Goal: Transaction & Acquisition: Purchase product/service

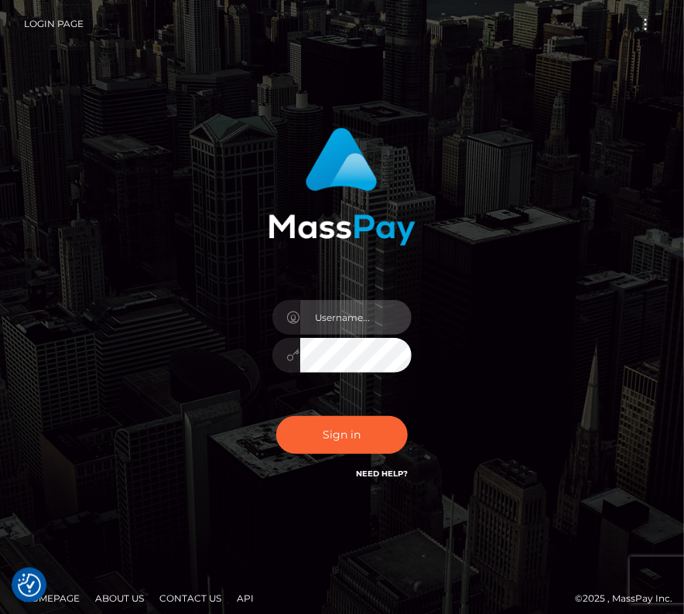
click at [344, 302] on input "text" at bounding box center [355, 317] width 111 height 35
type input "kateo"
click at [357, 321] on input "text" at bounding box center [355, 317] width 111 height 35
type input "kateo"
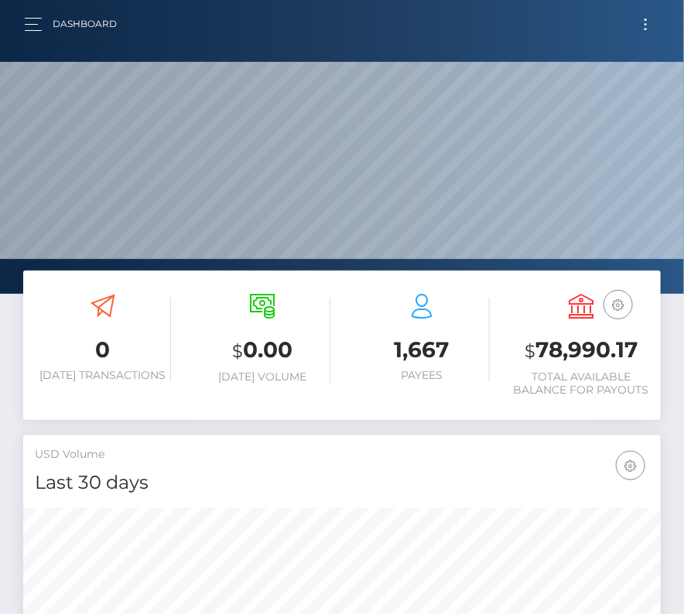
scroll to position [274, 307]
click at [646, 20] on span "Toggle navigation" at bounding box center [645, 20] width 2 height 2
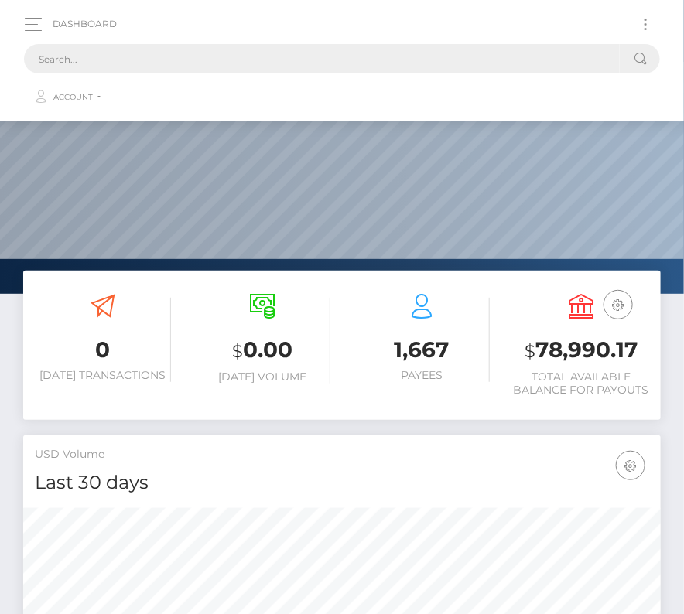
click at [198, 50] on input "text" at bounding box center [322, 58] width 596 height 29
paste input "177936"
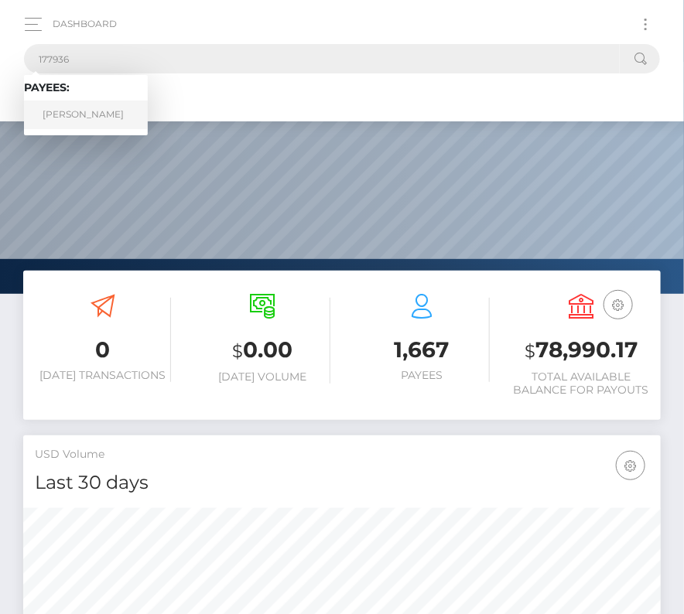
type input "177936"
click at [56, 113] on link "Paulo Henrique Rodrigues Marcondes" at bounding box center [86, 115] width 124 height 29
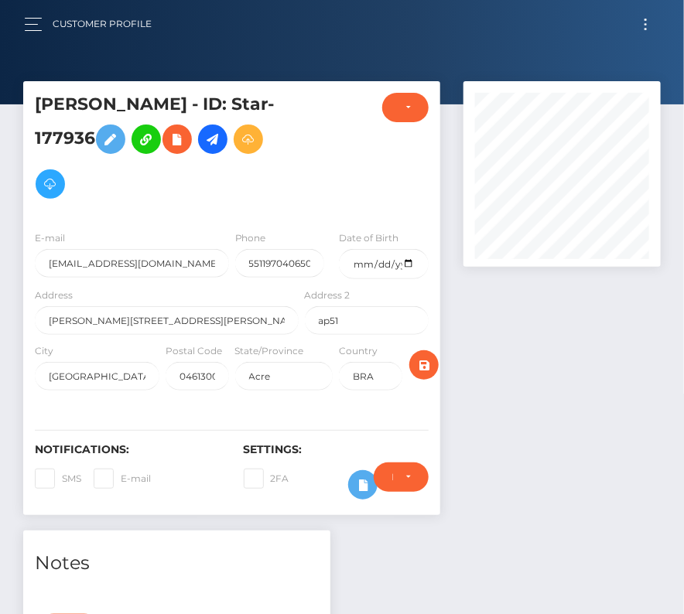
scroll to position [186, 196]
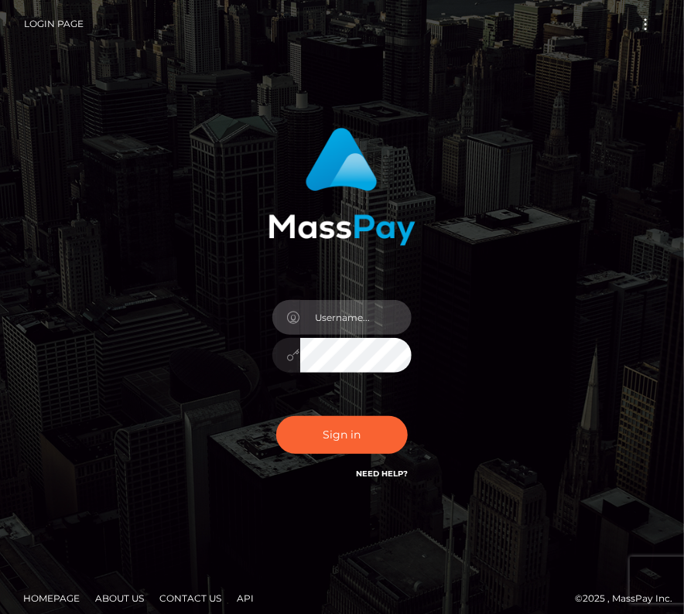
click at [306, 322] on input "text" at bounding box center [355, 317] width 111 height 35
type input "kateo"
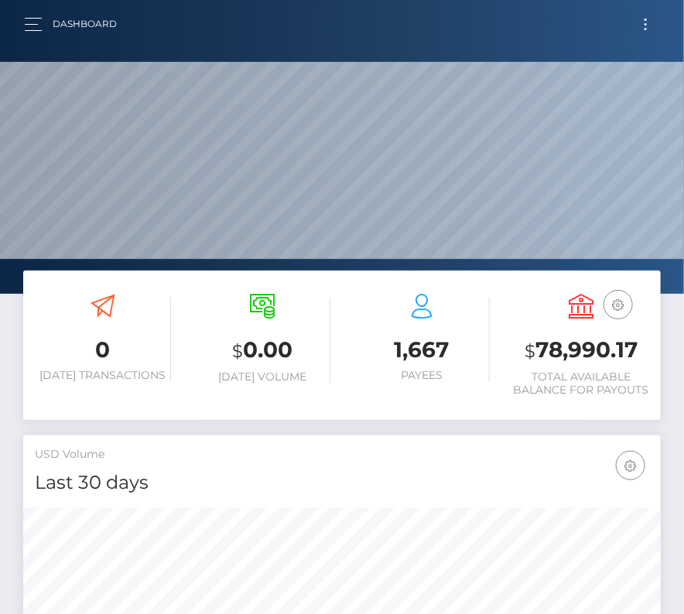
scroll to position [274, 307]
click at [646, 20] on span "Toggle navigation" at bounding box center [645, 20] width 2 height 2
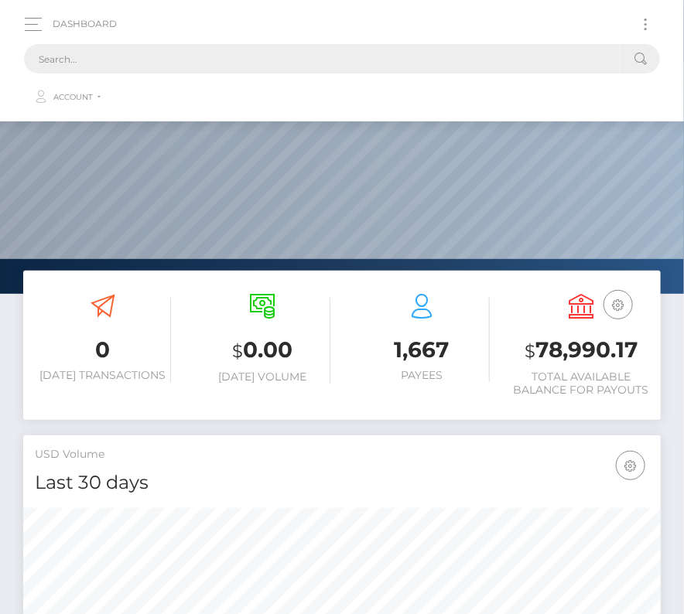
click at [381, 60] on input "text" at bounding box center [322, 58] width 596 height 29
paste input "177936"
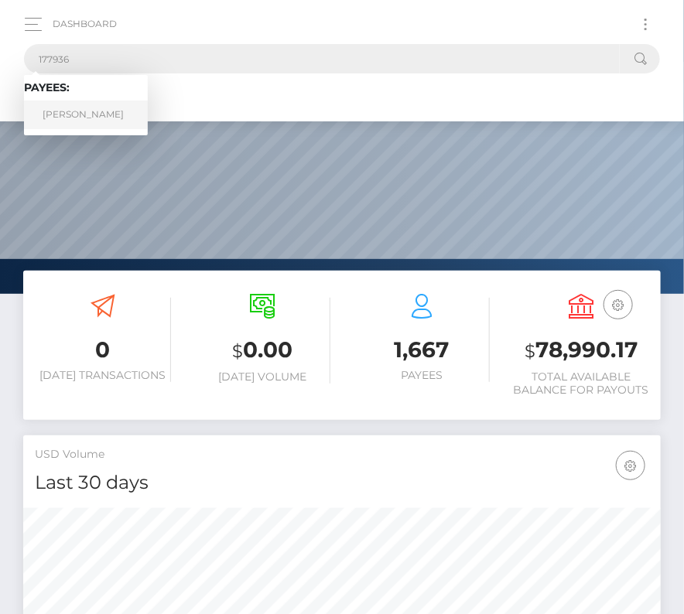
type input "177936"
click at [67, 117] on link "Paulo Henrique Rodrigues Marcondes" at bounding box center [86, 115] width 124 height 29
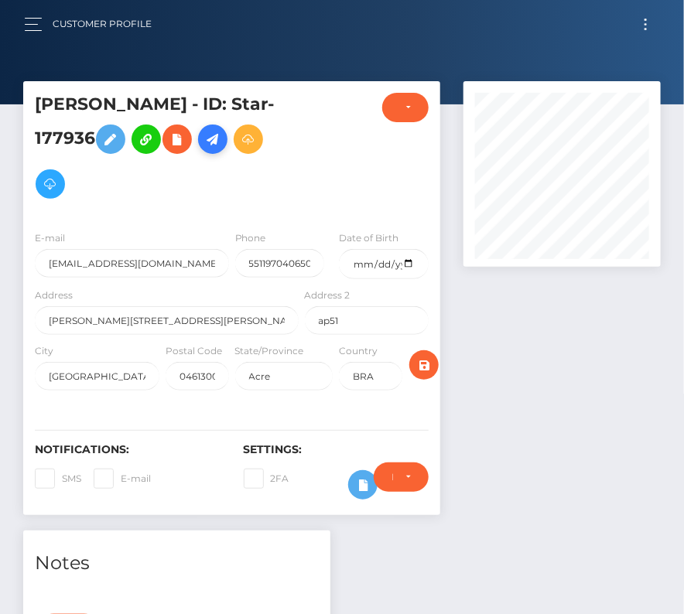
click at [203, 149] on icon at bounding box center [212, 139] width 19 height 19
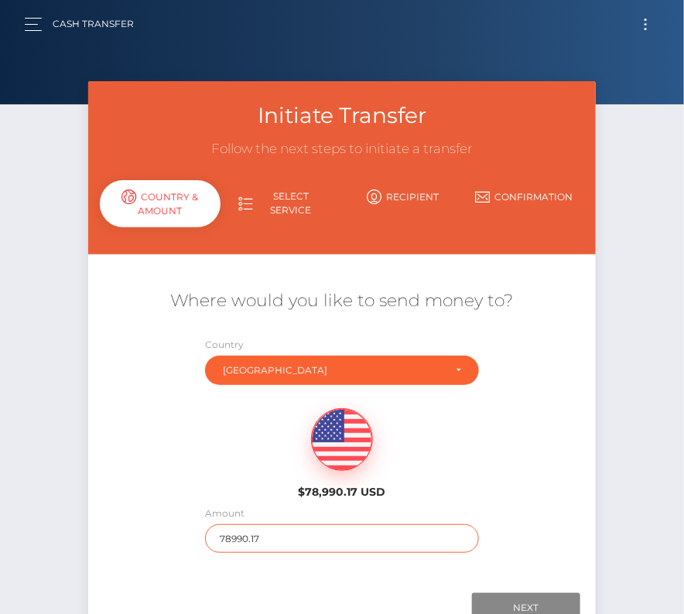
click at [233, 543] on input "78990.17" at bounding box center [341, 538] width 273 height 29
type input "1047"
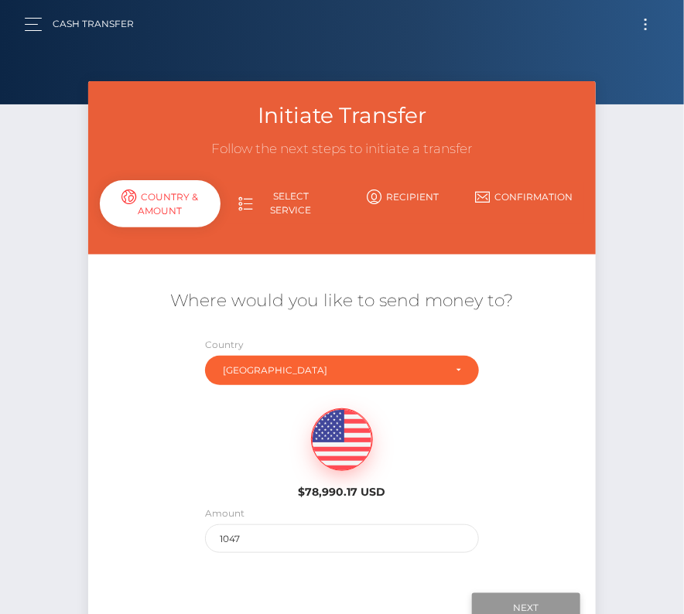
click at [510, 599] on input "Next" at bounding box center [526, 607] width 108 height 29
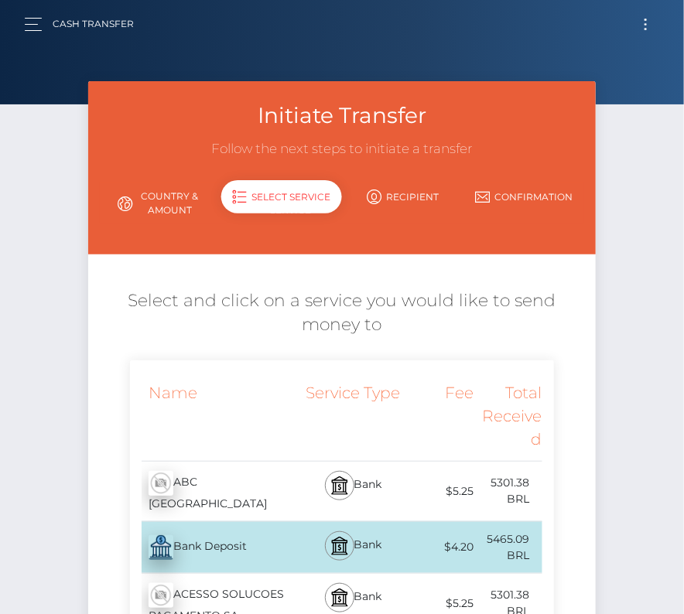
click at [170, 197] on link "Country & Amount" at bounding box center [160, 203] width 121 height 40
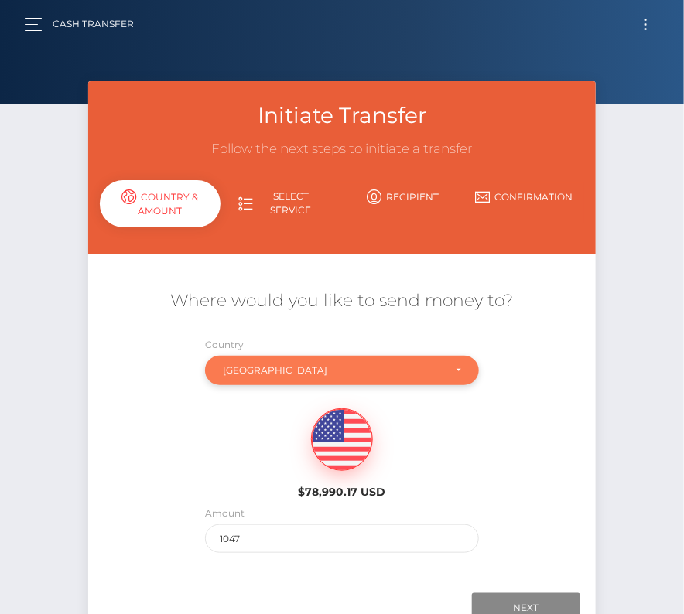
click at [316, 364] on div "Brazil" at bounding box center [333, 370] width 220 height 12
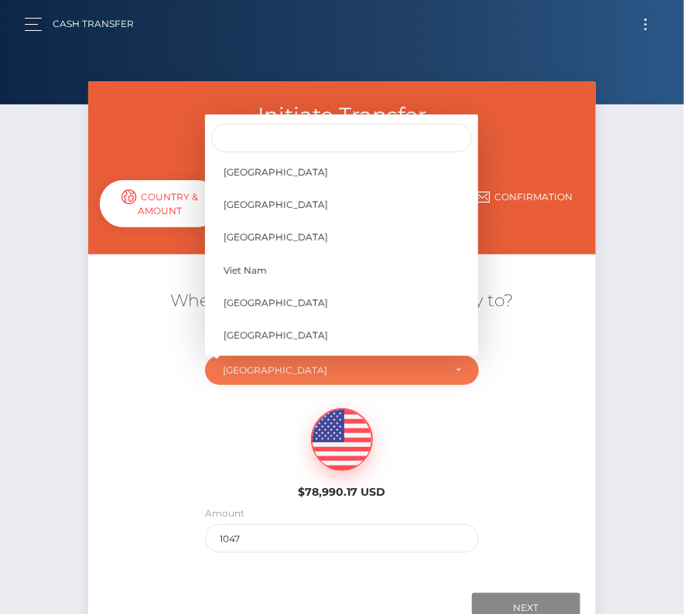
scroll to position [7395, 0]
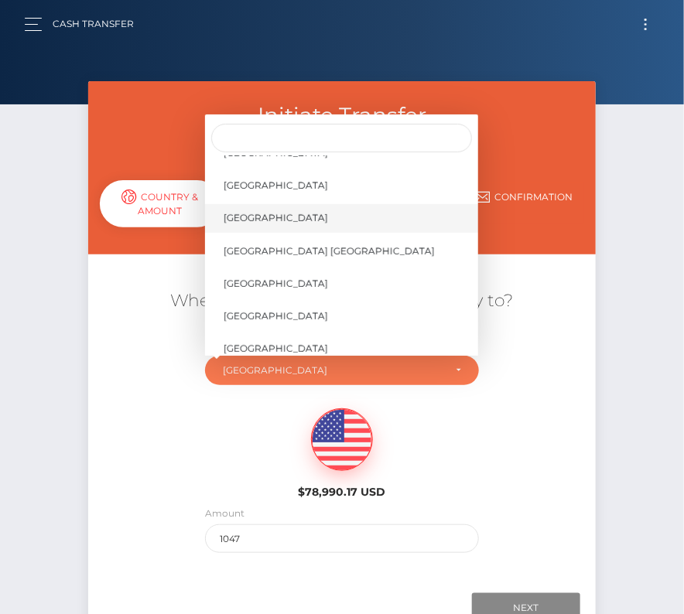
click at [276, 218] on span "[GEOGRAPHIC_DATA]" at bounding box center [276, 218] width 104 height 14
select select "[GEOGRAPHIC_DATA]"
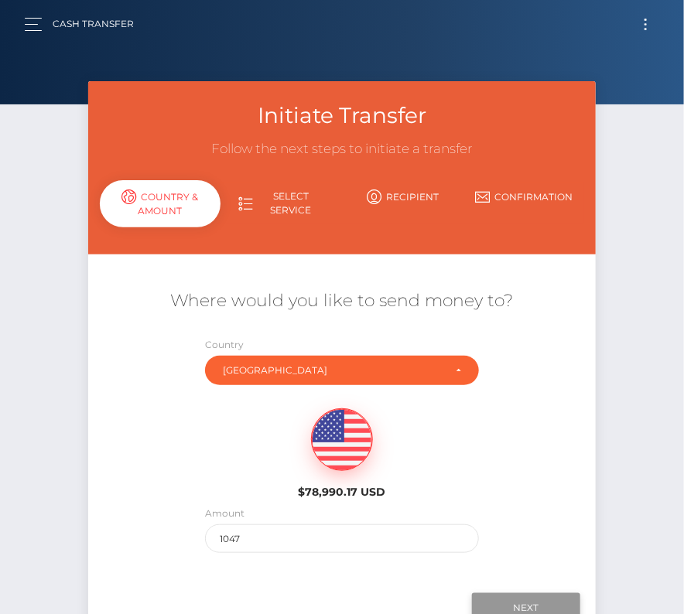
click at [545, 603] on input "Next" at bounding box center [526, 607] width 108 height 29
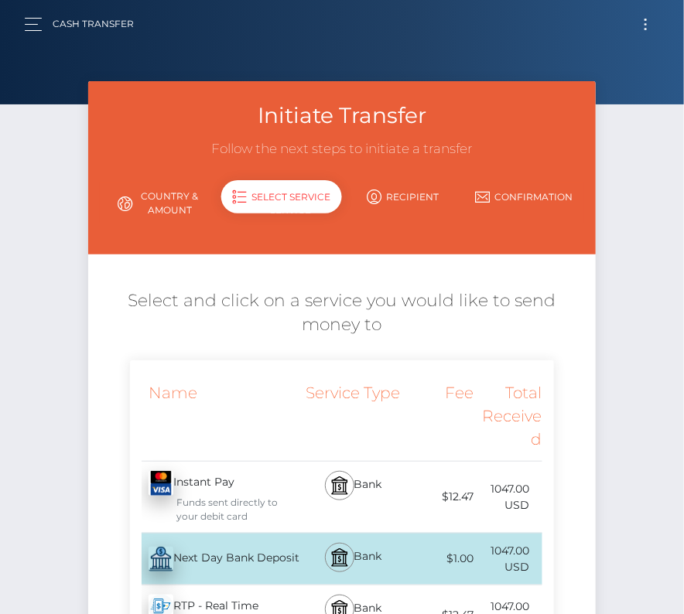
click at [251, 567] on div "Next Day Bank Deposit - USD" at bounding box center [216, 559] width 172 height 43
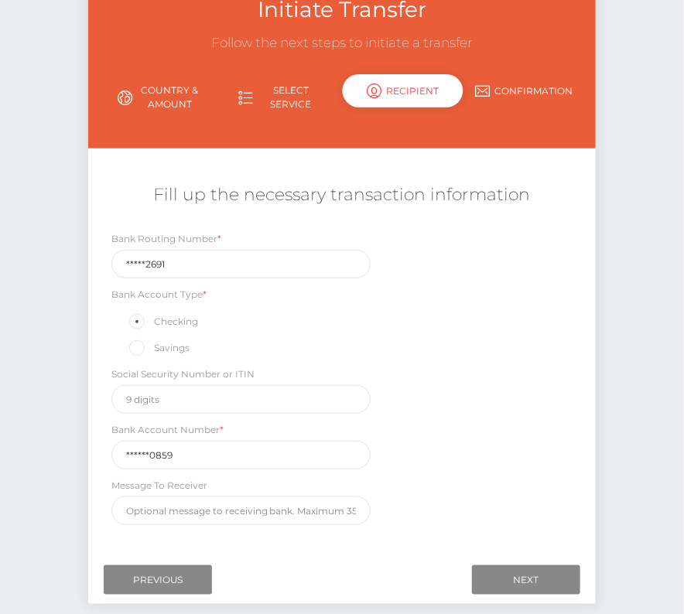
scroll to position [147, 0]
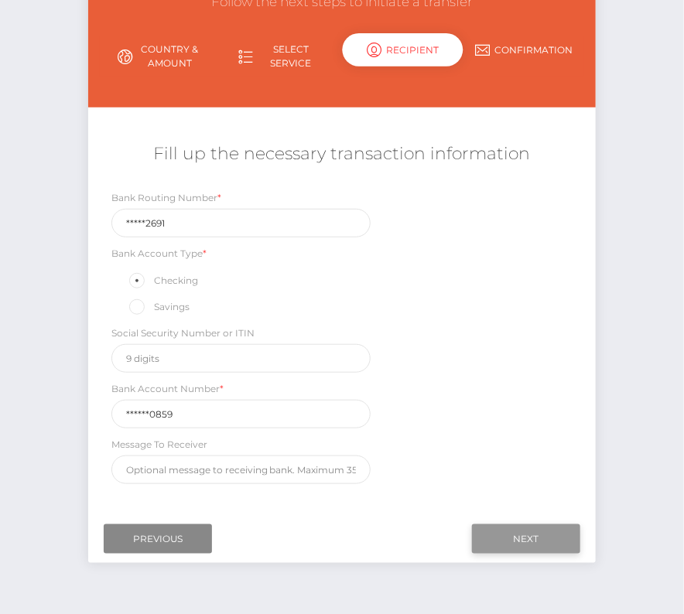
click at [546, 532] on input "Next" at bounding box center [526, 538] width 108 height 29
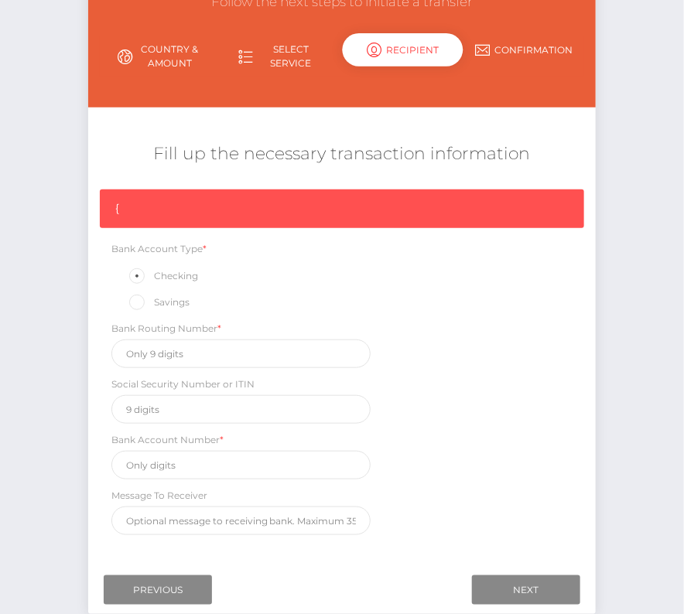
click at [171, 336] on div "Bank Routing Number *" at bounding box center [241, 344] width 260 height 48
click at [156, 350] on input "text" at bounding box center [241, 354] width 260 height 29
paste input "231372691"
type input "231372691"
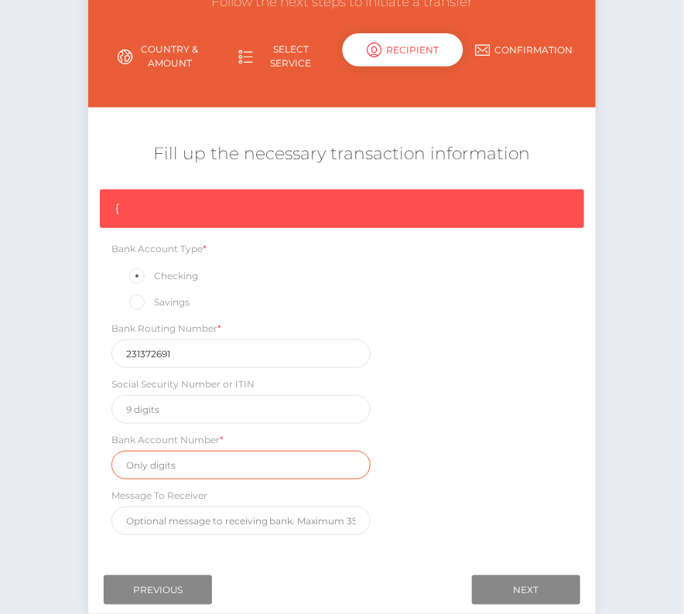
click at [155, 467] on input "text" at bounding box center [241, 465] width 260 height 29
paste input "9535120859"
type input "9535120859"
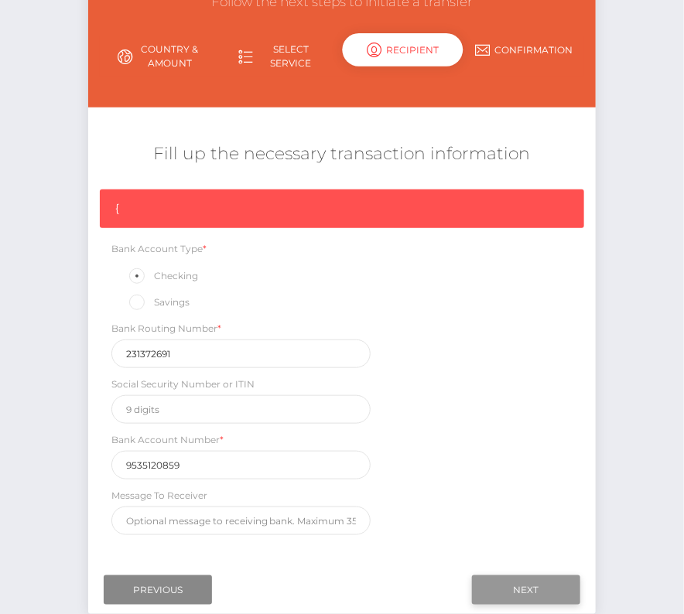
click at [514, 575] on input "Next" at bounding box center [526, 589] width 108 height 29
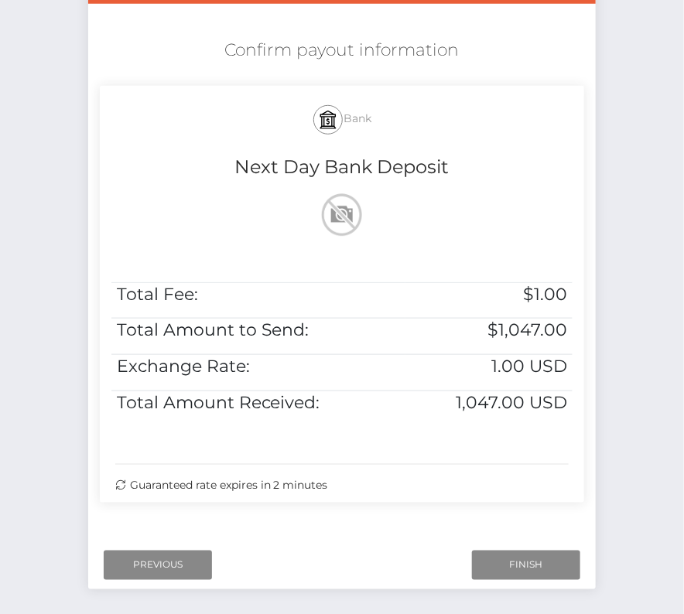
scroll to position [300, 0]
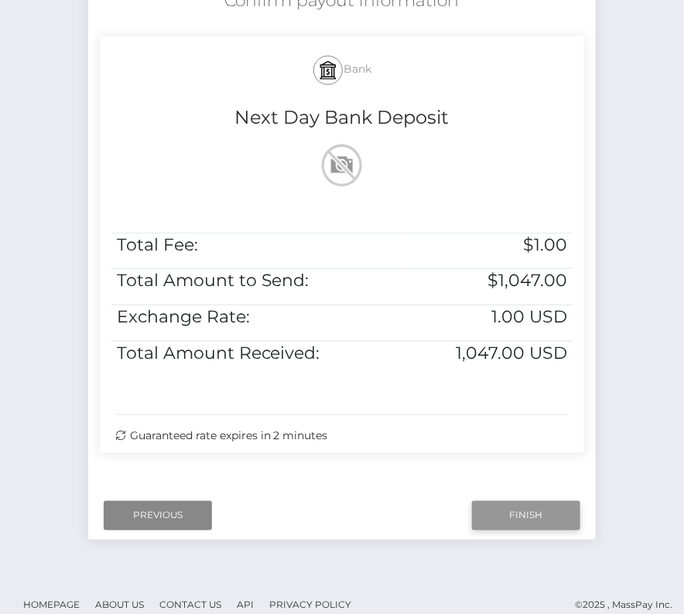
click at [542, 509] on input "Finish" at bounding box center [526, 515] width 108 height 29
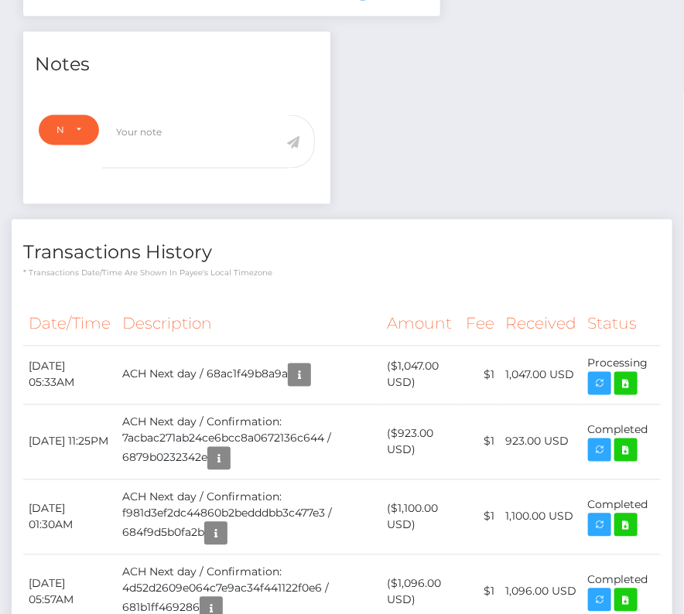
scroll to position [501, 0]
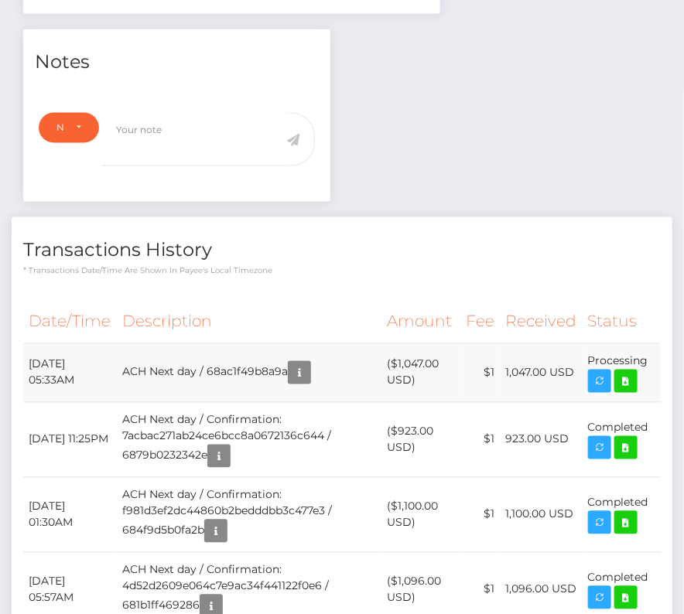
drag, startPoint x: 22, startPoint y: 333, endPoint x: 646, endPoint y: 337, distance: 623.4
click at [646, 343] on tr "August 25, 2025 05:33AM ACH Next day / 68ac1f49b8a9a ($1,047.00 USD) $1 1,047.0…" at bounding box center [341, 372] width 637 height 59
drag, startPoint x: 646, startPoint y: 337, endPoint x: 31, endPoint y: 343, distance: 614.9
click at [31, 343] on tr "August 25, 2025 05:33AM ACH Next day / 68ac1f49b8a9a ($1,047.00 USD) $1 1,047.0…" at bounding box center [341, 372] width 637 height 59
copy tr "August 25, 2025 05:33AM ACH Next day / 68ac1f49b8a9a ($1,047.00 USD) $1 1,047.0…"
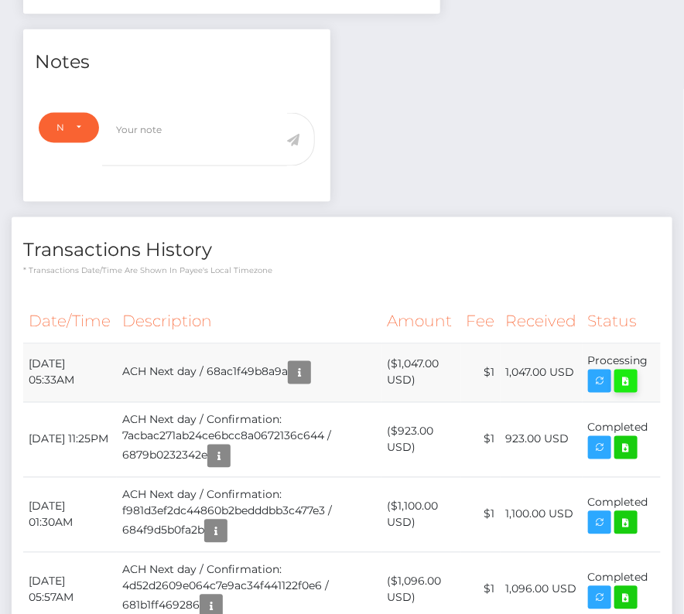
click at [635, 372] on icon at bounding box center [625, 381] width 19 height 19
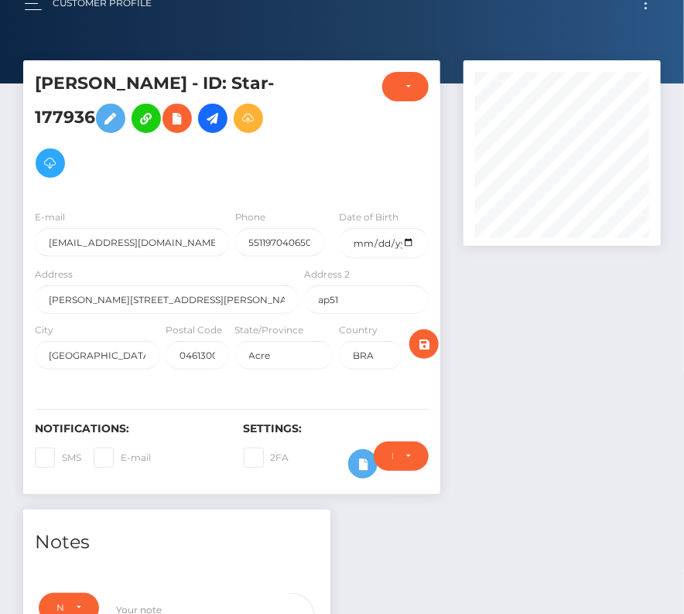
scroll to position [0, 0]
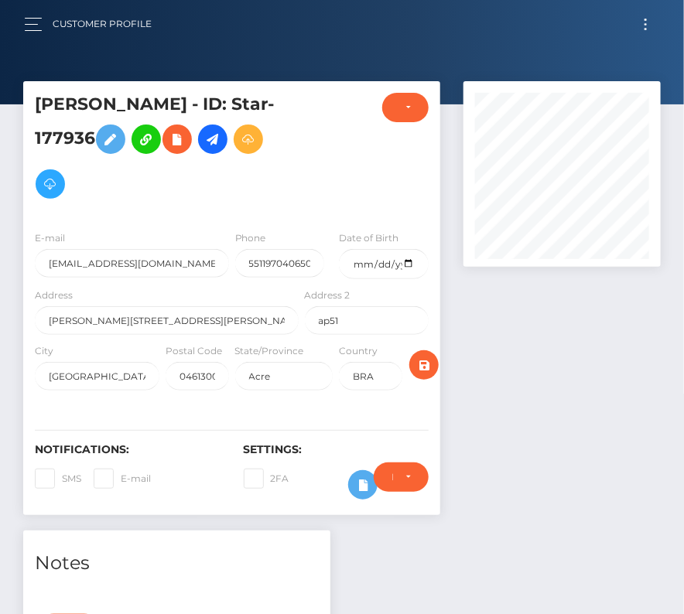
click at [649, 24] on button "Toggle navigation" at bounding box center [645, 24] width 29 height 21
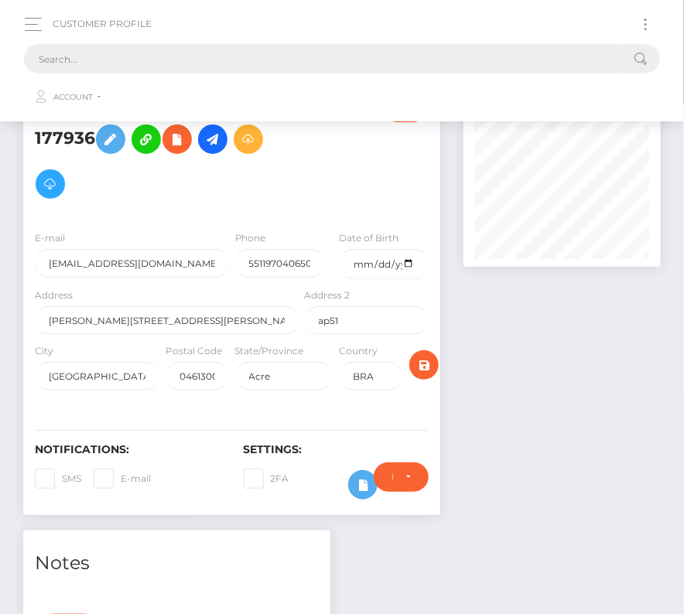
click at [411, 59] on input "text" at bounding box center [322, 58] width 596 height 29
type input "ч"
paste input "933274"
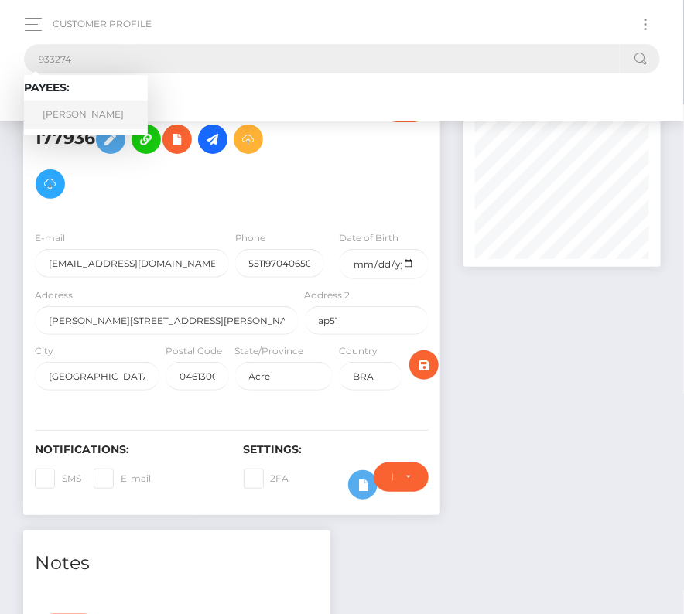
type input "933274"
click at [102, 121] on link "Jevgeni Zolotorevski" at bounding box center [86, 115] width 124 height 29
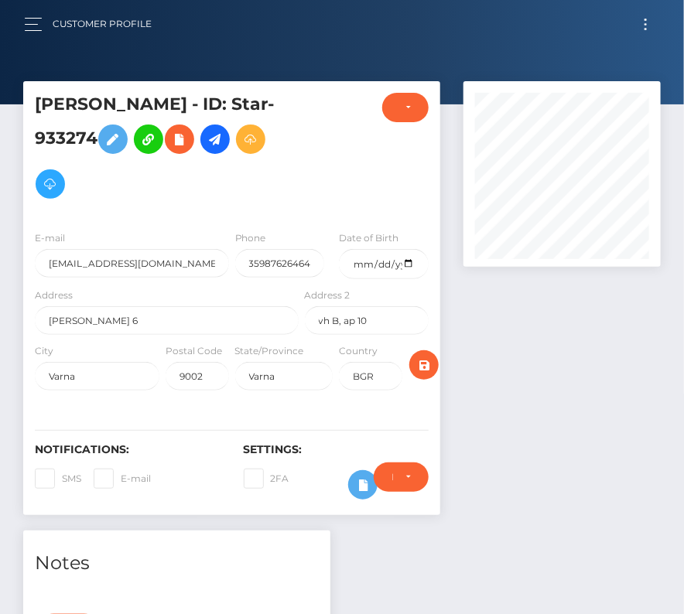
scroll to position [186, 196]
click at [224, 145] on icon at bounding box center [215, 139] width 19 height 19
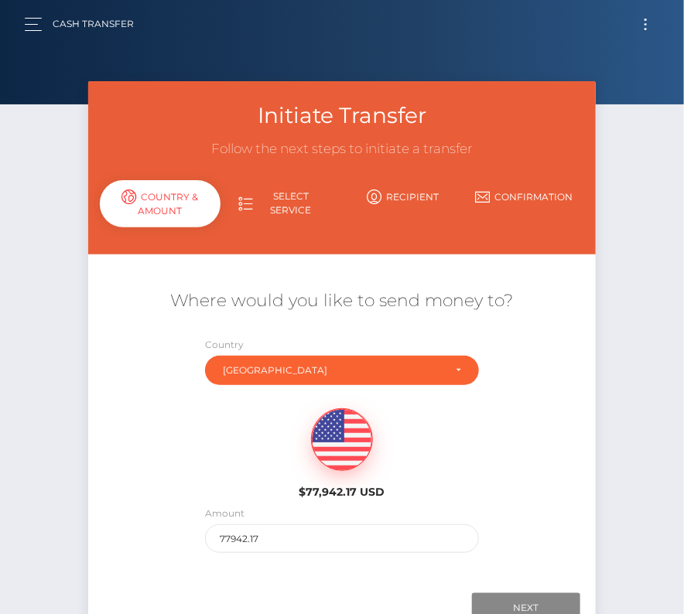
click at [243, 519] on label "Amount" at bounding box center [224, 514] width 39 height 14
click at [227, 543] on input "77942.17" at bounding box center [341, 538] width 273 height 29
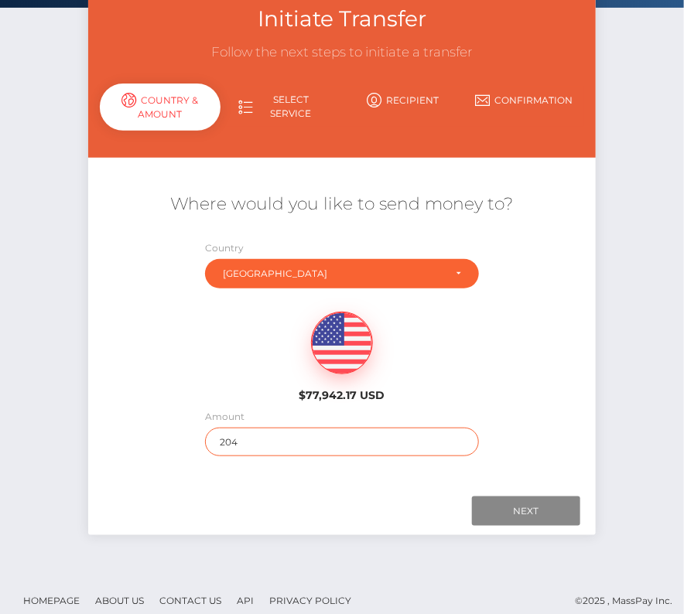
scroll to position [102, 0]
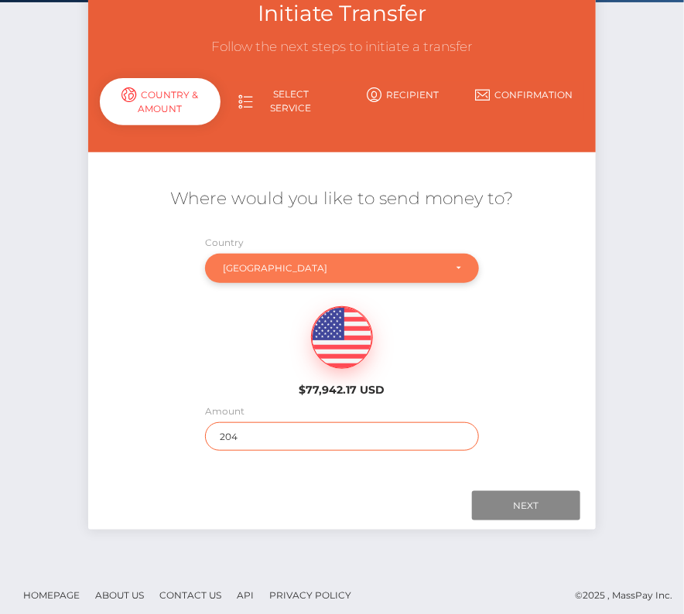
type input "204"
click at [294, 254] on div "[GEOGRAPHIC_DATA]" at bounding box center [341, 268] width 273 height 29
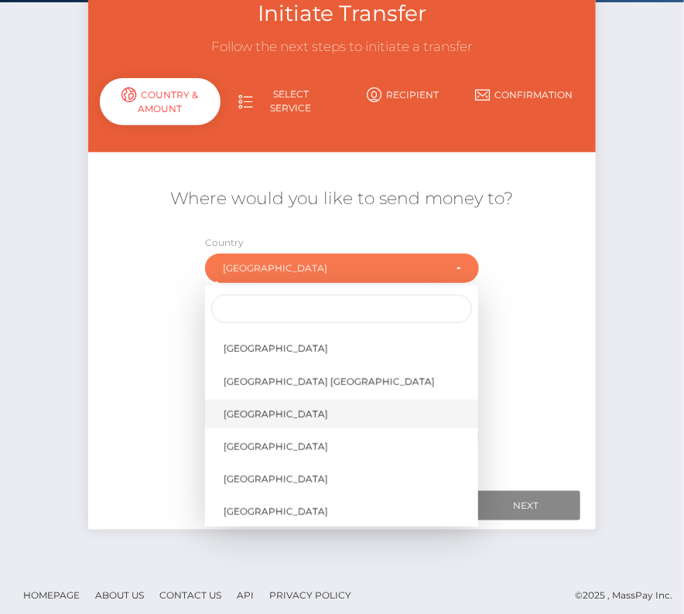
scroll to position [7313, 0]
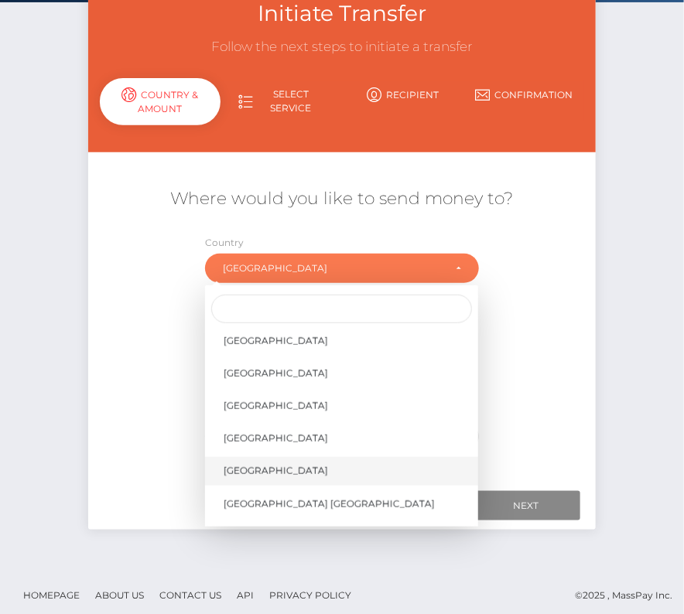
click at [260, 467] on span "[GEOGRAPHIC_DATA]" at bounding box center [276, 471] width 104 height 14
select select "[GEOGRAPHIC_DATA]"
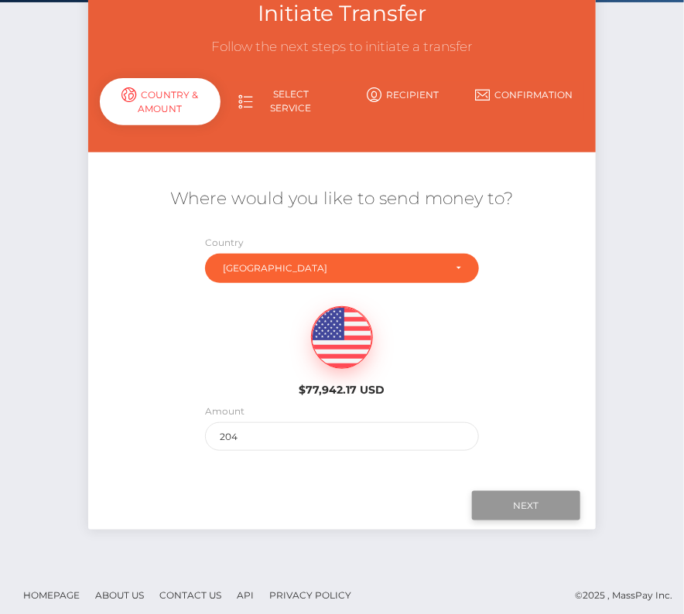
click at [536, 499] on input "Next" at bounding box center [526, 505] width 108 height 29
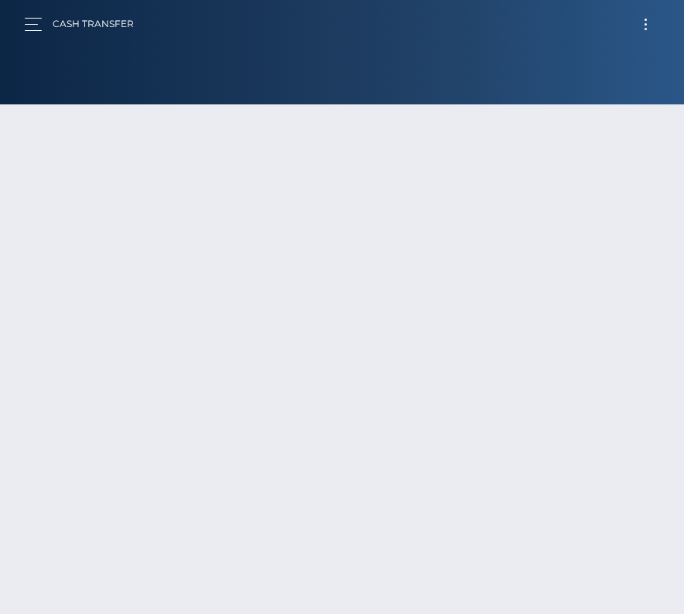
scroll to position [102, 0]
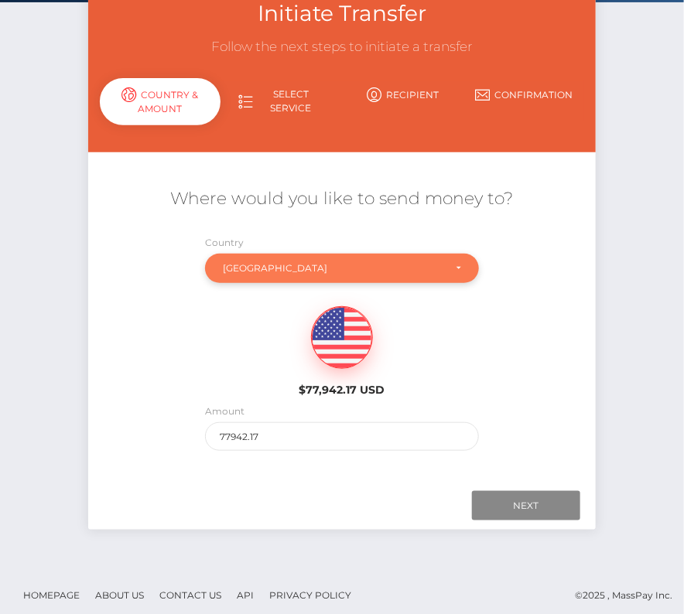
click at [289, 265] on div "[GEOGRAPHIC_DATA]" at bounding box center [333, 268] width 220 height 12
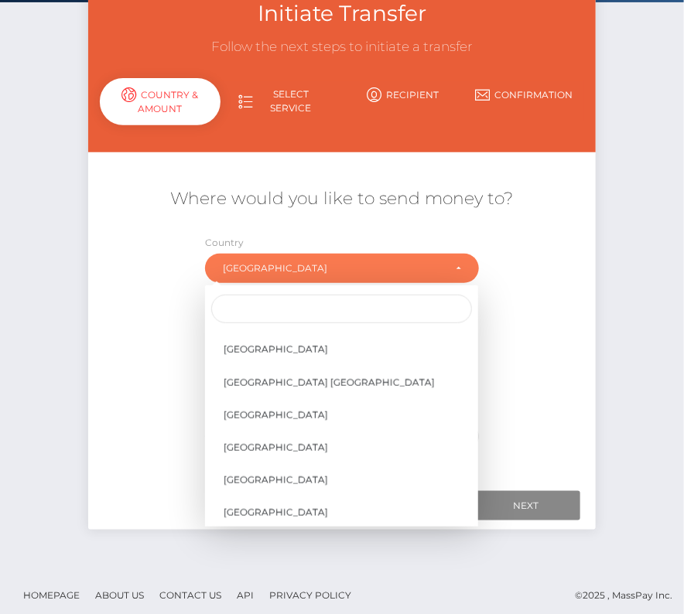
scroll to position [7433, 0]
click at [285, 357] on link "[GEOGRAPHIC_DATA]" at bounding box center [341, 351] width 273 height 29
select select "[GEOGRAPHIC_DATA]"
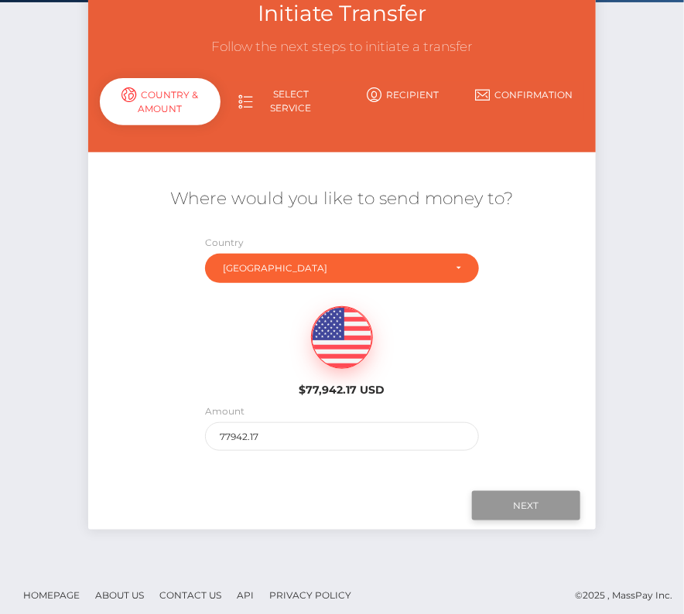
click at [528, 513] on input "Next" at bounding box center [526, 505] width 108 height 29
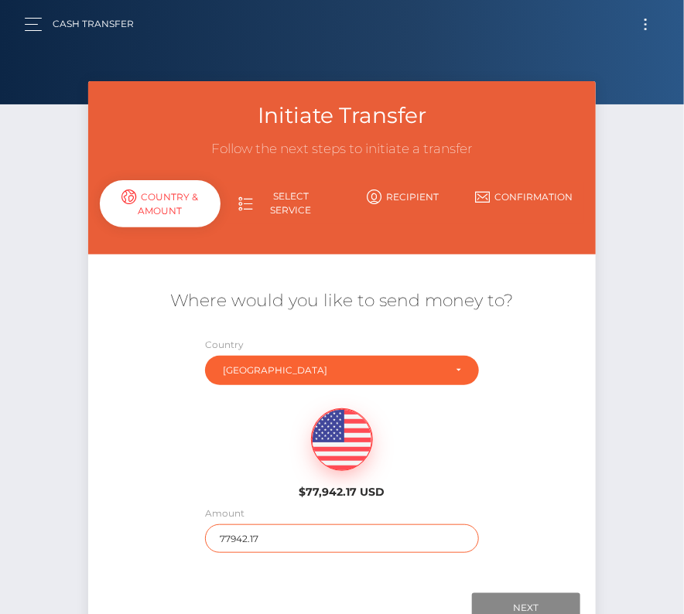
click at [269, 548] on input "77942.17" at bounding box center [341, 538] width 273 height 29
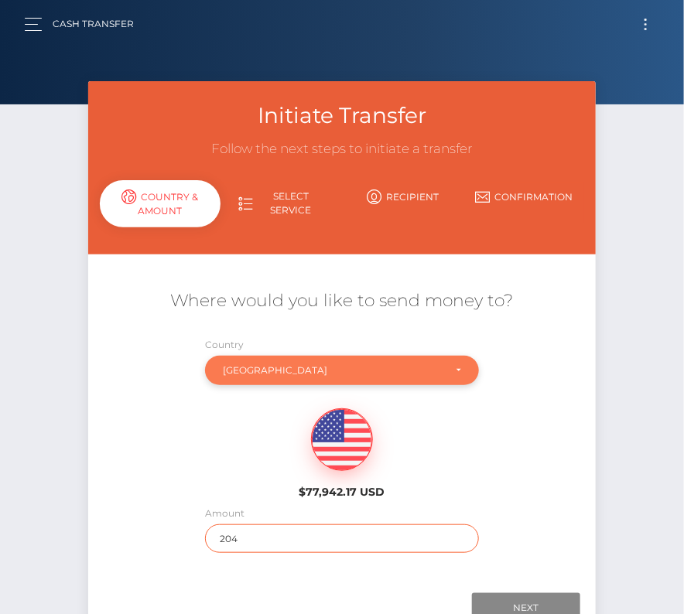
type input "204"
click at [354, 364] on div "Bulgaria" at bounding box center [333, 370] width 220 height 12
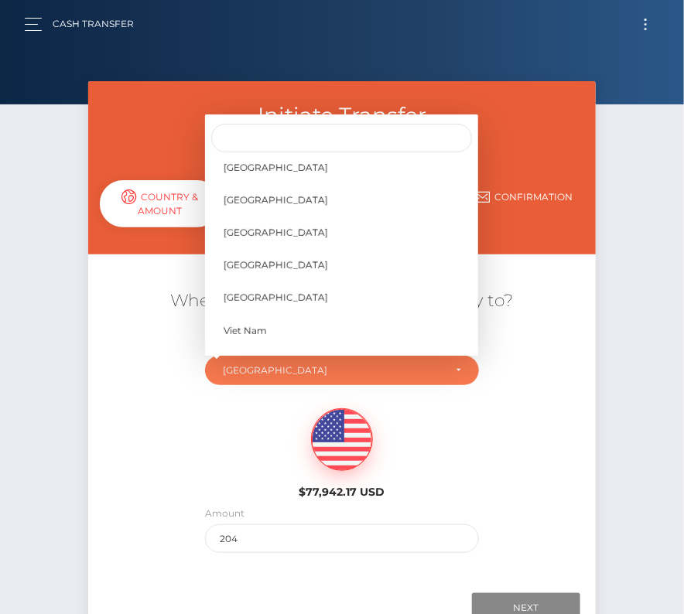
scroll to position [7411, 0]
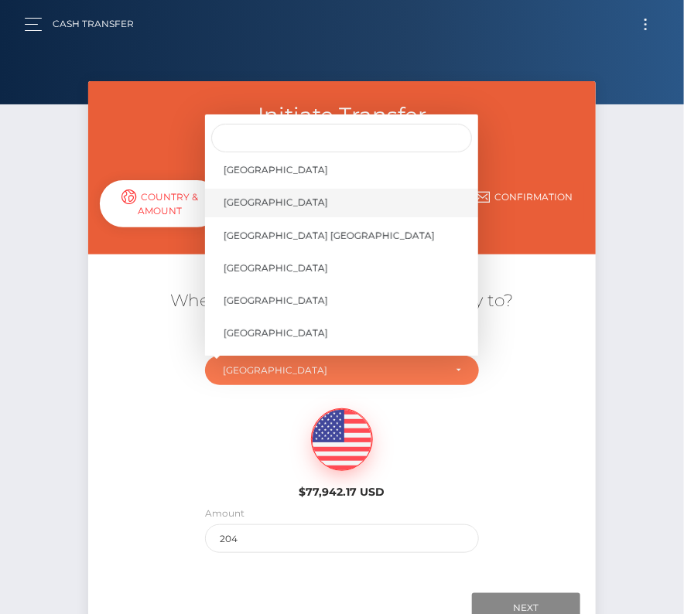
click at [297, 202] on link "United States" at bounding box center [341, 203] width 273 height 29
select select "[GEOGRAPHIC_DATA]"
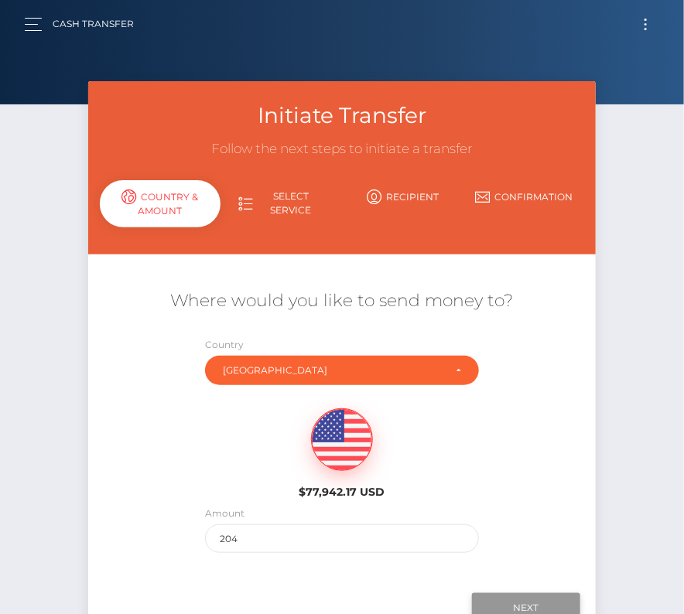
click at [524, 596] on input "Next" at bounding box center [526, 607] width 108 height 29
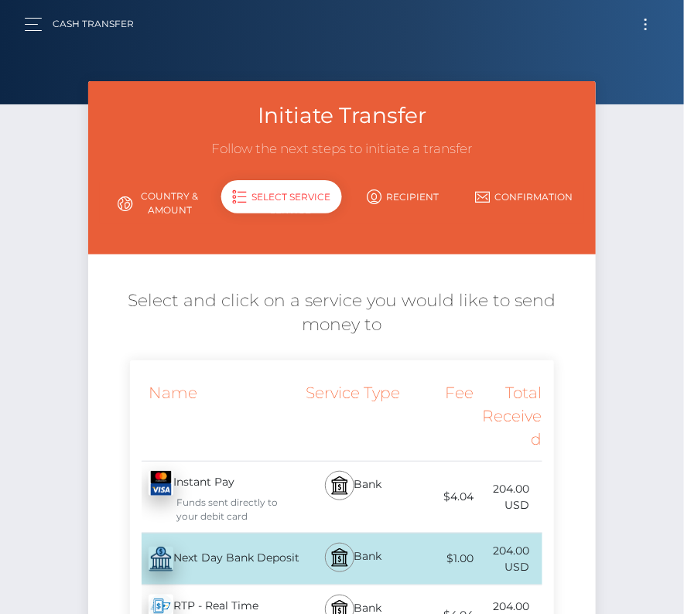
click at [217, 565] on div "Next Day Bank Deposit - USD" at bounding box center [216, 559] width 172 height 43
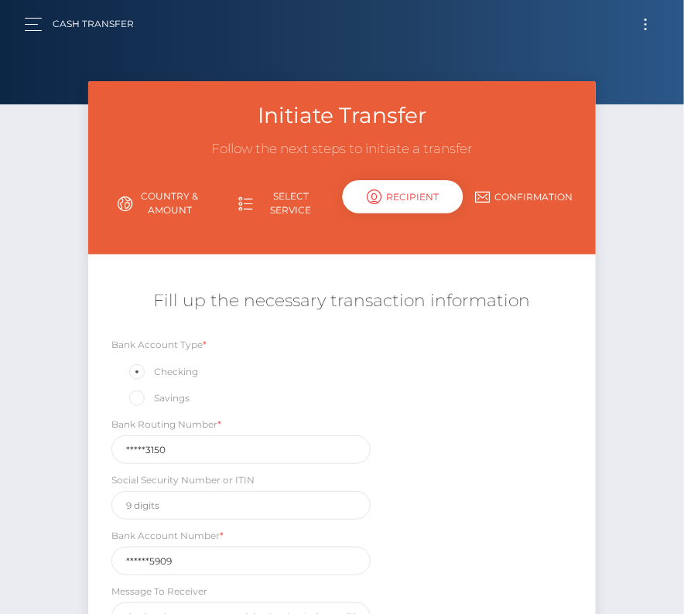
scroll to position [159, 0]
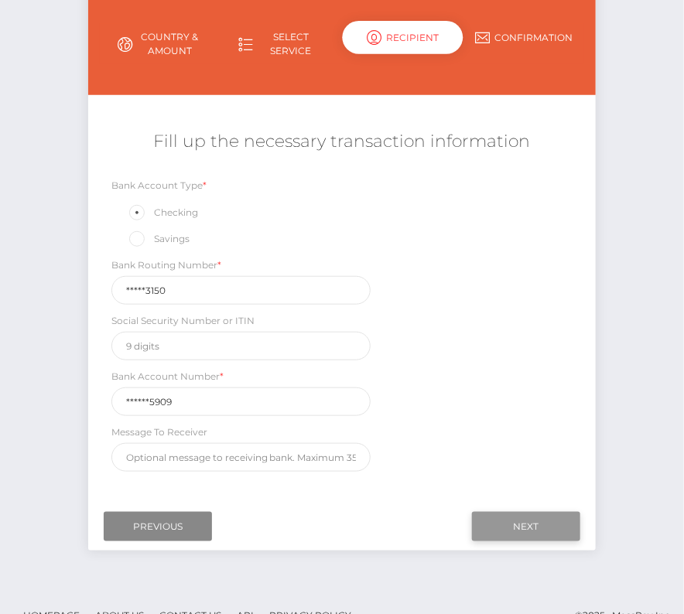
click at [498, 519] on input "Next" at bounding box center [526, 526] width 108 height 29
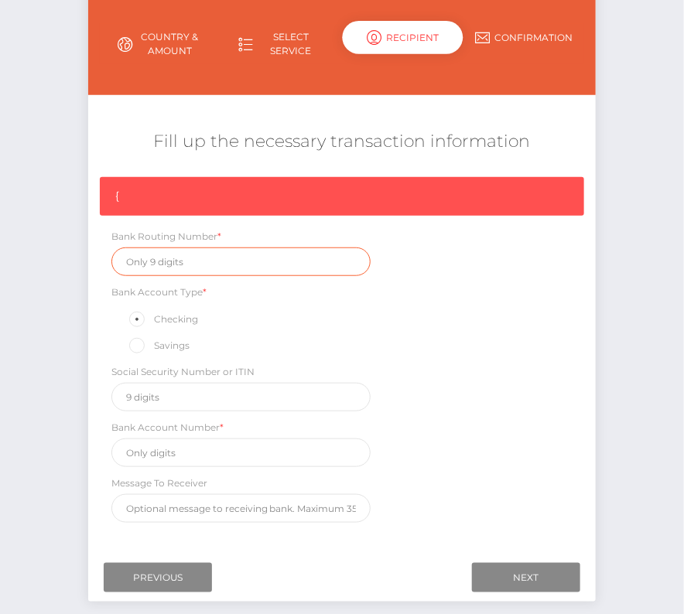
click at [151, 264] on input "text" at bounding box center [241, 262] width 260 height 29
paste input "026073150"
type input "026073150"
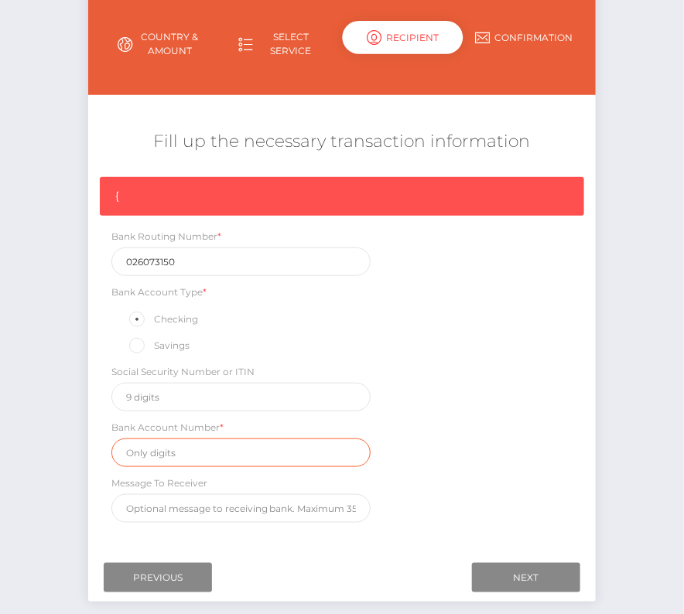
click at [196, 454] on input "text" at bounding box center [241, 453] width 260 height 29
paste input "8312455909"
type input "8312455909"
click at [526, 435] on div "{ Bank Routing Number * 026073150 Bank Account Type * Checking Savings Social S…" at bounding box center [342, 353] width 508 height 353
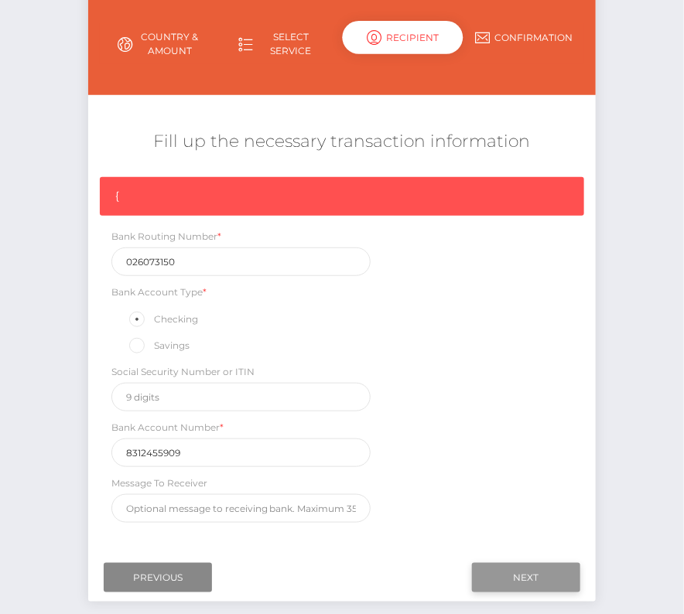
click at [514, 572] on input "Next" at bounding box center [526, 577] width 108 height 29
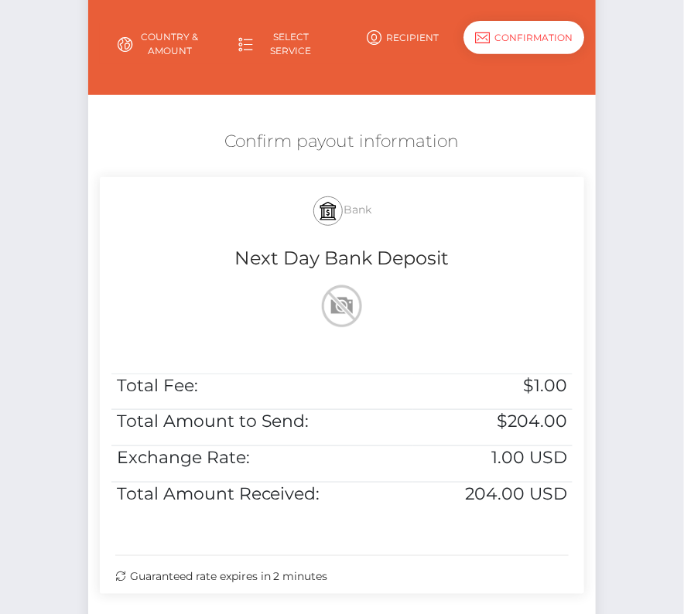
scroll to position [316, 0]
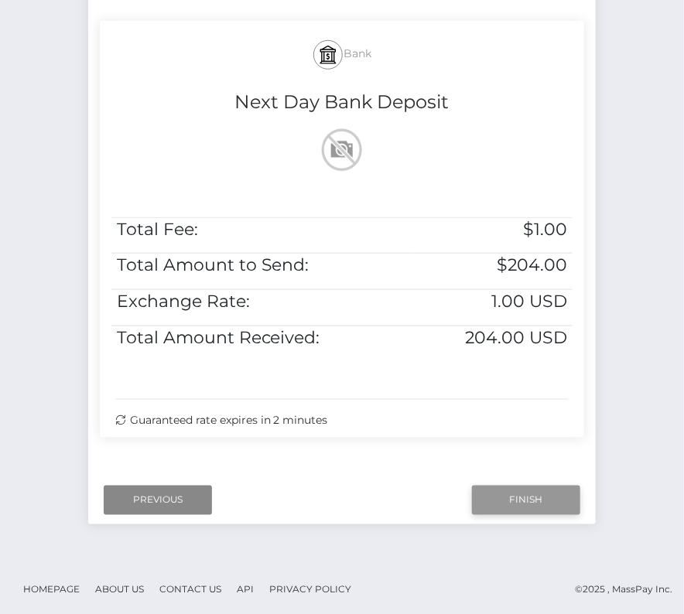
click at [536, 497] on input "Finish" at bounding box center [526, 500] width 108 height 29
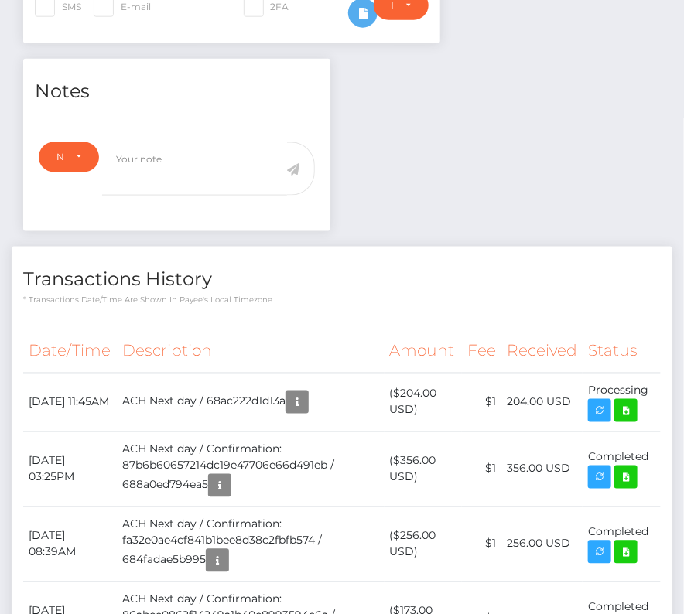
scroll to position [540, 0]
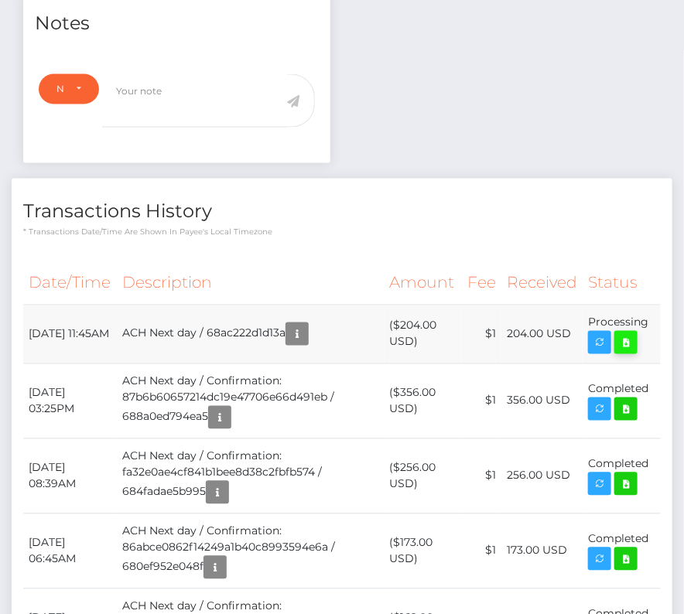
click at [633, 341] on icon at bounding box center [625, 342] width 19 height 19
click at [0, 0] on div "[PERSON_NAME] - ID: Star-933274 ACTIVE CLOSED" at bounding box center [342, 349] width 684 height 1617
drag, startPoint x: 25, startPoint y: 317, endPoint x: 647, endPoint y: 321, distance: 621.9
click at [647, 321] on tr "August 25, 2025 11:45AM ACH Next day / 68ac222d1d13a ($204.00 USD) $1 204.00 USD" at bounding box center [341, 334] width 637 height 59
copy tr "August 25, 2025 11:45AM ACH Next day / 68ac222d1d13a ($204.00 USD) $1 204.00 US…"
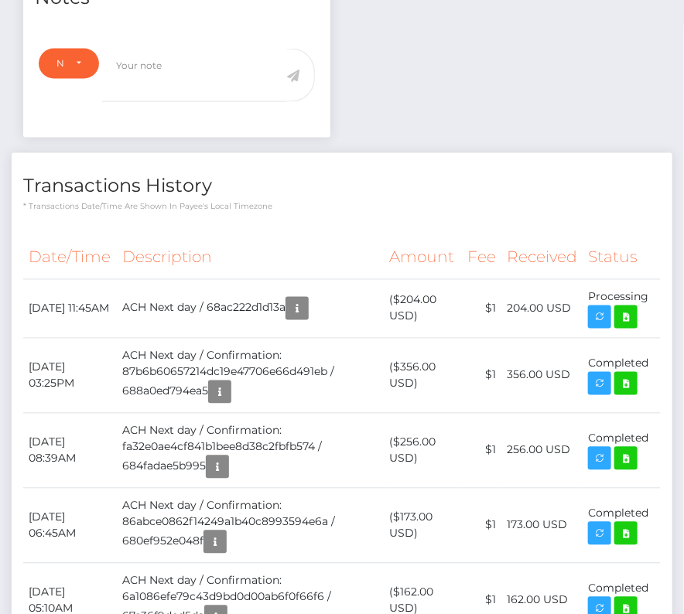
scroll to position [0, 0]
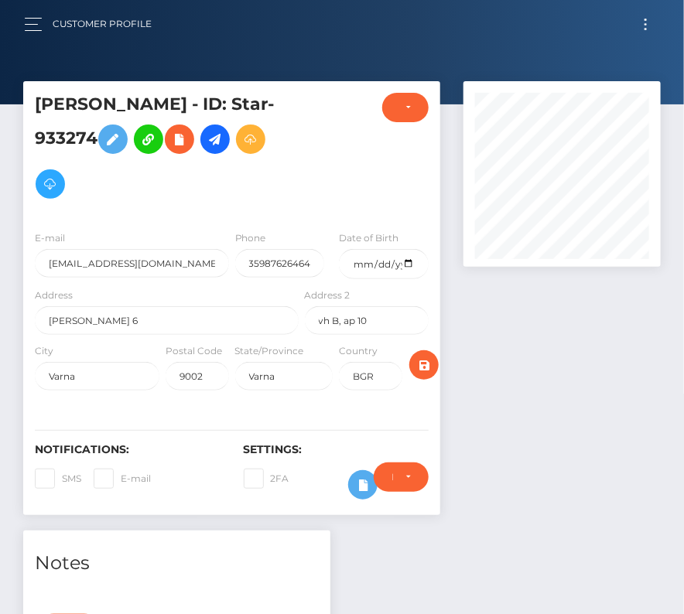
click at [646, 19] on span "Toggle navigation" at bounding box center [645, 20] width 2 height 2
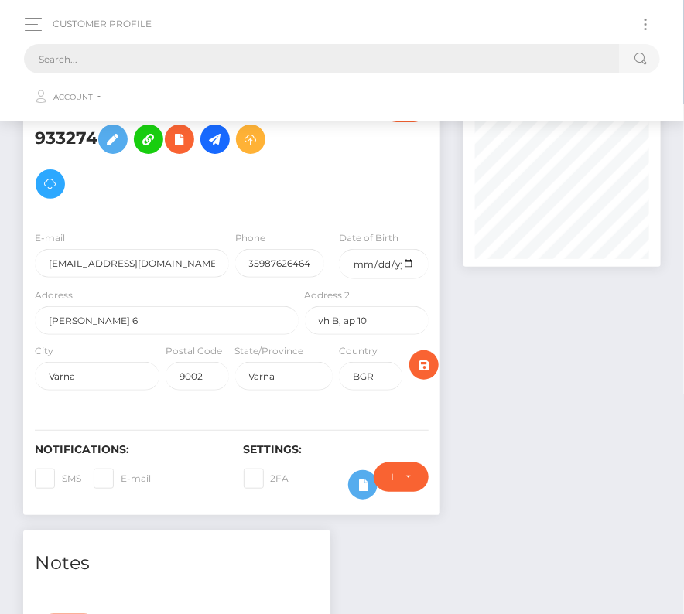
click at [369, 53] on input "text" at bounding box center [322, 58] width 596 height 29
paste input "1143524"
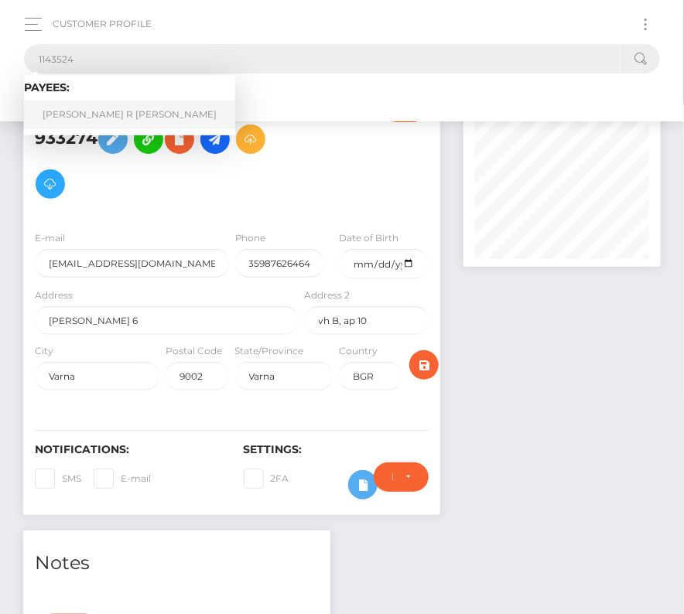
type input "1143524"
click at [104, 119] on link "Drake R Murphy" at bounding box center [129, 115] width 211 height 29
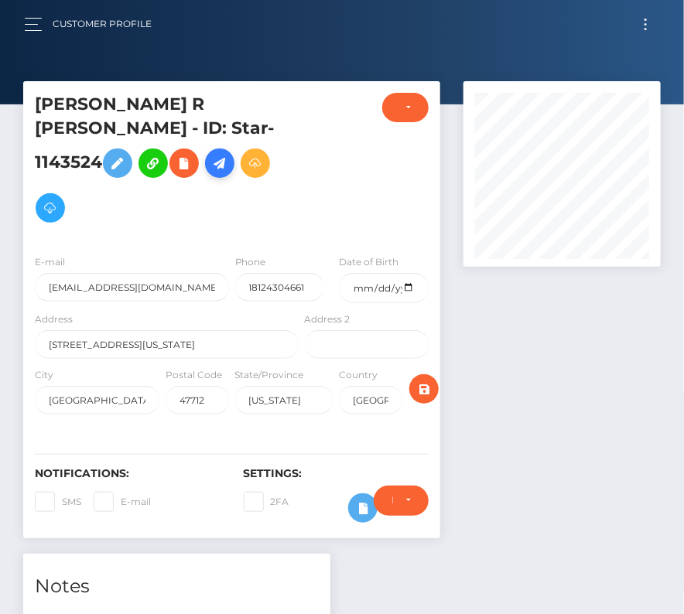
click at [222, 154] on icon at bounding box center [219, 163] width 19 height 19
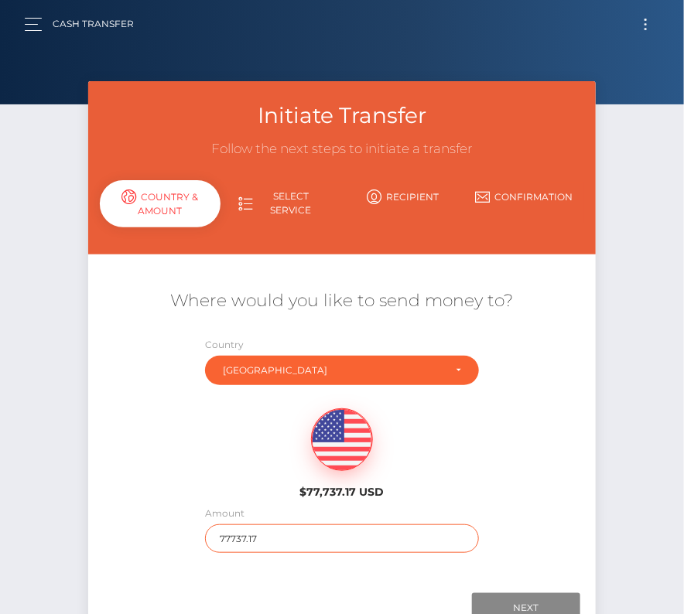
click at [258, 534] on input "77737.17" at bounding box center [341, 538] width 273 height 29
type input "3473"
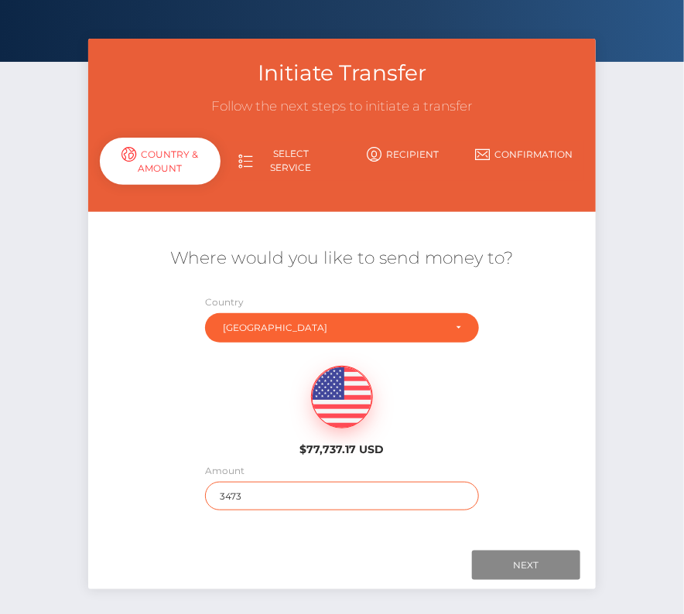
scroll to position [49, 0]
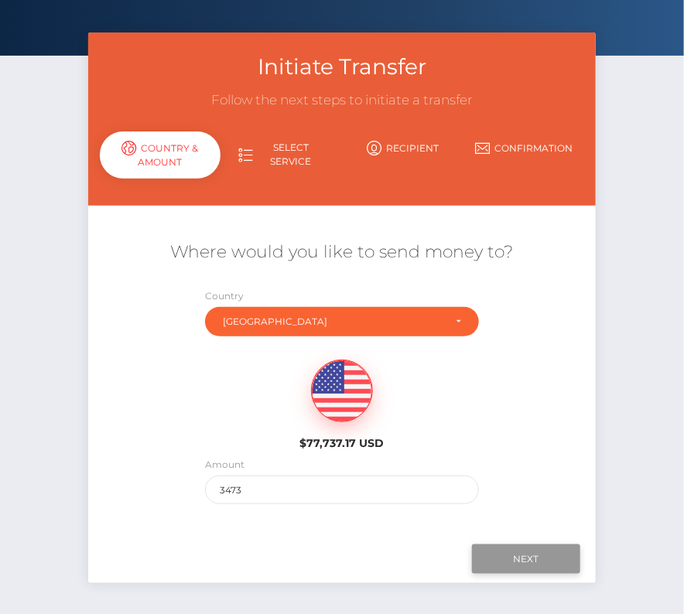
click at [510, 550] on input "Next" at bounding box center [526, 559] width 108 height 29
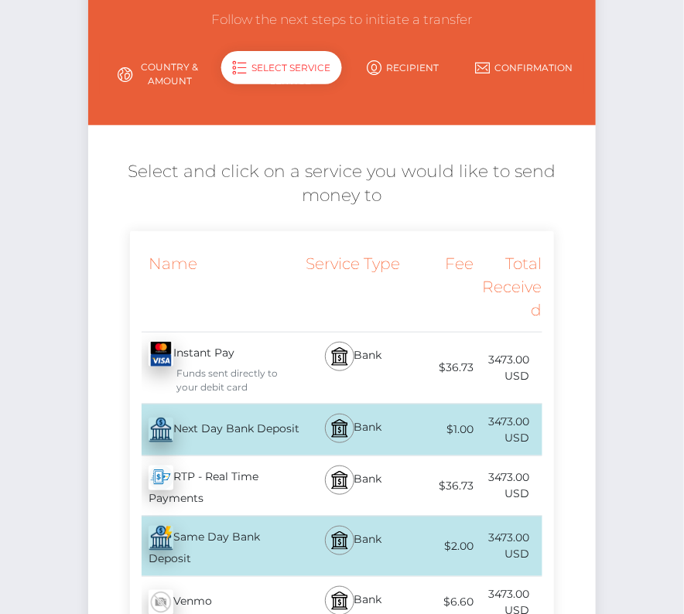
scroll to position [152, 0]
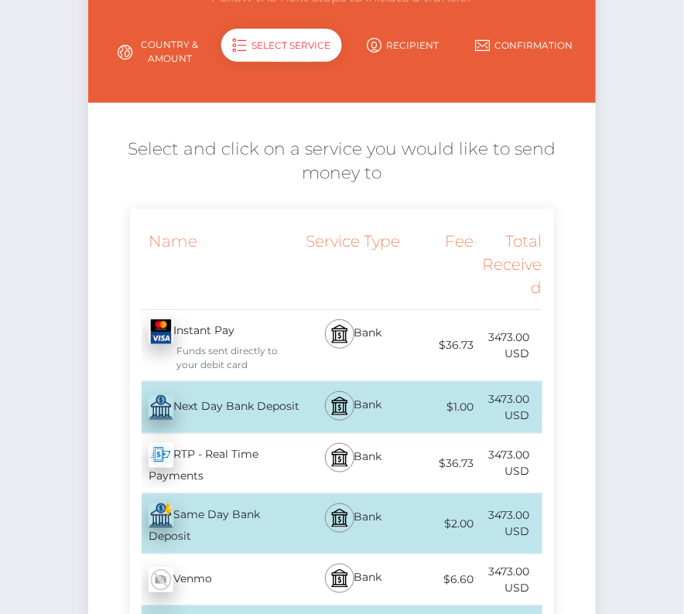
click at [229, 406] on div "Next Day Bank Deposit - USD" at bounding box center [216, 407] width 172 height 43
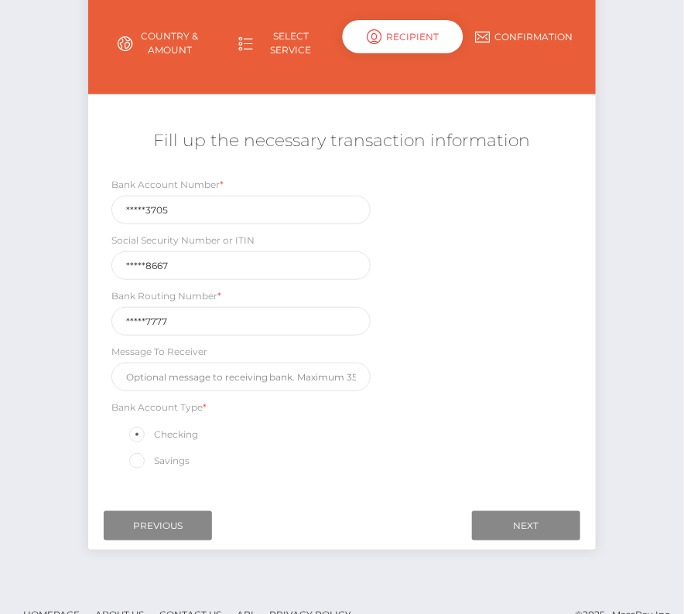
scroll to position [181, 0]
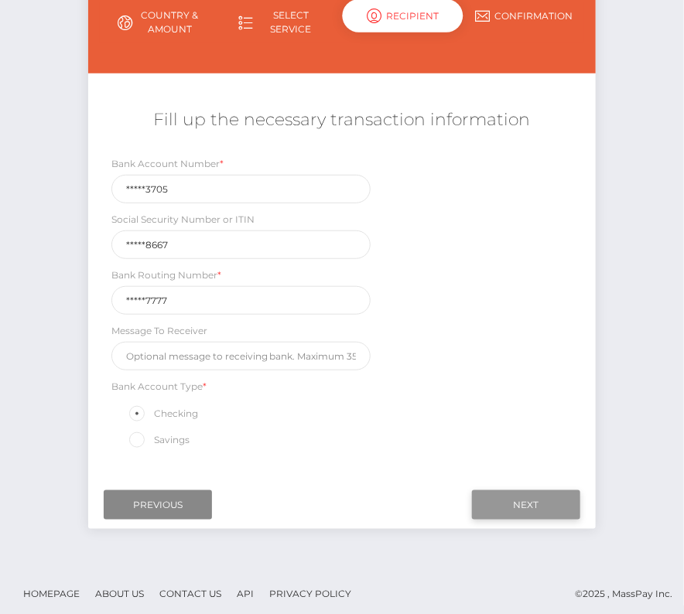
click at [531, 497] on input "Next" at bounding box center [526, 504] width 108 height 29
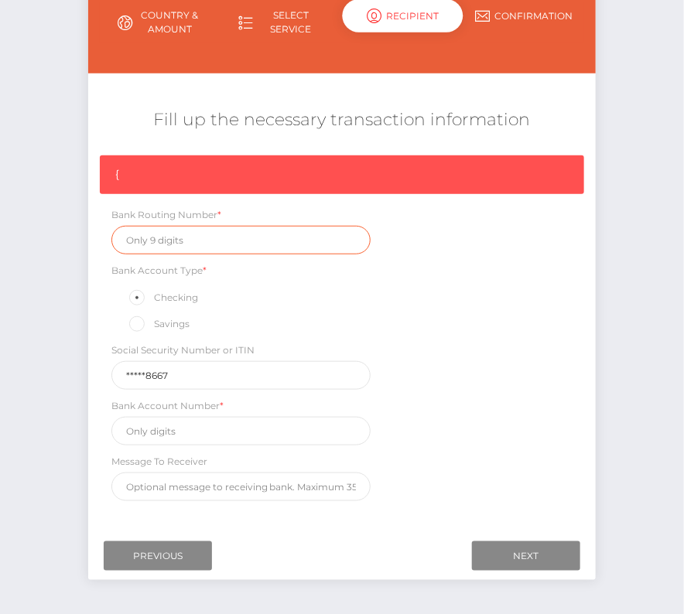
click at [172, 244] on input "text" at bounding box center [241, 240] width 260 height 29
paste input "286377777"
type input "286377777"
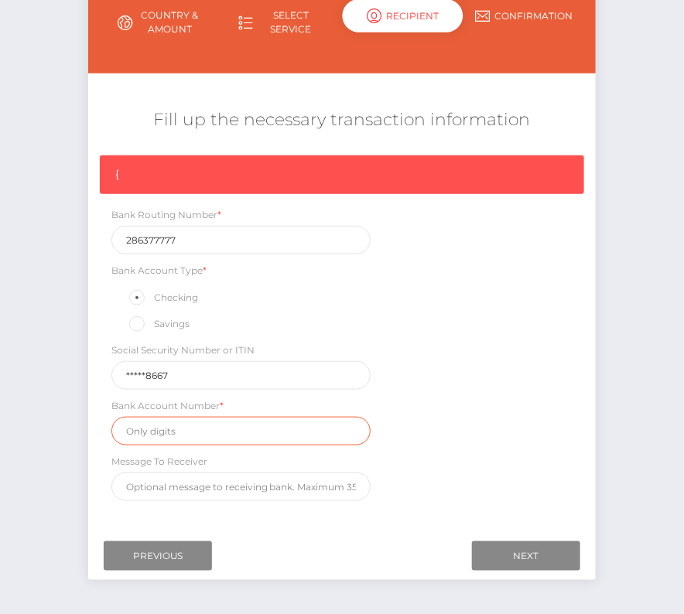
click at [199, 421] on input "text" at bounding box center [241, 431] width 260 height 29
paste input "221053705"
type input "221053705"
click at [541, 428] on div "{ Bank Routing Number * 286377777 Bank Account Type * Checking Savings Social S…" at bounding box center [342, 331] width 508 height 353
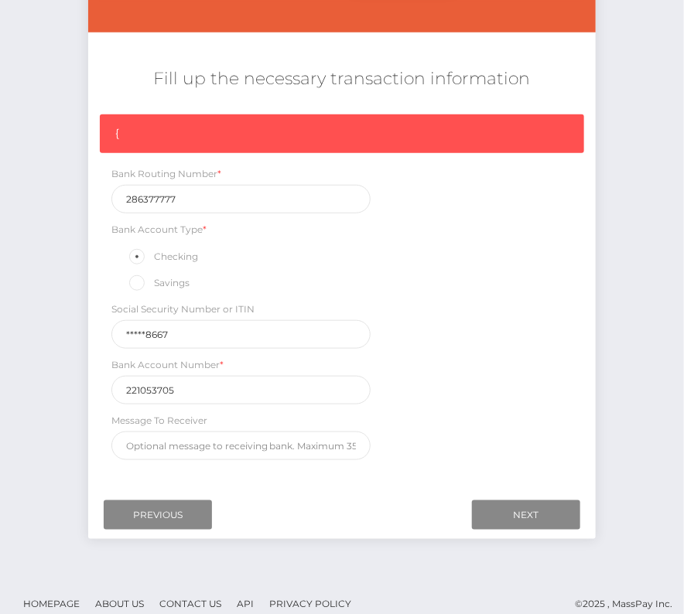
scroll to position [233, 0]
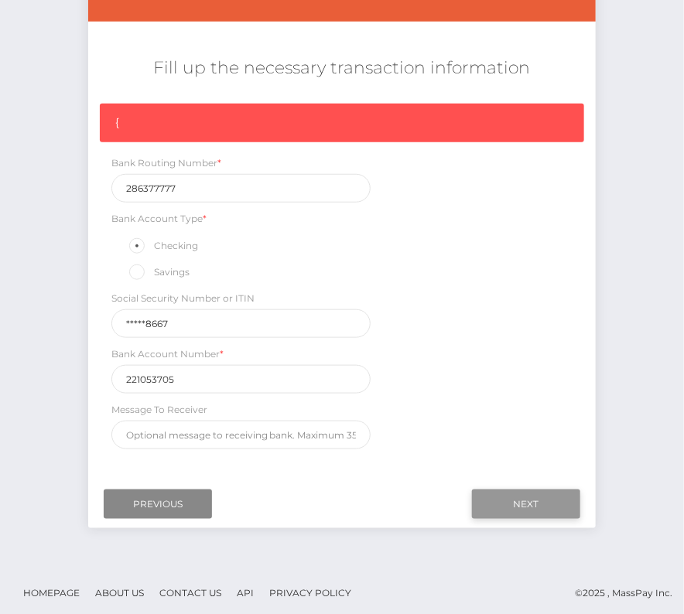
click at [523, 490] on input "Next" at bounding box center [526, 504] width 108 height 29
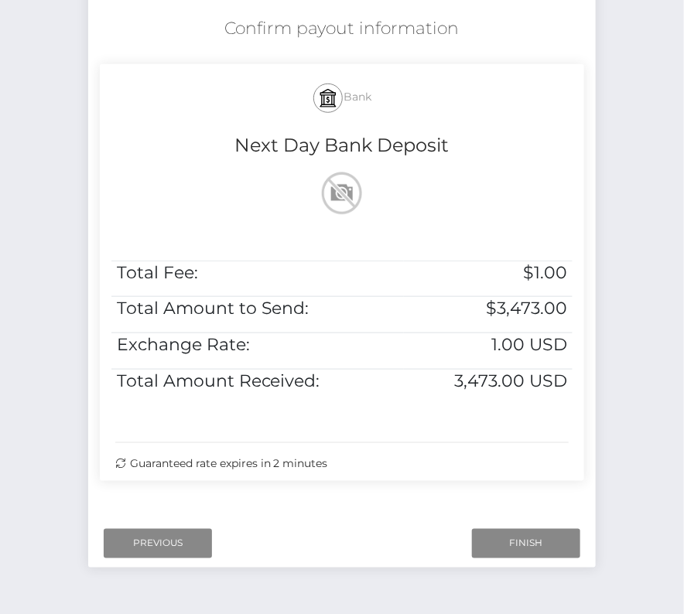
scroll to position [297, 0]
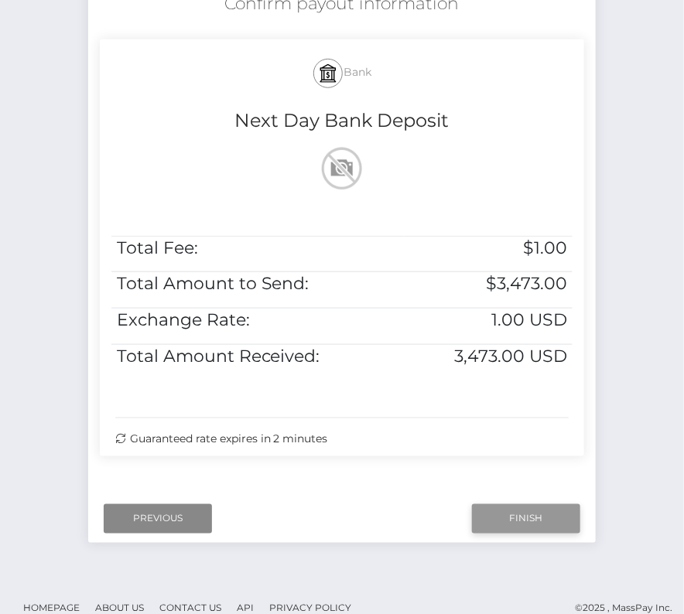
click at [531, 514] on input "Finish" at bounding box center [526, 518] width 108 height 29
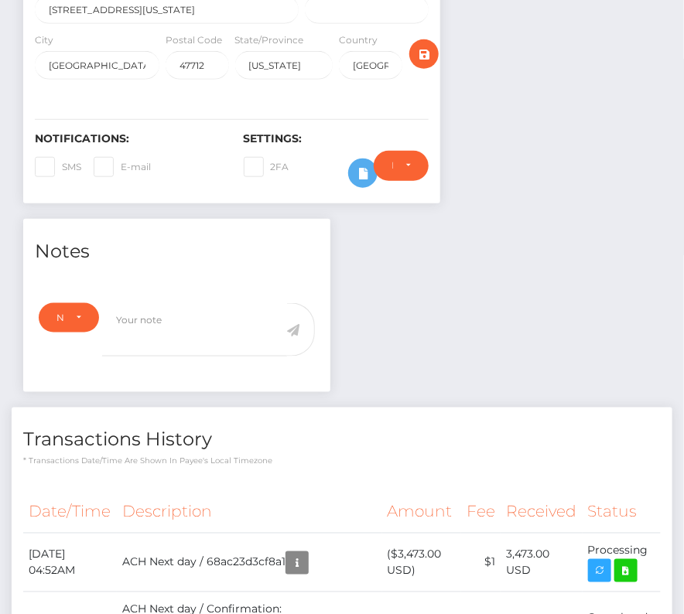
scroll to position [387, 0]
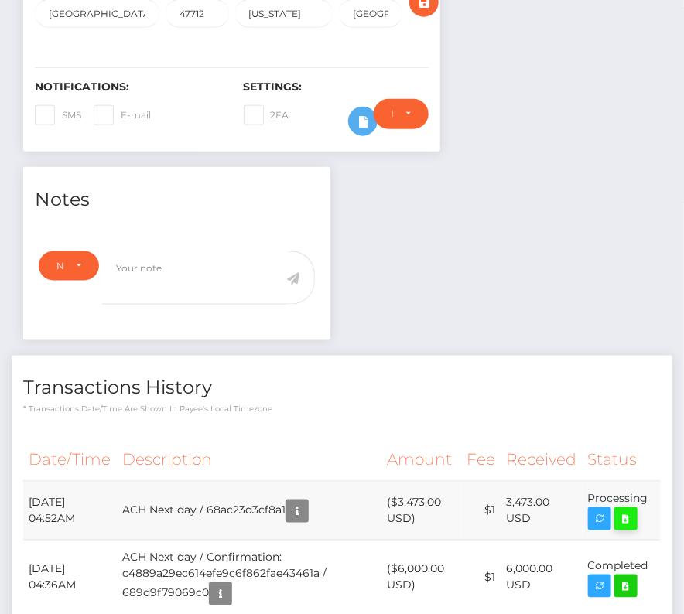
click at [627, 510] on icon at bounding box center [625, 519] width 19 height 19
drag, startPoint x: 656, startPoint y: 468, endPoint x: 26, endPoint y: 472, distance: 630.4
click at [26, 482] on tr "August 25, 2025 04:52AM ACH Next day / 68ac23d3cf8a1 ($3,473.00 USD) $1 3,473.0…" at bounding box center [341, 511] width 637 height 59
copy tr "August 25, 2025 04:52AM ACH Next day / 68ac23d3cf8a1 ($3,473.00 USD) $1 3,473.0…"
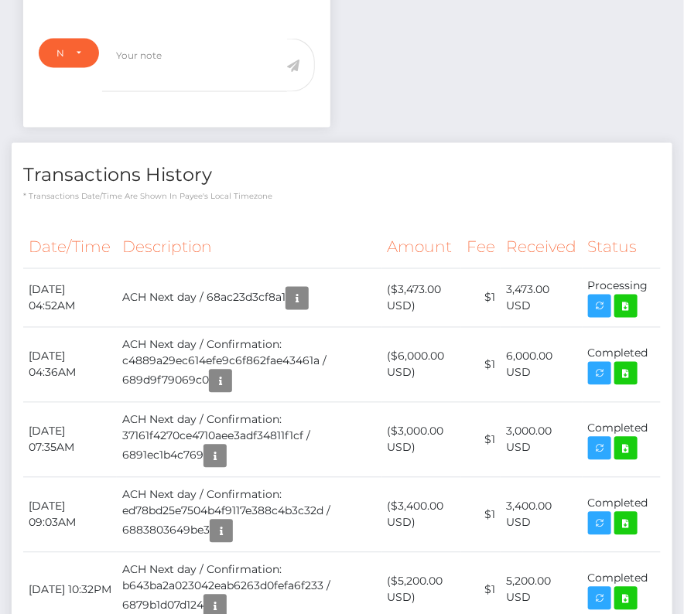
scroll to position [0, 0]
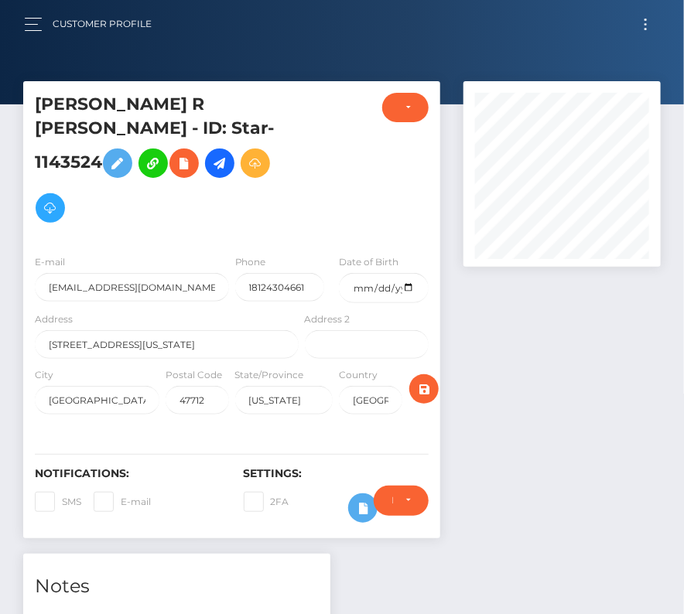
click at [643, 24] on button "Toggle navigation" at bounding box center [645, 24] width 29 height 21
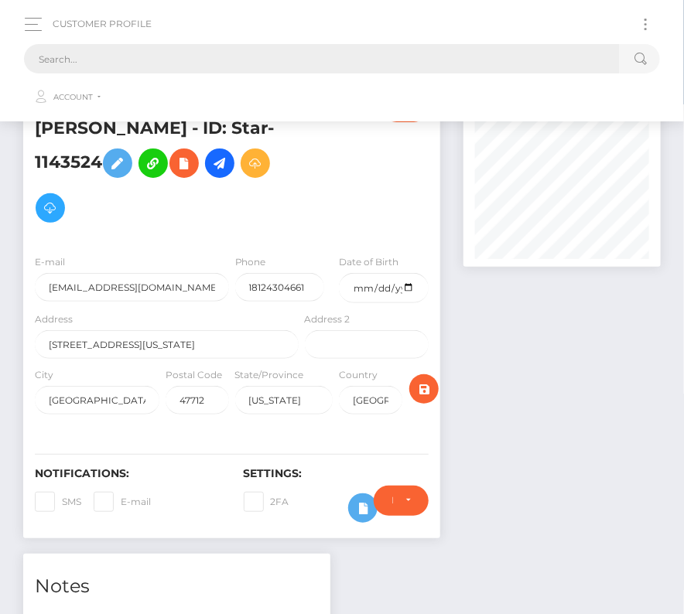
click at [291, 49] on input "text" at bounding box center [322, 58] width 596 height 29
paste input "730088"
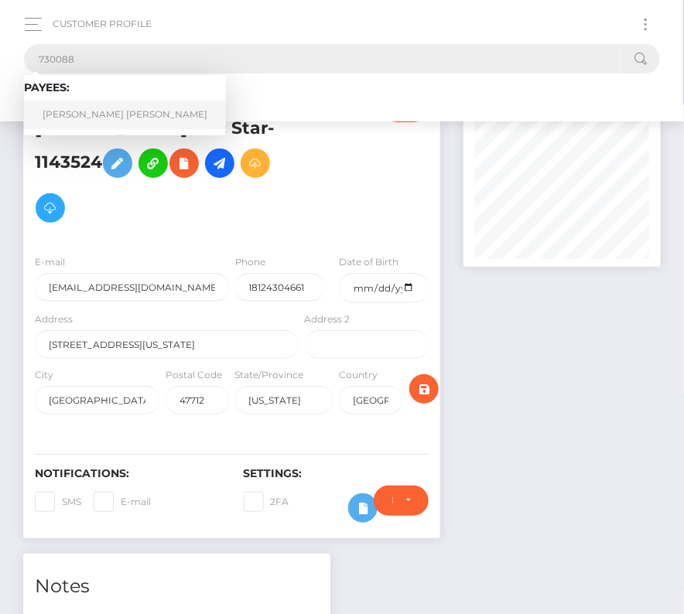
type input "730088"
click at [97, 118] on link "Manuel Alejandro Arocha Marcano" at bounding box center [125, 115] width 202 height 29
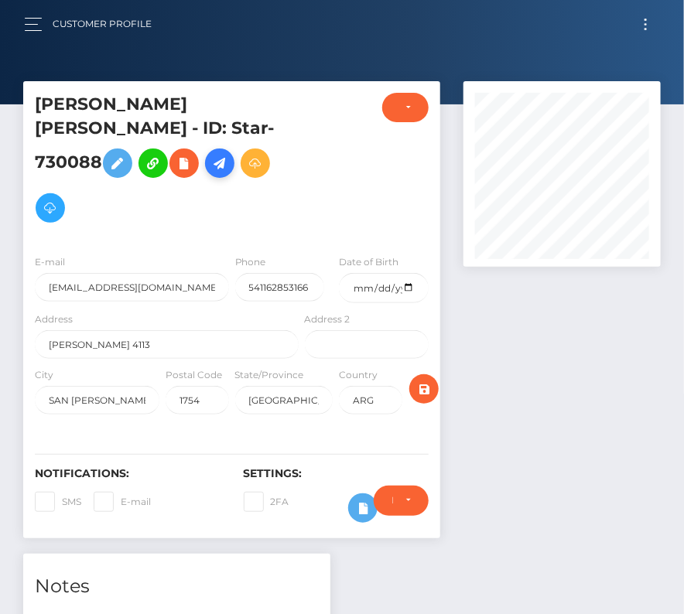
click at [210, 155] on icon at bounding box center [219, 163] width 19 height 19
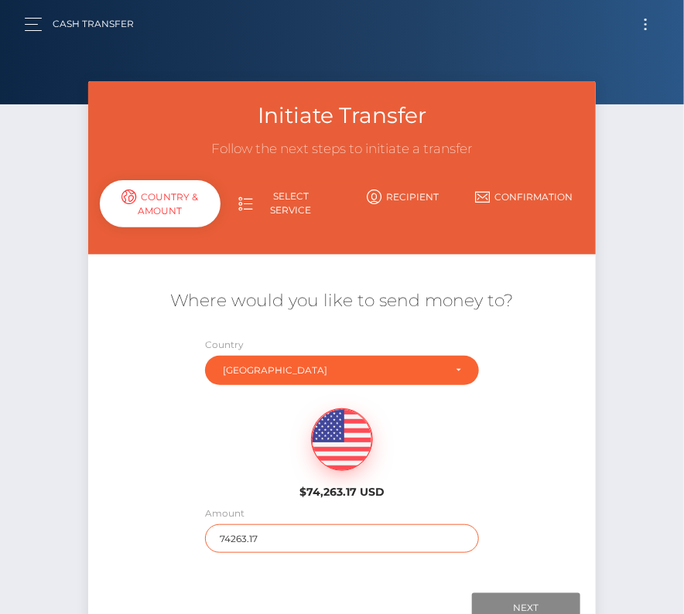
click at [248, 538] on input "74263.17" at bounding box center [341, 538] width 273 height 29
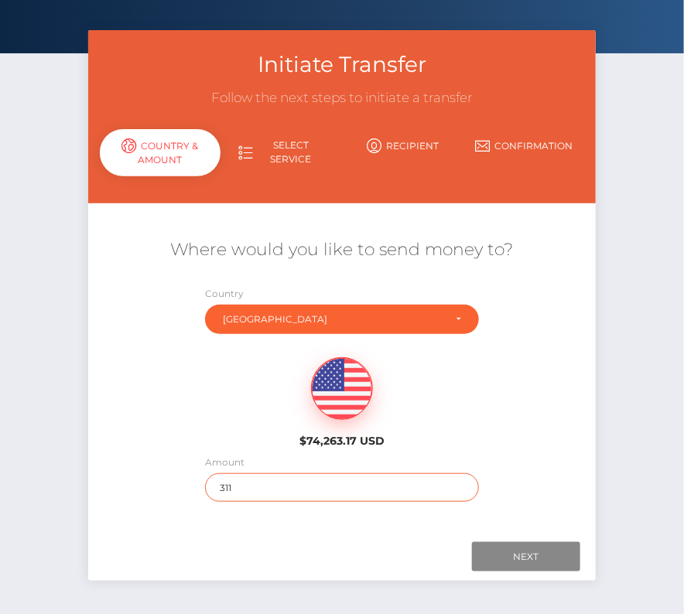
scroll to position [66, 0]
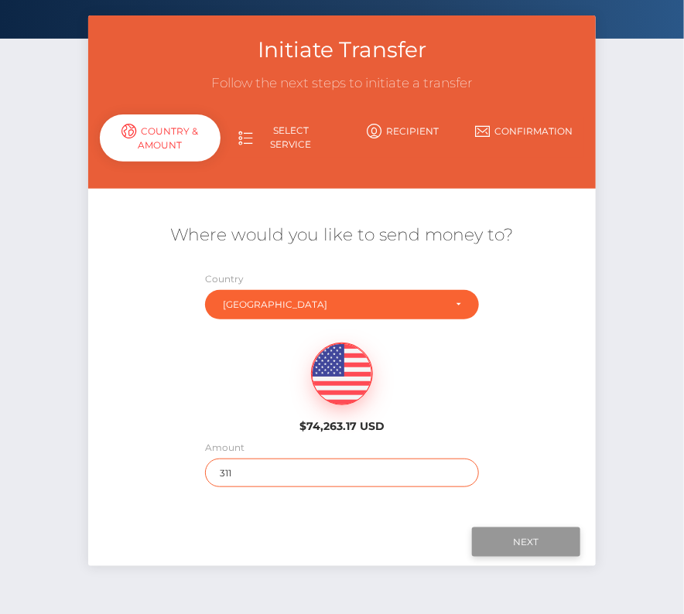
type input "311"
click at [500, 552] on input "Next" at bounding box center [526, 542] width 108 height 29
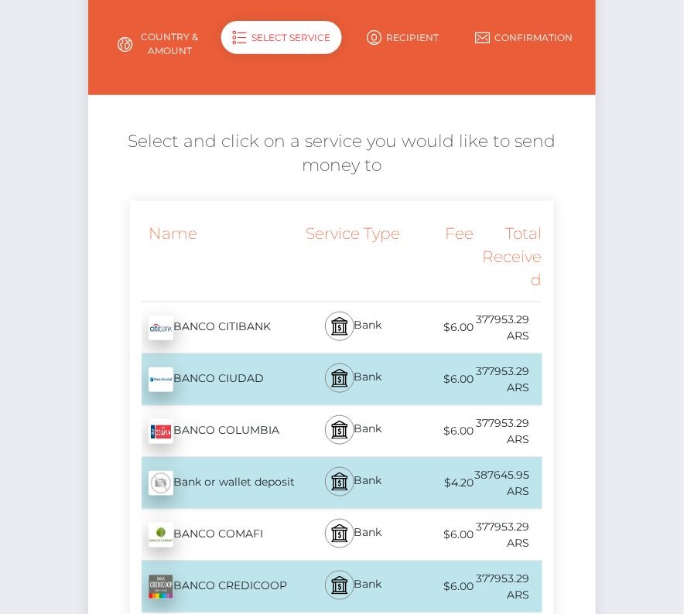
scroll to position [172, 0]
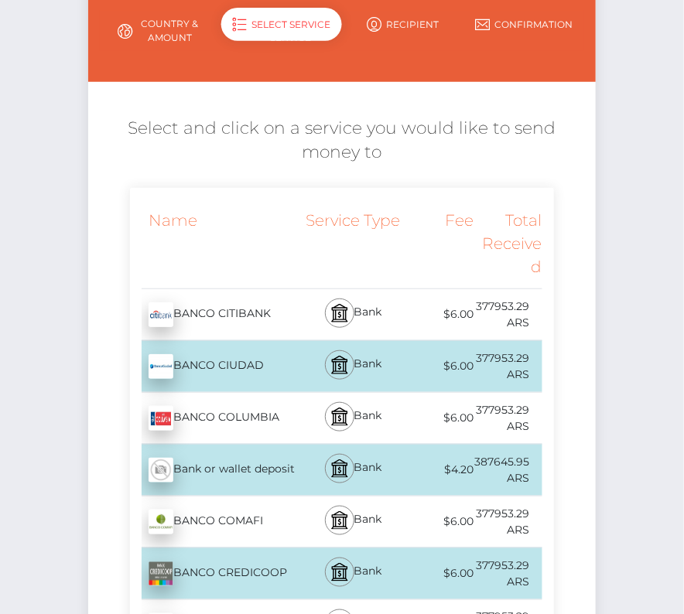
click at [260, 467] on div "Bank or wallet deposit - ARS" at bounding box center [216, 470] width 172 height 43
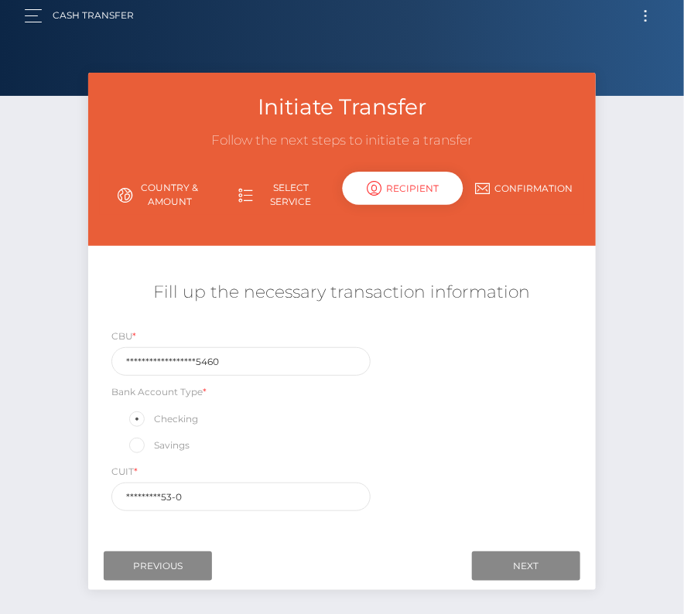
scroll to position [0, 0]
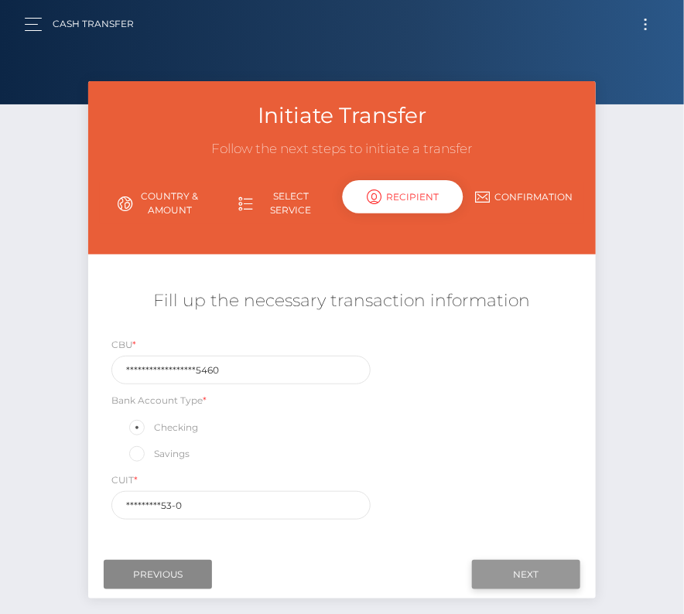
click at [517, 567] on input "Next" at bounding box center [526, 574] width 108 height 29
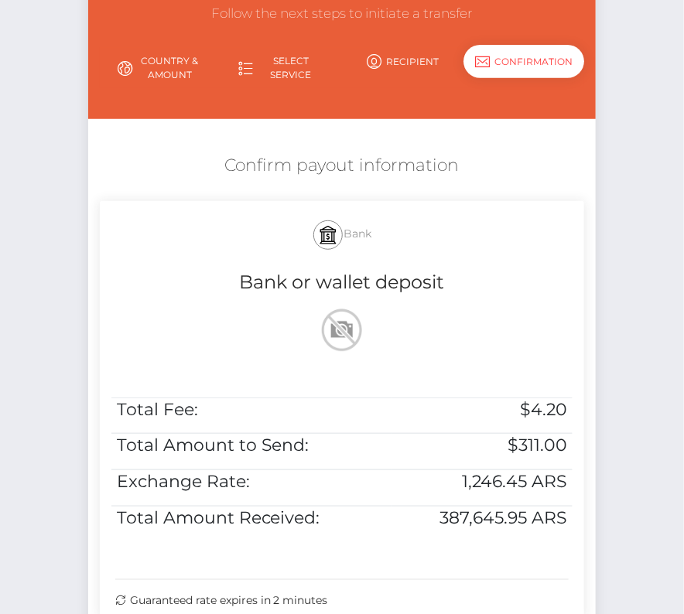
scroll to position [163, 0]
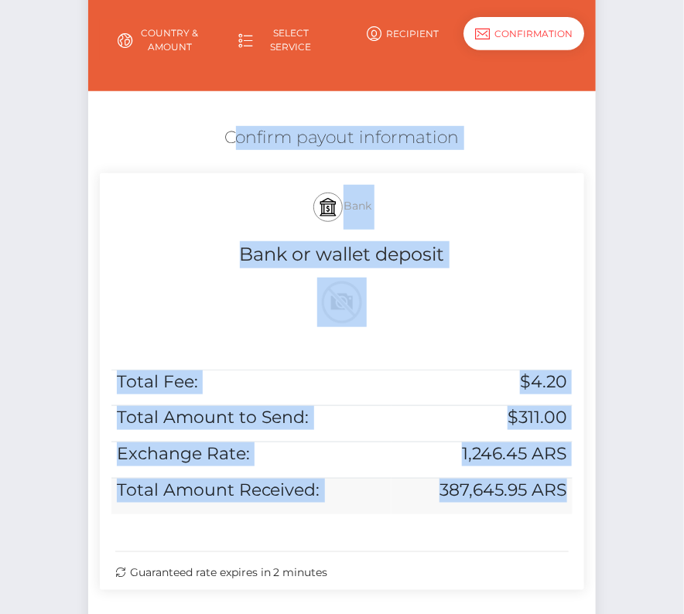
drag, startPoint x: 220, startPoint y: 127, endPoint x: 555, endPoint y: 505, distance: 504.7
click at [555, 505] on div "Confirm payout information Bank Bank or wallet deposit Total Fee: $4.20 Total A…" at bounding box center [342, 361] width 508 height 487
copy div "Confirm payout information Bank Bank or wallet deposit Total Fee: $4.20 Total A…"
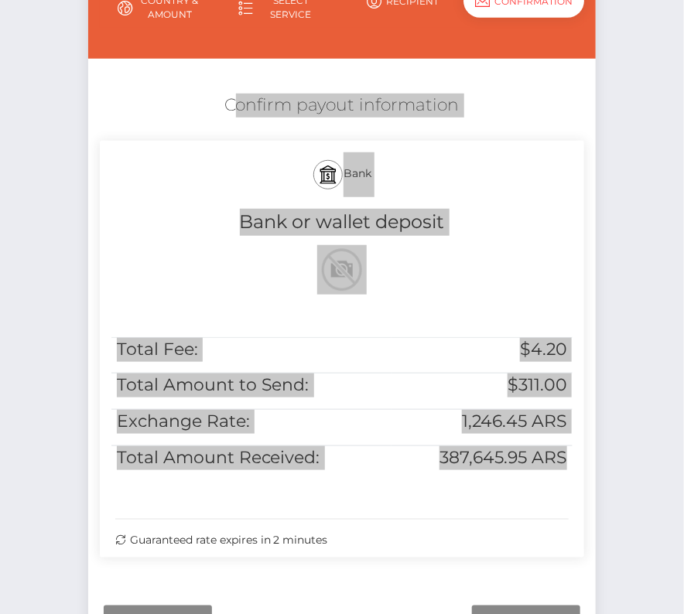
scroll to position [237, 0]
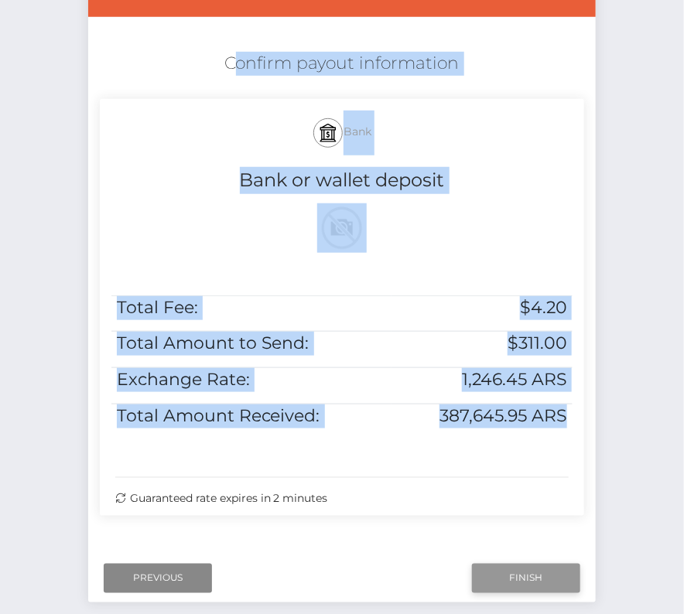
click at [517, 576] on input "Finish" at bounding box center [526, 578] width 108 height 29
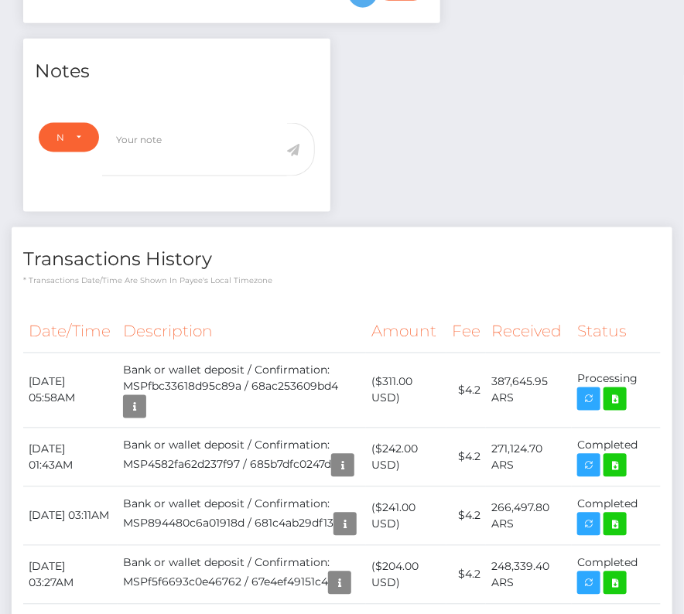
scroll to position [514, 0]
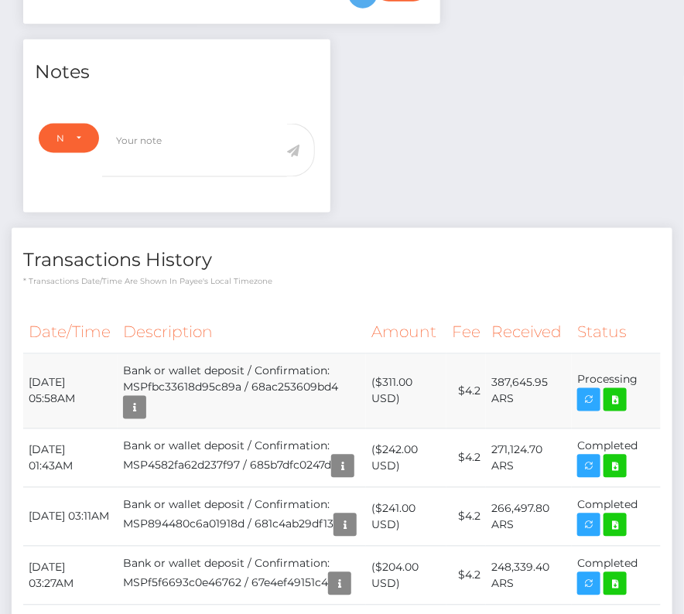
drag, startPoint x: 30, startPoint y: 330, endPoint x: 644, endPoint y: 334, distance: 614.1
click at [644, 354] on tr "[DATE] 05:58AM Bank or wallet deposit / Confirmation: MSPfbc33618d95c89a / 68ac…" at bounding box center [341, 391] width 637 height 75
copy tr "[DATE] 05:58AM Bank or wallet deposit / Confirmation: MSPfbc33618d95c89a / 68ac…"
click at [623, 391] on icon at bounding box center [615, 400] width 19 height 19
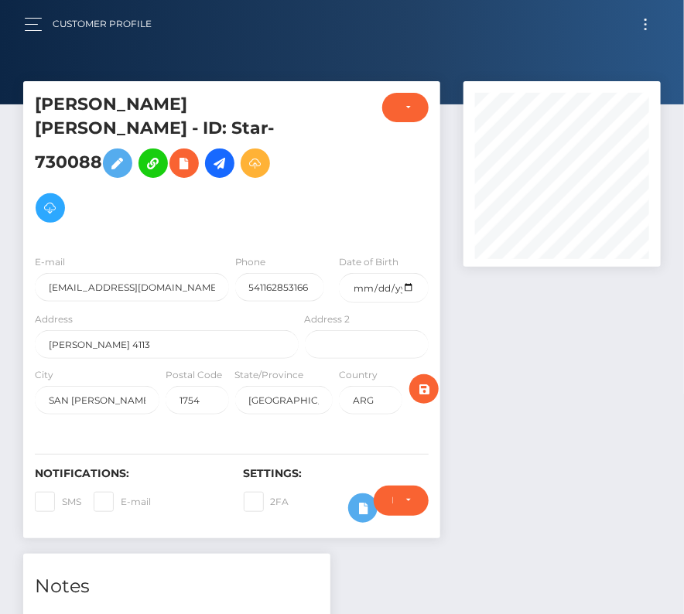
click at [640, 22] on button "Toggle navigation" at bounding box center [645, 24] width 29 height 21
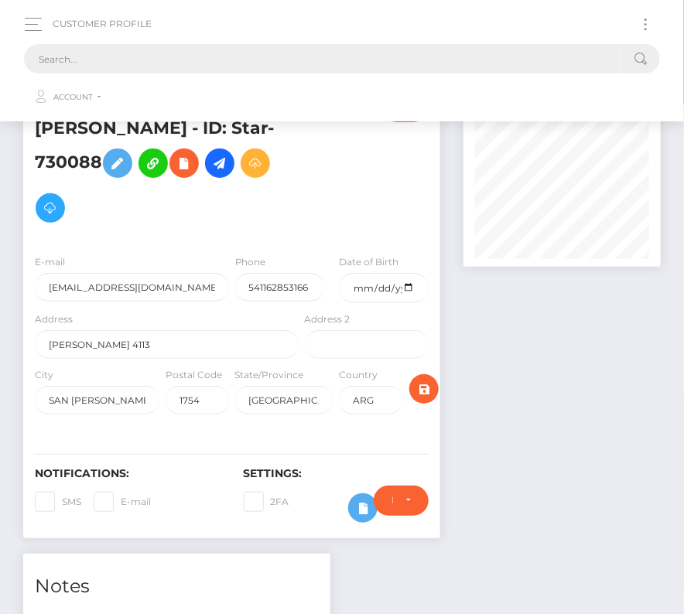
click at [318, 62] on input "text" at bounding box center [322, 58] width 596 height 29
paste input "1800867"
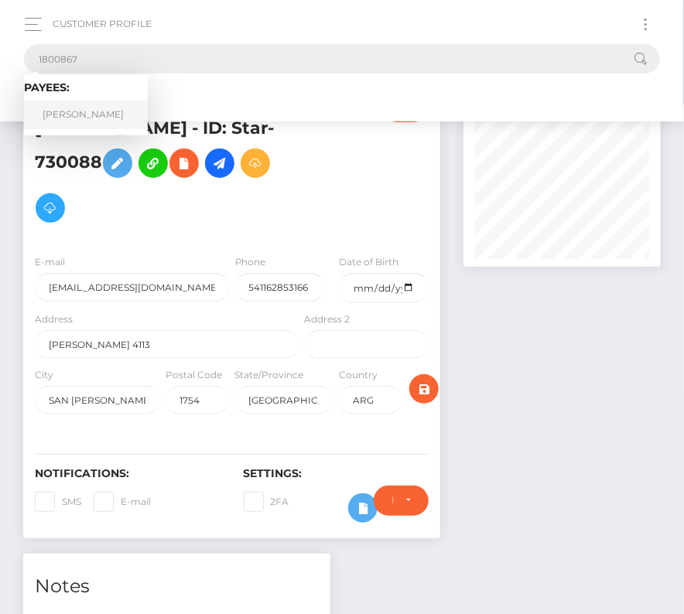
type input "1800867"
click at [77, 109] on link "Lucas Thornhill" at bounding box center [86, 115] width 124 height 29
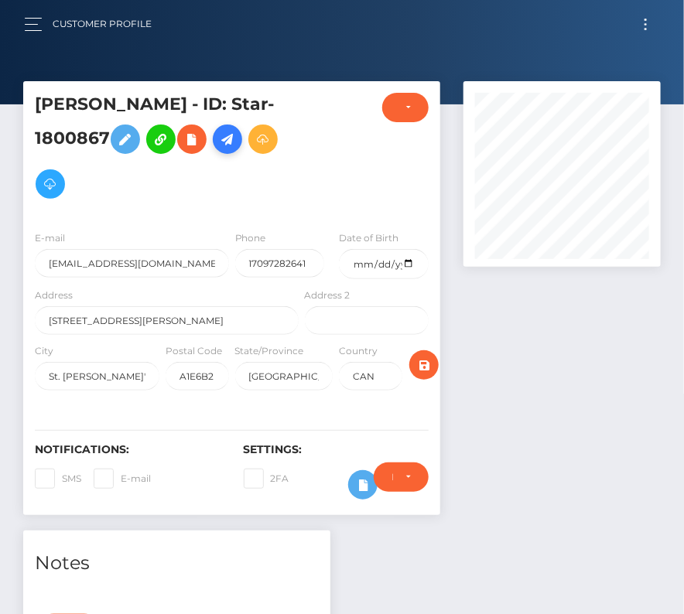
click at [232, 143] on icon at bounding box center [227, 139] width 19 height 19
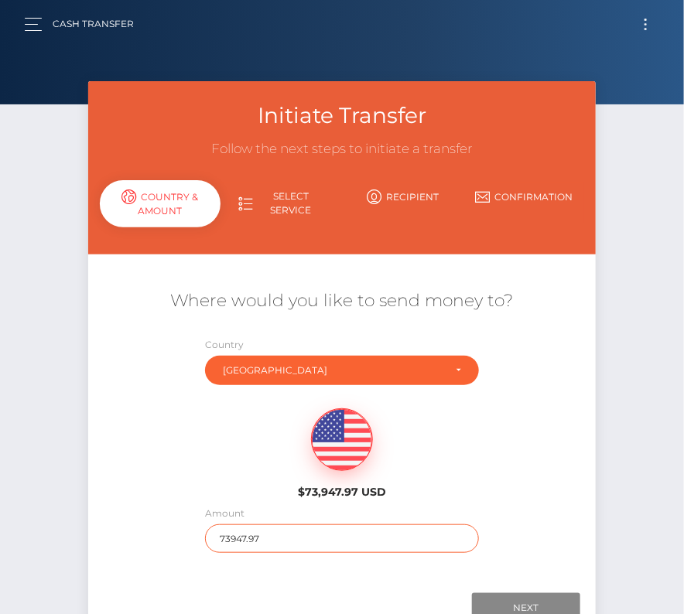
click at [248, 542] on input "73947.97" at bounding box center [341, 538] width 273 height 29
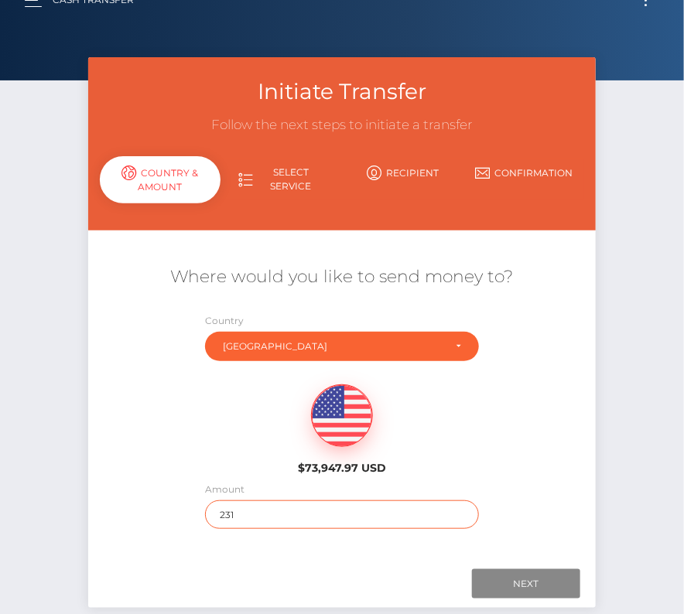
scroll to position [29, 0]
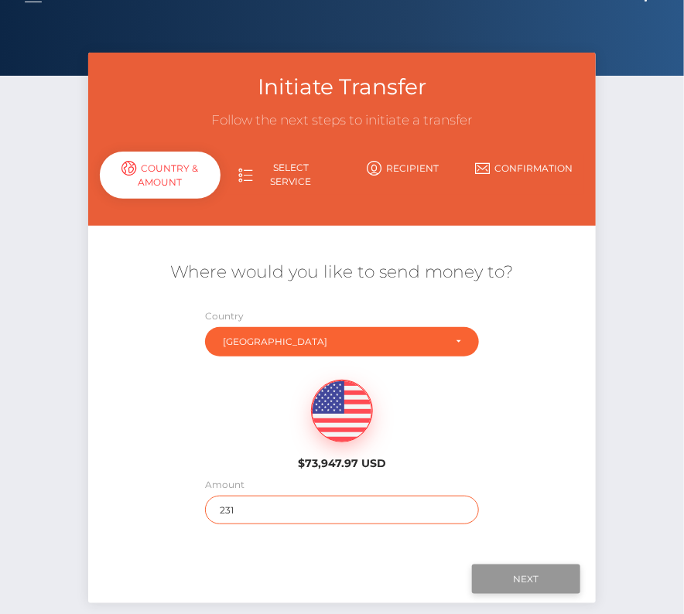
type input "231"
click at [536, 577] on input "Next" at bounding box center [526, 579] width 108 height 29
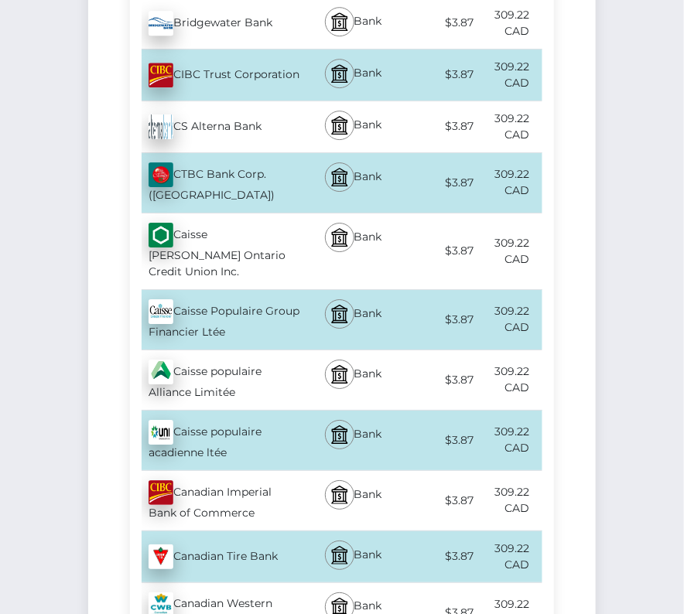
scroll to position [1270, 0]
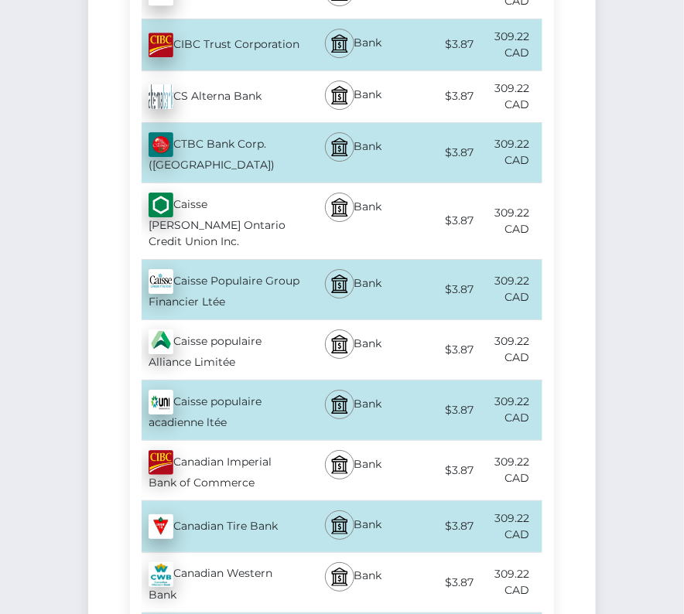
click at [251, 441] on div "Canadian Imperial Bank of Commerce - CAD" at bounding box center [216, 471] width 172 height 60
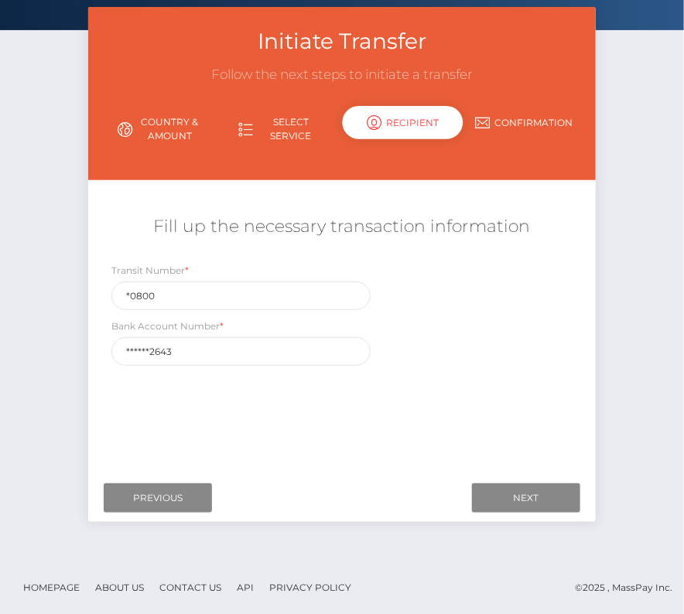
scroll to position [0, 0]
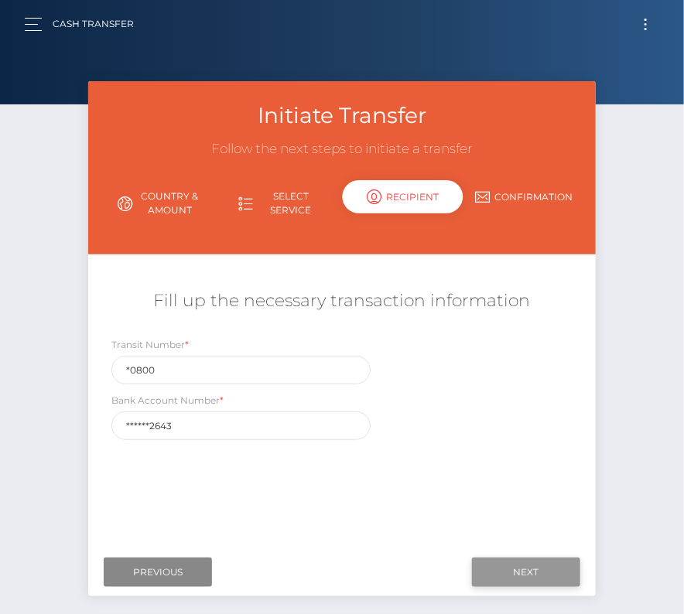
click at [543, 564] on input "Next" at bounding box center [526, 572] width 108 height 29
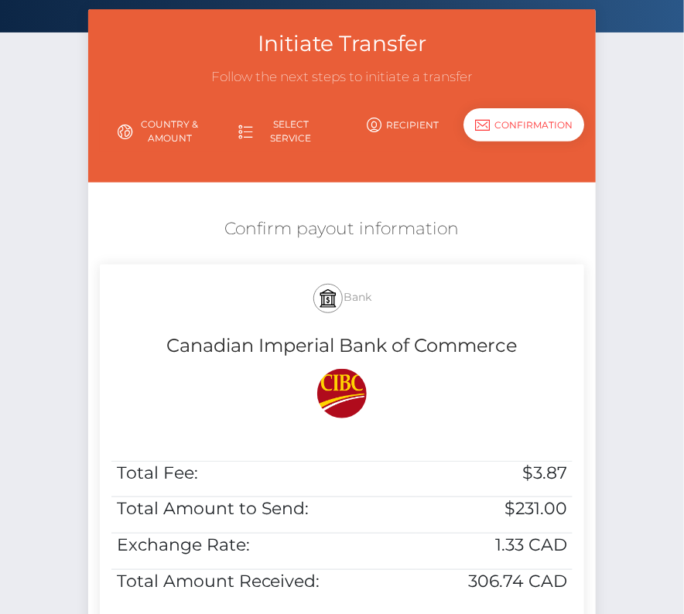
scroll to position [149, 0]
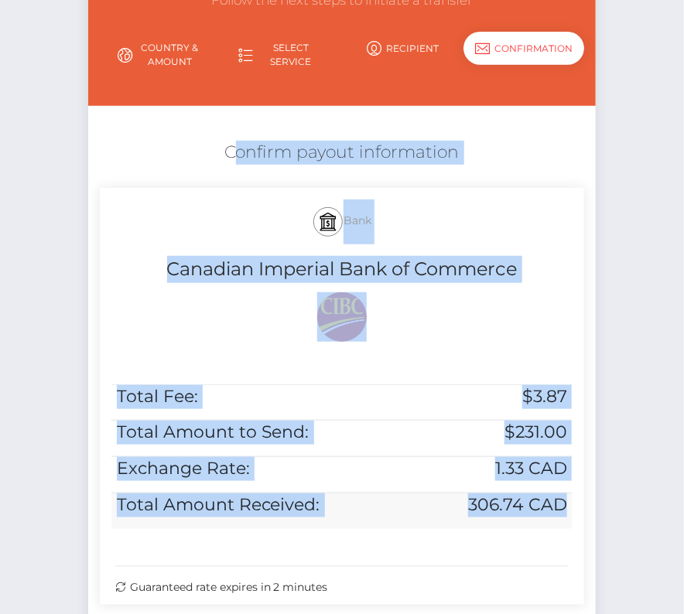
drag, startPoint x: 210, startPoint y: 137, endPoint x: 565, endPoint y: 505, distance: 511.5
click at [565, 505] on div "Confirm payout information Bank Canadian Imperial Bank of Commerce Total Fee: $…" at bounding box center [342, 376] width 508 height 487
copy div "Confirm payout information Bank Canadian Imperial Bank of Commerce Total Fee: $…"
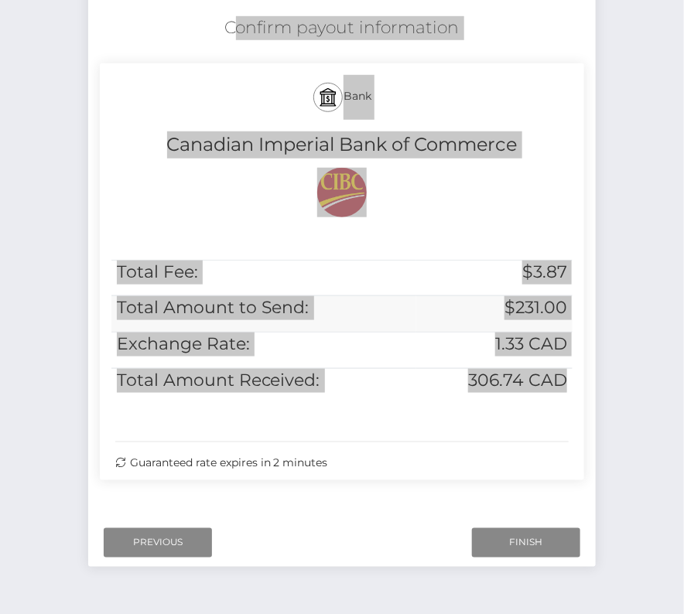
scroll to position [316, 0]
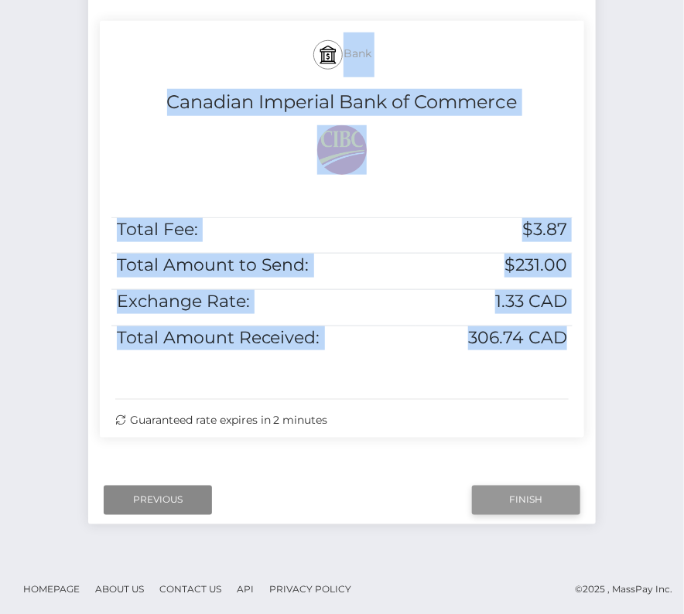
click at [521, 496] on input "Finish" at bounding box center [526, 500] width 108 height 29
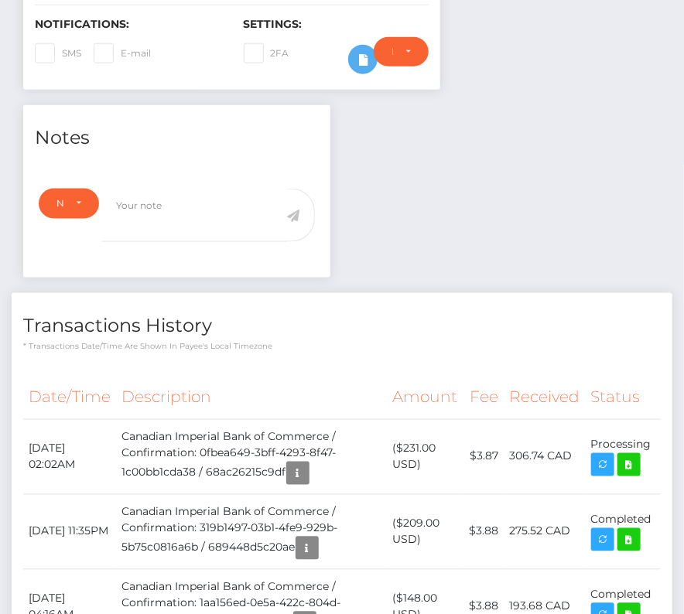
scroll to position [459, 0]
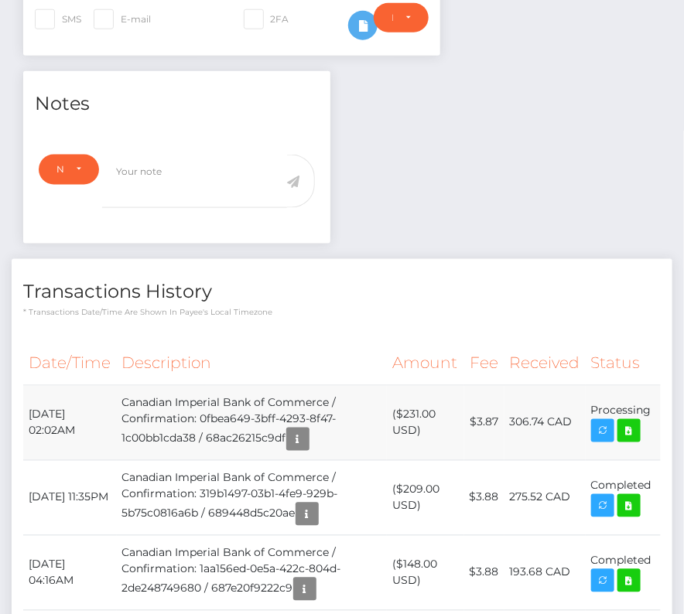
drag, startPoint x: 29, startPoint y: 408, endPoint x: 654, endPoint y: 411, distance: 625.0
click at [654, 411] on tr "[DATE] 02:02AM Canadian Imperial Bank of Commerce / Confirmation: 0fbea649-3bff…" at bounding box center [341, 422] width 637 height 75
copy tr "[DATE] 02:02AM Canadian Imperial Bank of Commerce / Confirmation: 0fbea649-3bff…"
click at [625, 422] on icon at bounding box center [629, 431] width 19 height 19
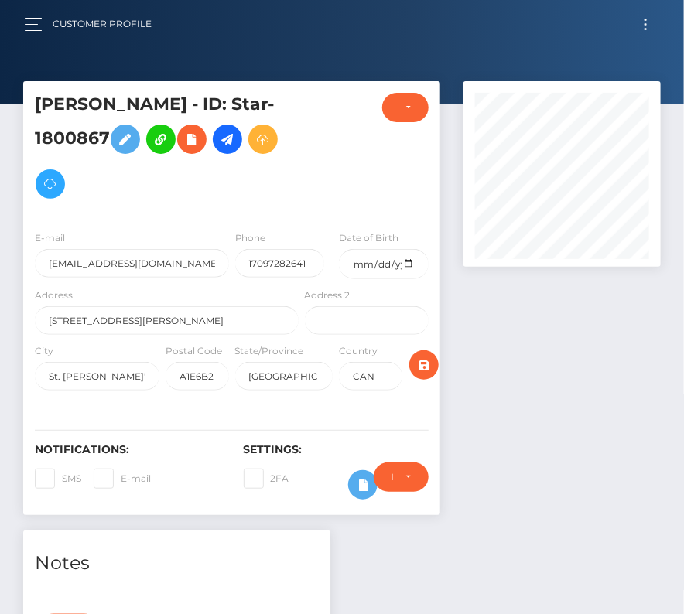
scroll to position [388, 0]
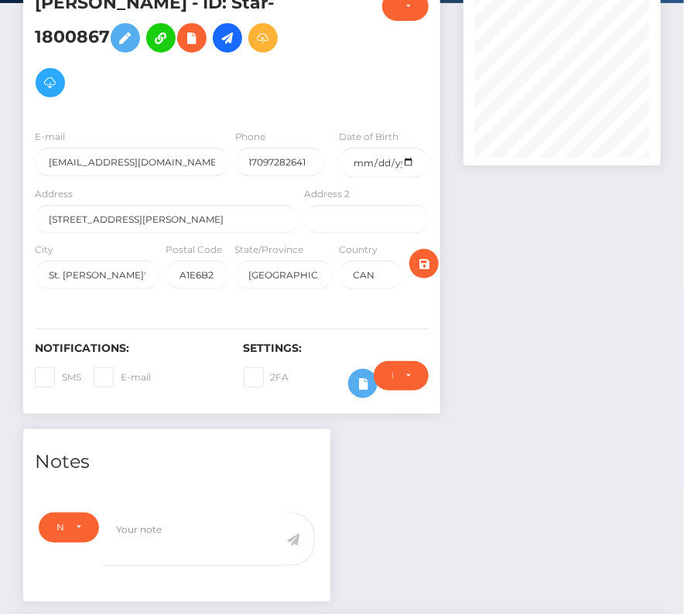
scroll to position [0, 0]
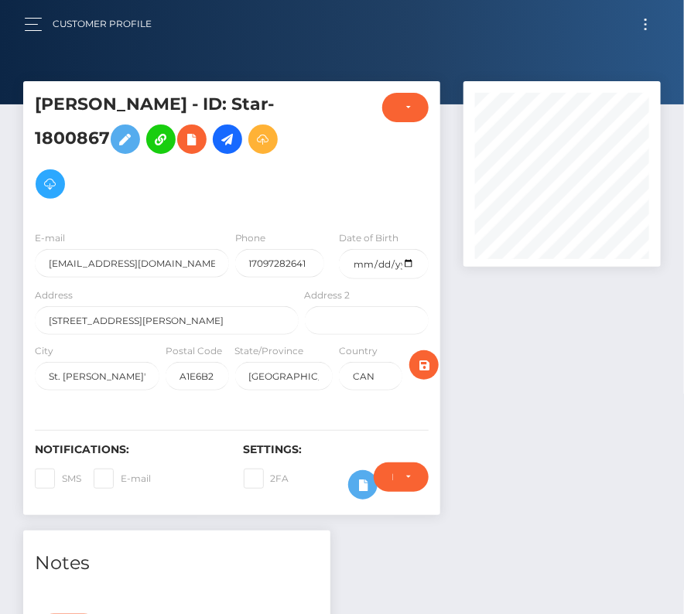
click at [644, 22] on button "Toggle navigation" at bounding box center [645, 24] width 29 height 21
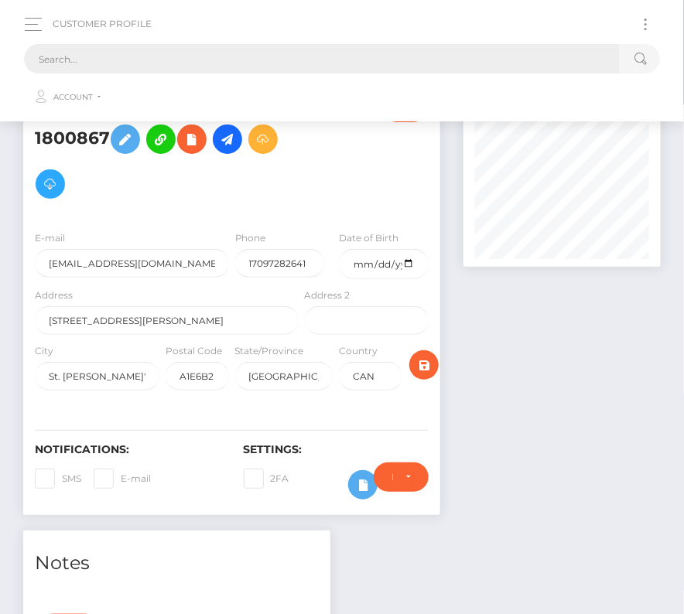
click at [327, 56] on input "text" at bounding box center [322, 58] width 596 height 29
paste input "13564"
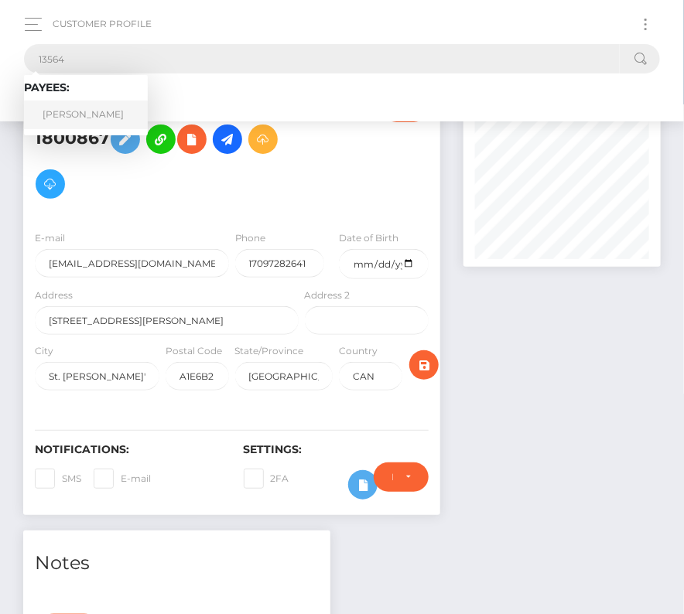
type input "13564"
click at [90, 119] on link "Thomas Gebbett" at bounding box center [86, 115] width 124 height 29
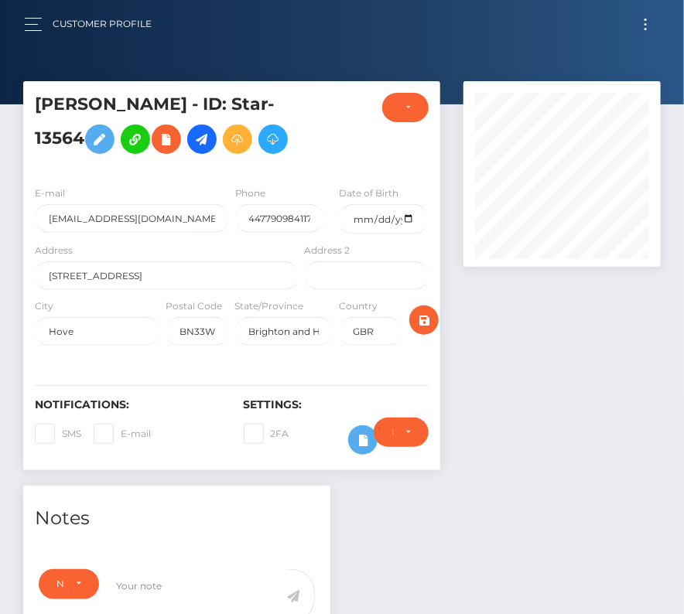
scroll to position [186, 196]
drag, startPoint x: 123, startPoint y: 319, endPoint x: 22, endPoint y: 317, distance: 100.6
click at [22, 317] on div "Thomas Gebbett - ID: Star-13564 DEACTIVE CLOSED" at bounding box center [232, 283] width 440 height 405
paste input "133 Hiltingbury"
type input "[STREET_ADDRESS]"
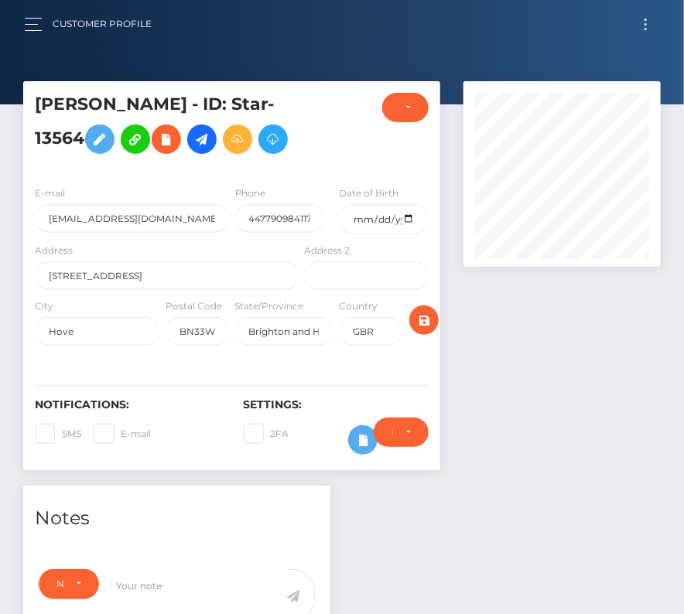
scroll to position [186, 196]
click at [370, 290] on input "text" at bounding box center [367, 275] width 125 height 29
paste input "Flat 6"
type input "Flat 6"
drag, startPoint x: 162, startPoint y: 313, endPoint x: 26, endPoint y: 313, distance: 136.1
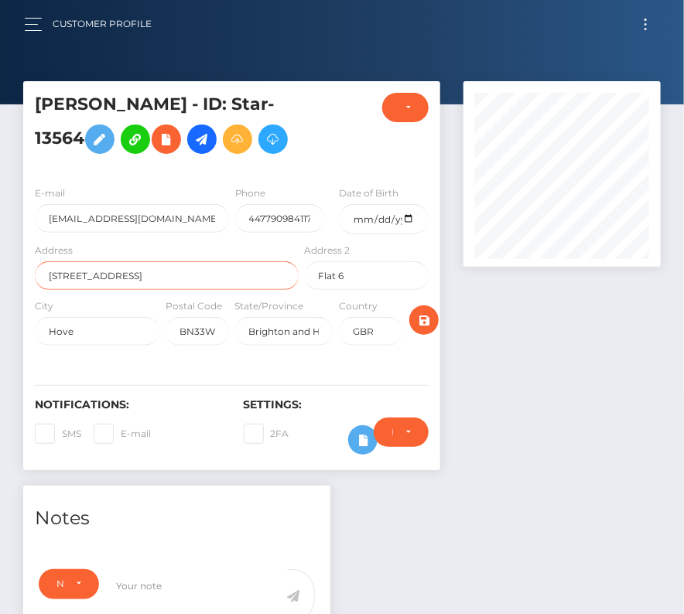
click at [26, 298] on div "Address 56 Clarendon Road" at bounding box center [162, 270] width 278 height 56
paste input "133 Hiltingbury"
type input "133 Hiltingbury Road"
click at [130, 346] on input "Hove" at bounding box center [97, 331] width 125 height 29
drag, startPoint x: 94, startPoint y: 381, endPoint x: -3, endPoint y: 378, distance: 96.7
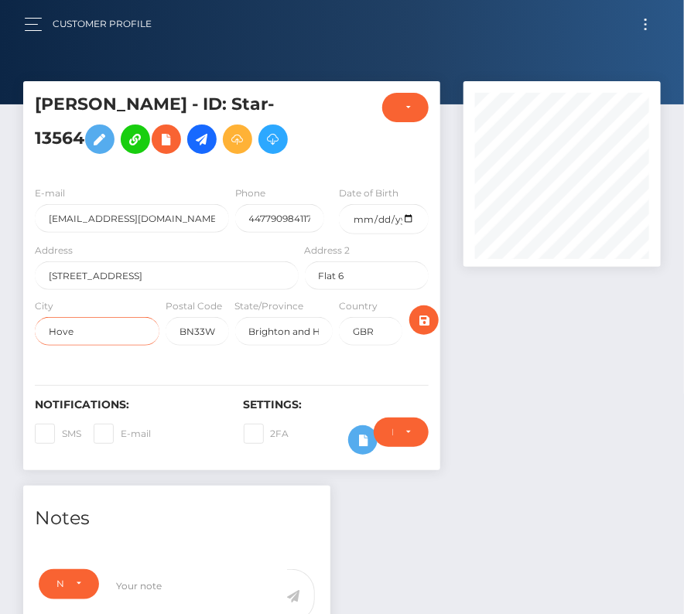
click at [0, 378] on html "Starcling LLC Dashboard Transactions Ledger Payees Cancellations" at bounding box center [342, 572] width 684 height 1145
paste input "Chandlers Ford"
drag, startPoint x: 47, startPoint y: 373, endPoint x: 177, endPoint y: 373, distance: 129.9
click at [177, 353] on div "City HoveChandlers Ford Postal Code BN33WQ State/Province Brighton and Hove GBR" at bounding box center [231, 326] width 417 height 56
paste input "text"
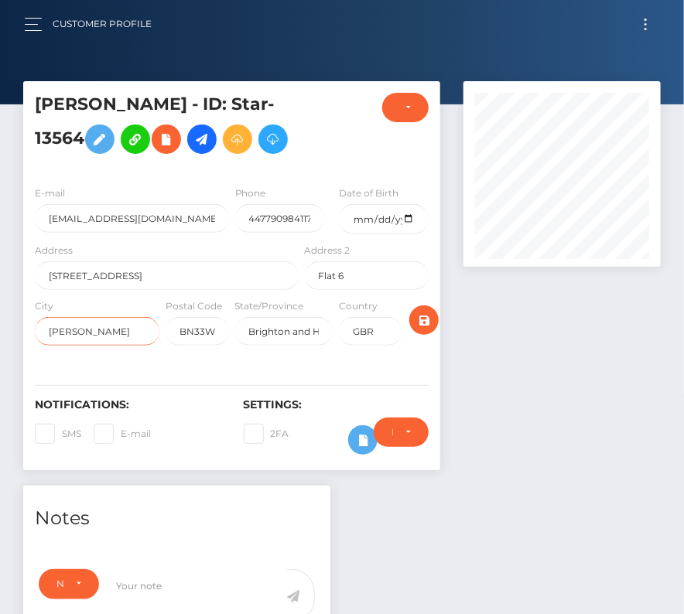
type input "Chandlers Ford"
drag, startPoint x: 247, startPoint y: 367, endPoint x: 380, endPoint y: 369, distance: 133.0
click at [380, 353] on div "City Chandlers Ford Postal Code BN33WQ State/Province Brighton and Hove Country" at bounding box center [231, 326] width 417 height 56
paste input "Hampshir"
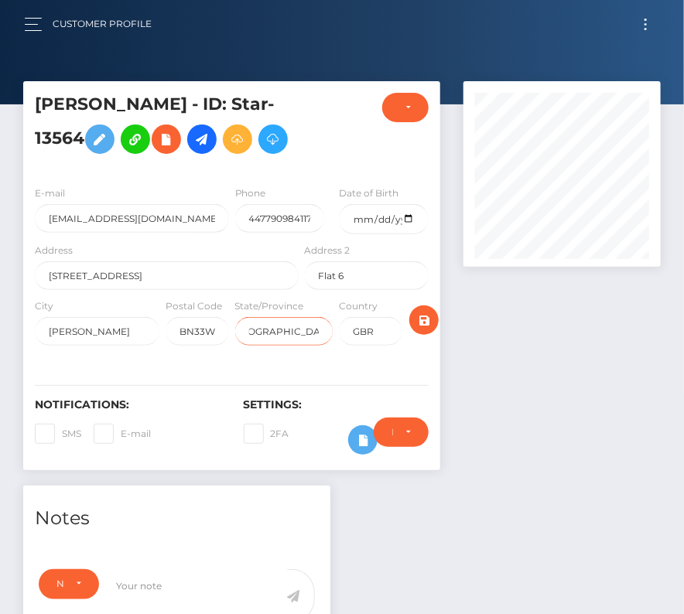
scroll to position [0, 0]
type input "Hampshire"
drag, startPoint x: 179, startPoint y: 374, endPoint x: 274, endPoint y: 374, distance: 94.4
click at [274, 353] on div "City Chandlers Ford Postal Code BN33WQ State/Province Hampshire Country GBR" at bounding box center [231, 326] width 417 height 56
paste input "SO535NP"
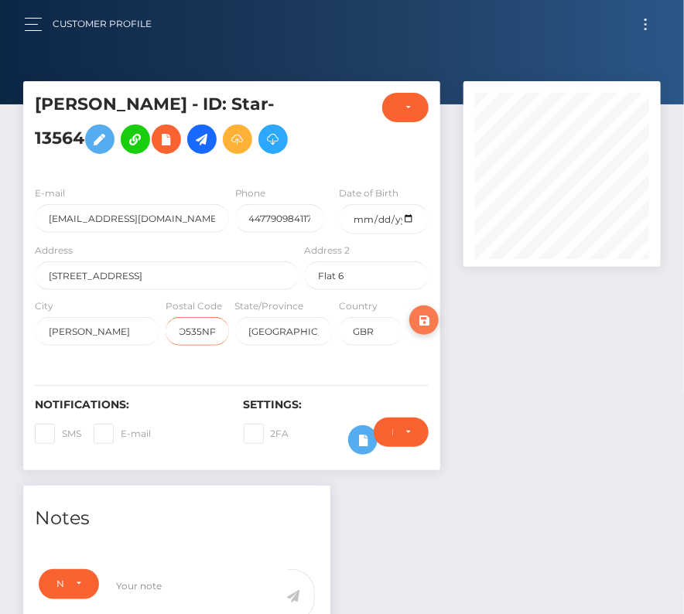
scroll to position [0, 8]
type input "SO535NP"
click at [431, 330] on icon "submit" at bounding box center [424, 320] width 19 height 19
click at [211, 150] on link at bounding box center [201, 139] width 29 height 29
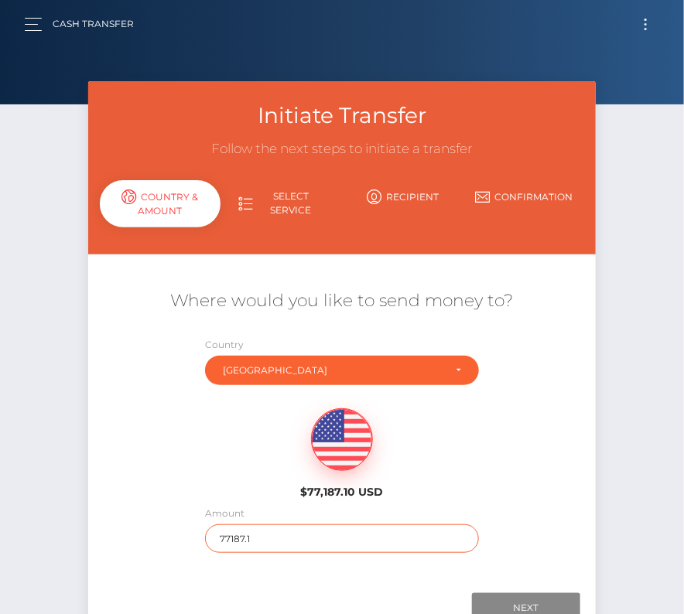
click at [229, 537] on input "77187.1" at bounding box center [341, 538] width 273 height 29
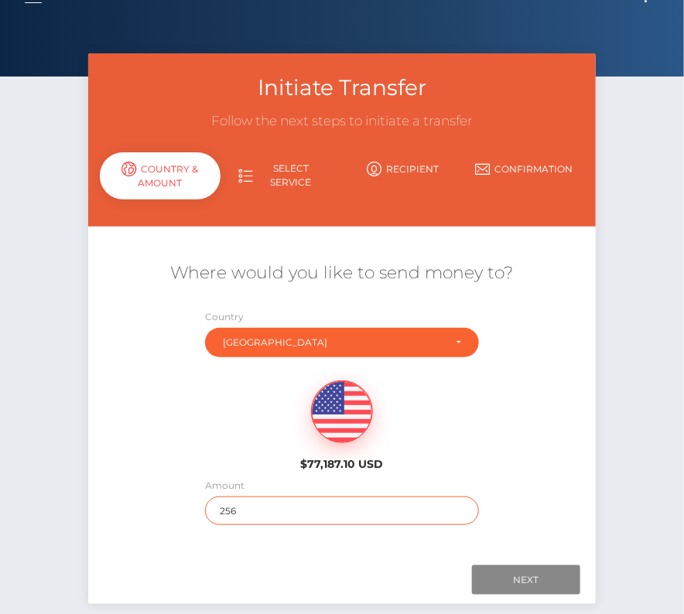
scroll to position [52, 0]
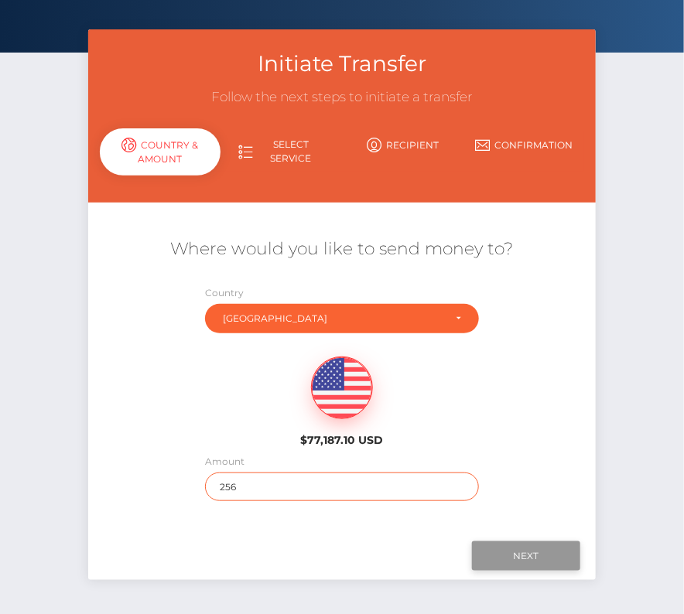
type input "256"
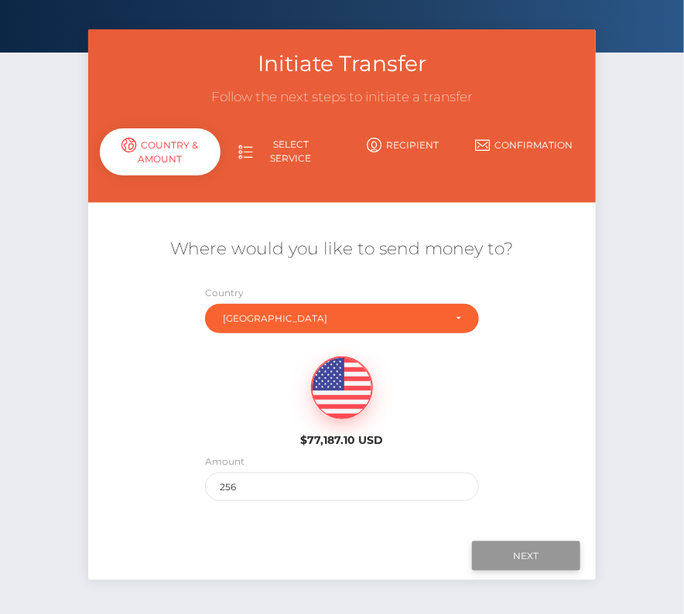
click at [514, 559] on input "Next" at bounding box center [526, 555] width 108 height 29
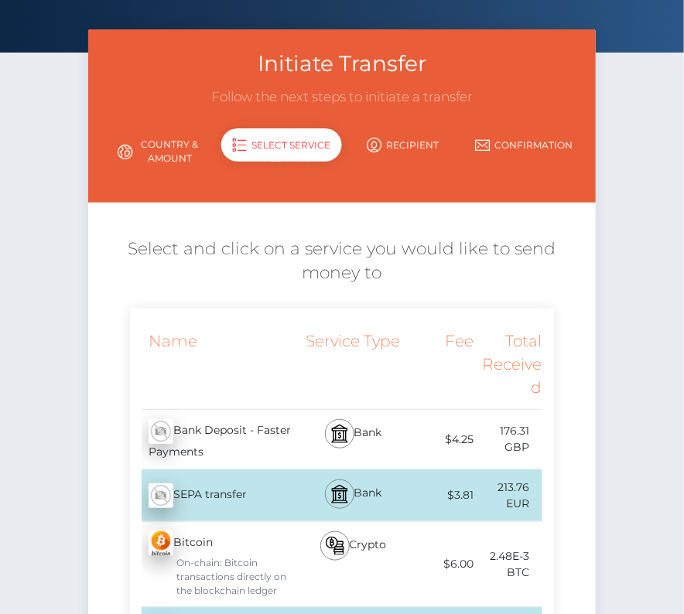
click at [471, 435] on div "$4.25" at bounding box center [439, 439] width 69 height 35
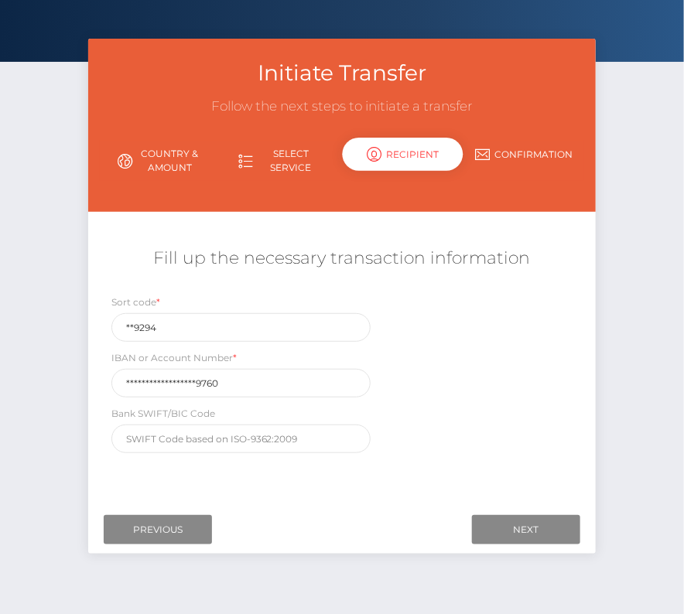
scroll to position [74, 0]
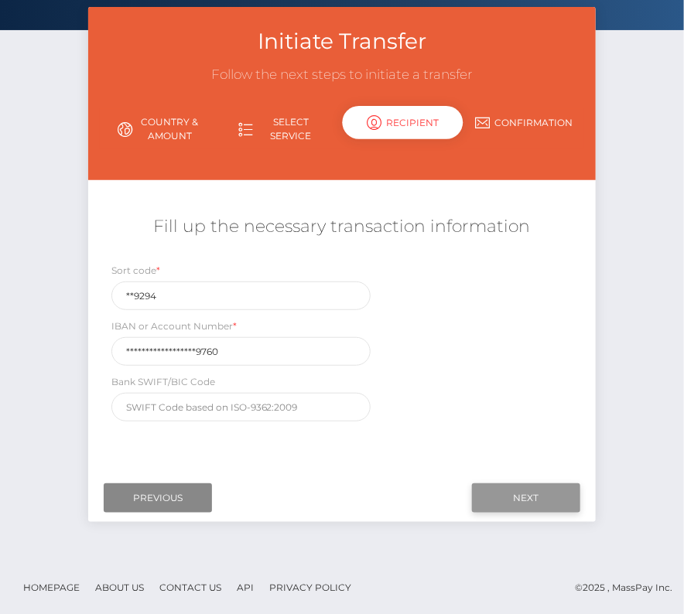
click at [528, 486] on input "Next" at bounding box center [526, 497] width 108 height 29
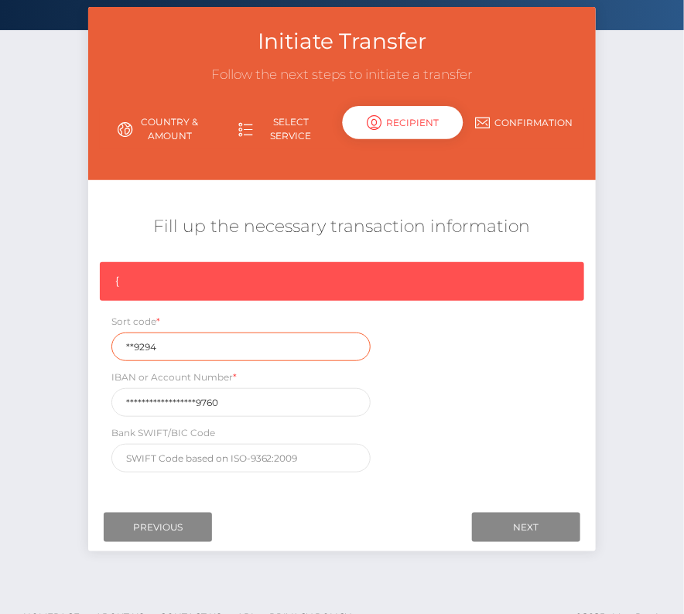
drag, startPoint x: 168, startPoint y: 349, endPoint x: 26, endPoint y: 349, distance: 142.3
click at [26, 349] on div "Initiate Transfer Follow the next steps to initiate a transfer Country & Amount…" at bounding box center [342, 298] width 684 height 583
paste input "30-92-"
type input "30-92-94"
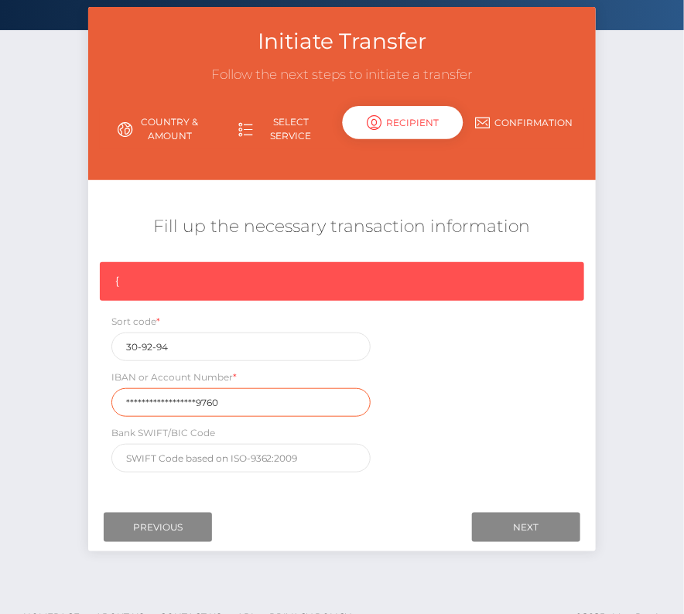
drag, startPoint x: 233, startPoint y: 401, endPoint x: 13, endPoint y: 400, distance: 219.7
click at [13, 400] on div "Initiate Transfer Follow the next steps to initiate a transfer Country & Amount…" at bounding box center [342, 298] width 684 height 583
paste input "GB72LOYD3092941307"
type input "GB72LOYD30929413079760"
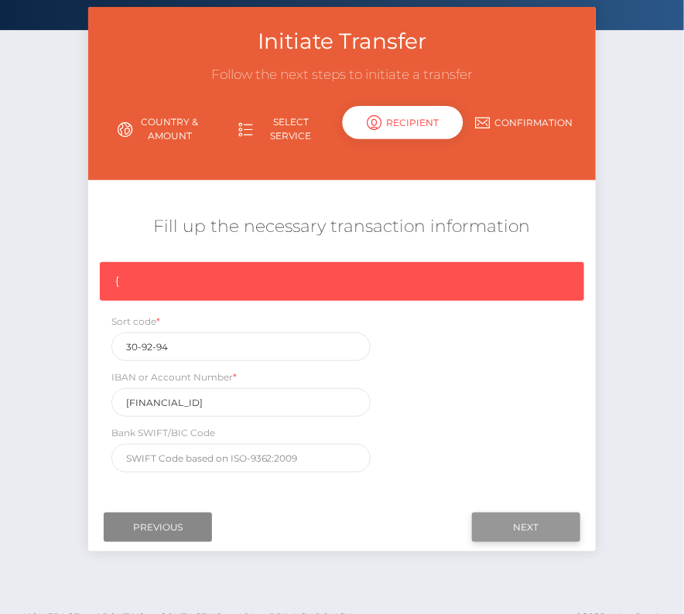
click at [516, 518] on input "Next" at bounding box center [526, 527] width 108 height 29
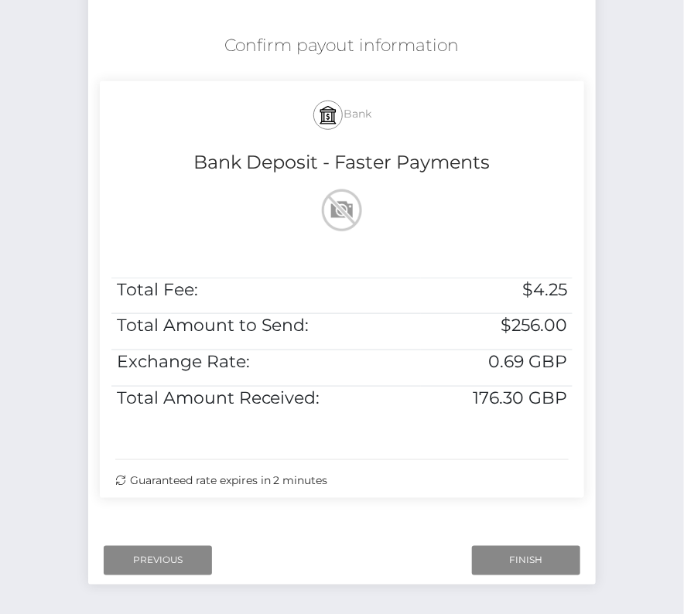
scroll to position [258, 0]
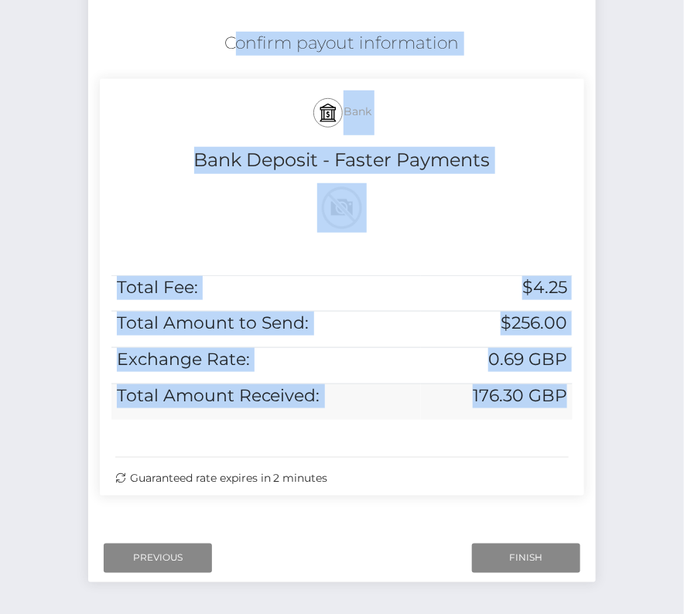
drag, startPoint x: 213, startPoint y: 29, endPoint x: 564, endPoint y: 401, distance: 512.1
click at [564, 401] on div "Confirm payout information Bank Bank Deposit - Faster Payments Total Fee: $4.25…" at bounding box center [342, 267] width 508 height 487
copy div "Confirm payout information Bank Bank Deposit - Faster Payments Total Fee: $4.25…"
click at [520, 562] on input "Finish" at bounding box center [526, 558] width 108 height 29
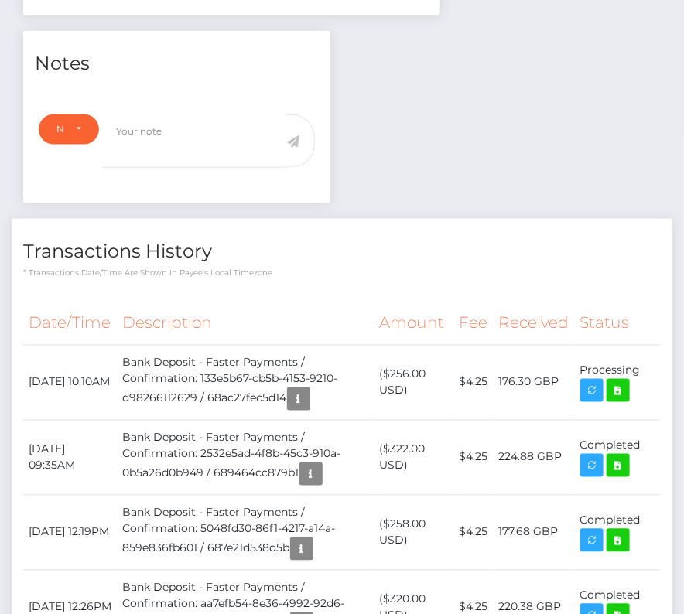
scroll to position [493, 0]
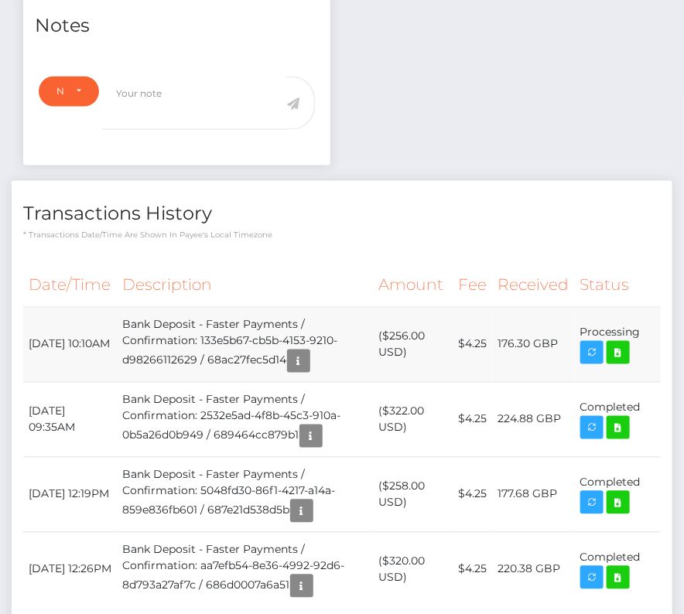
scroll to position [186, 196]
drag, startPoint x: 28, startPoint y: 374, endPoint x: 637, endPoint y: 379, distance: 609.5
click at [637, 379] on tr "[DATE] 10:10AM Bank Deposit - Faster Payments / Confirmation: 133e5b67-cb5b-415…" at bounding box center [341, 344] width 637 height 75
copy tr "[DATE] 10:10AM Bank Deposit - Faster Payments / Confirmation: 133e5b67-cb5b-415…"
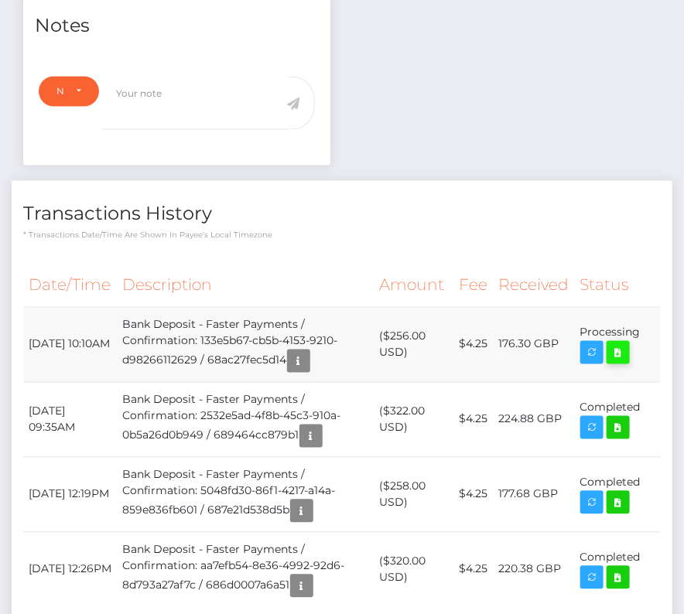
click at [626, 363] on icon at bounding box center [618, 352] width 19 height 19
click at [0, 0] on div "[PERSON_NAME] - ID: Star-13564" at bounding box center [342, 158] width 684 height 1139
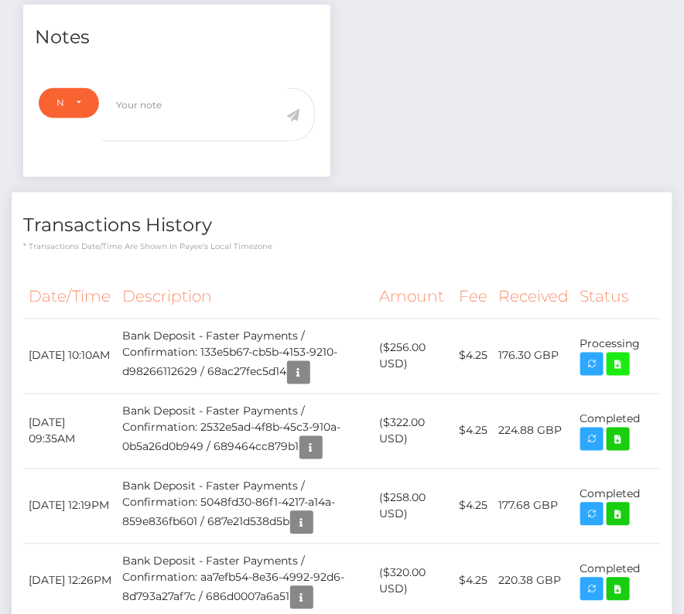
scroll to position [0, 0]
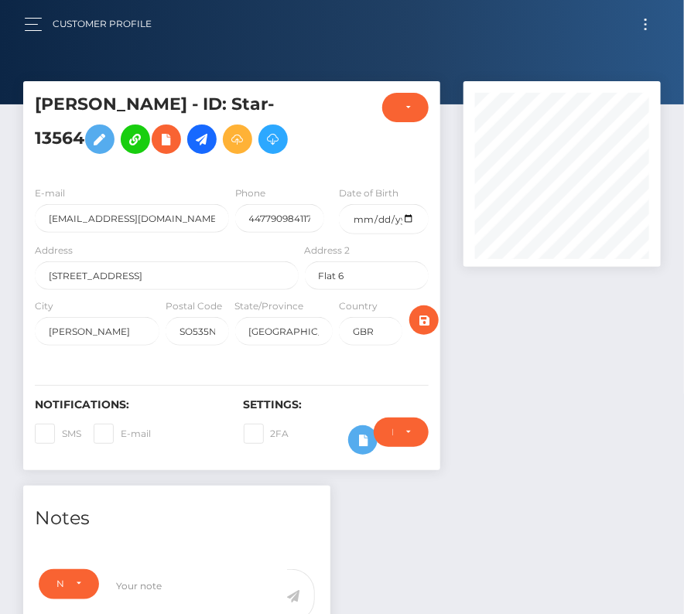
click at [654, 12] on div "Customer Profile Loading... Loading..." at bounding box center [341, 24] width 659 height 32
click at [648, 22] on button "Toggle navigation" at bounding box center [645, 24] width 29 height 21
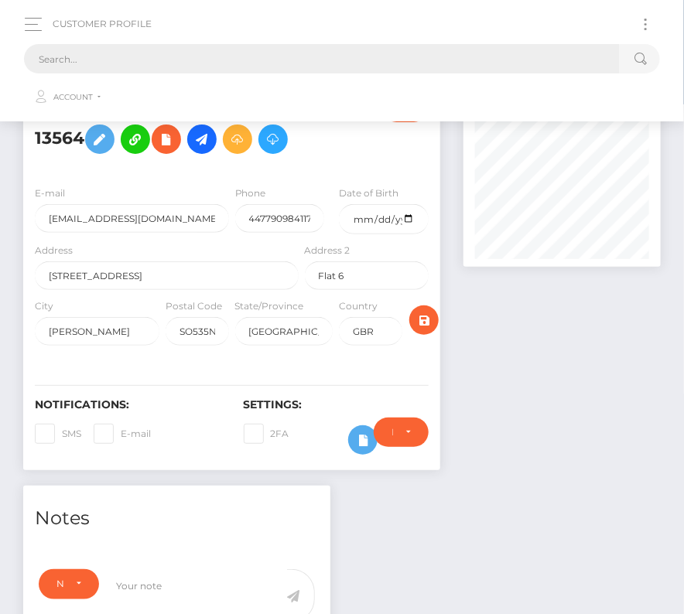
click at [451, 50] on input "text" at bounding box center [322, 58] width 596 height 29
paste input "148501"
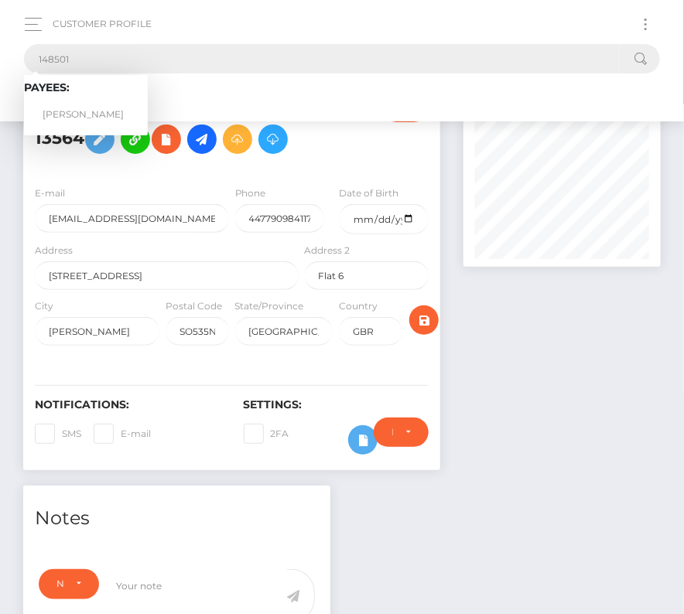
type input "148501"
click at [84, 101] on link "Sobeida C Lagrange" at bounding box center [86, 115] width 124 height 29
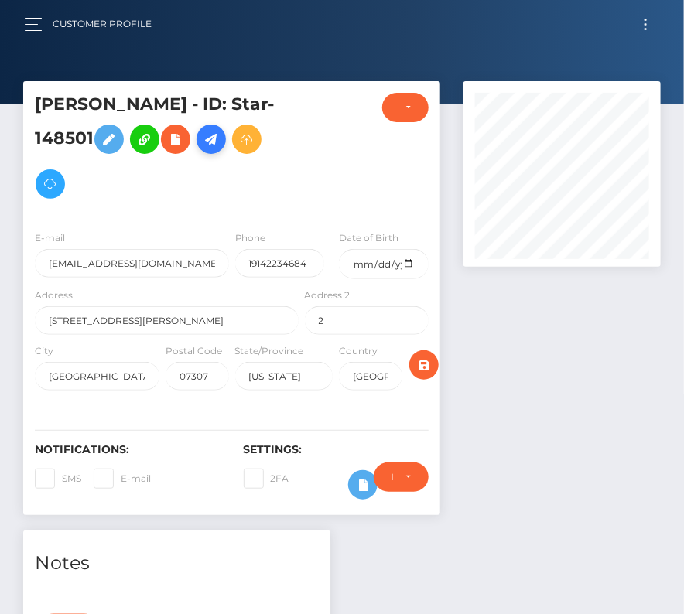
click at [220, 135] on icon at bounding box center [211, 139] width 19 height 19
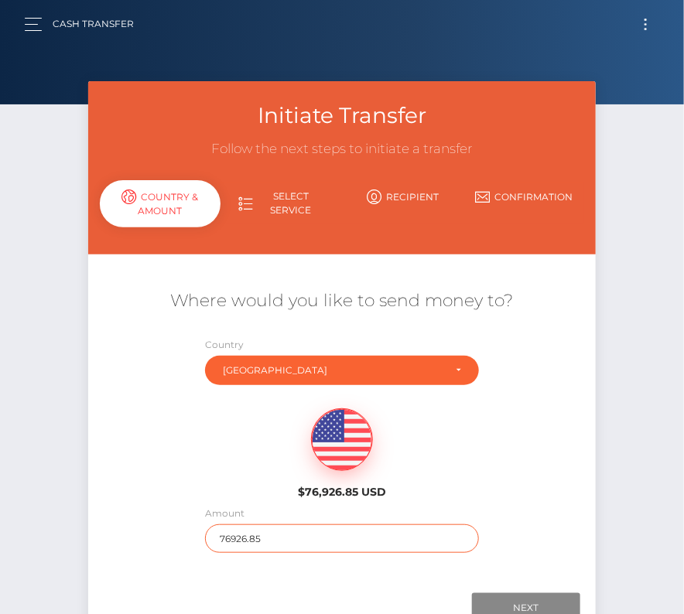
click at [244, 541] on input "76926.85" at bounding box center [341, 538] width 273 height 29
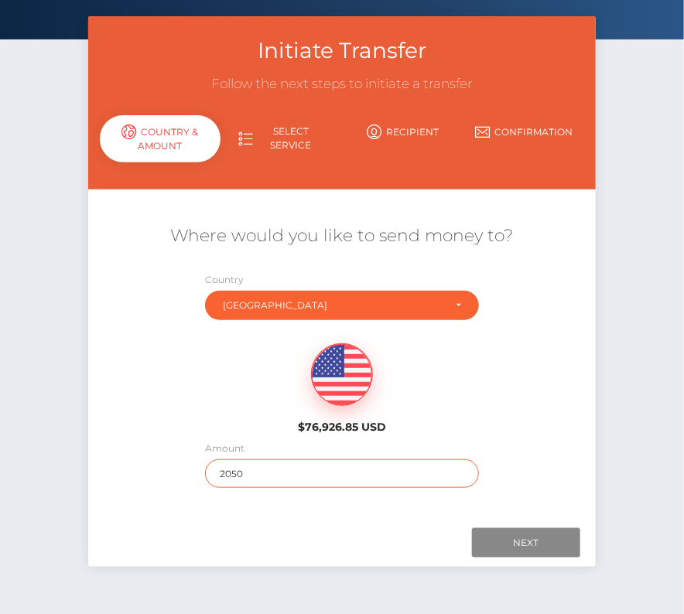
scroll to position [95, 0]
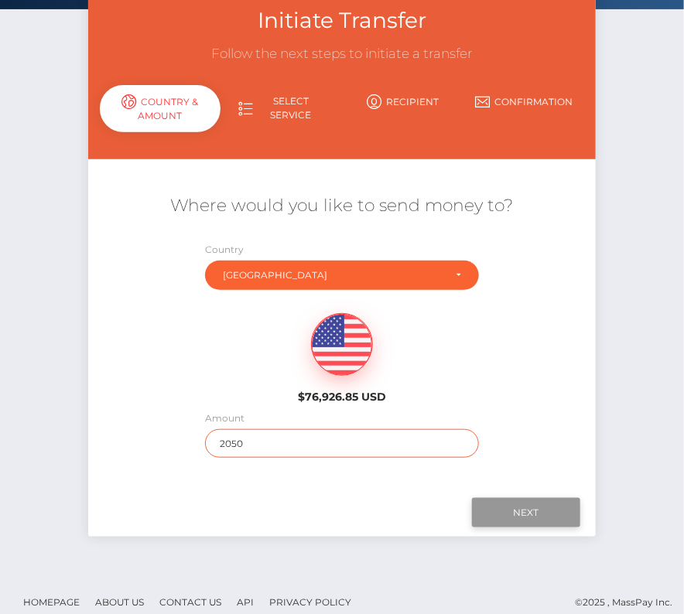
type input "2050"
click at [531, 507] on input "Next" at bounding box center [526, 512] width 108 height 29
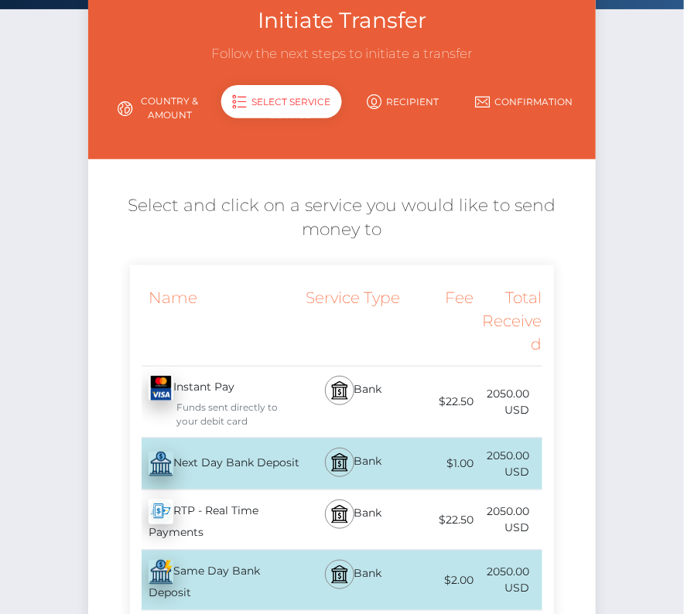
click at [200, 466] on div "Next Day Bank Deposit - USD" at bounding box center [216, 463] width 172 height 43
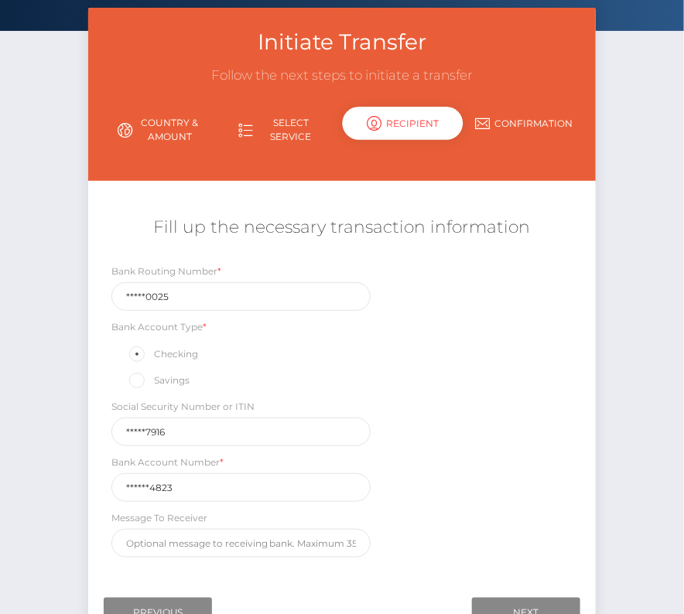
scroll to position [90, 0]
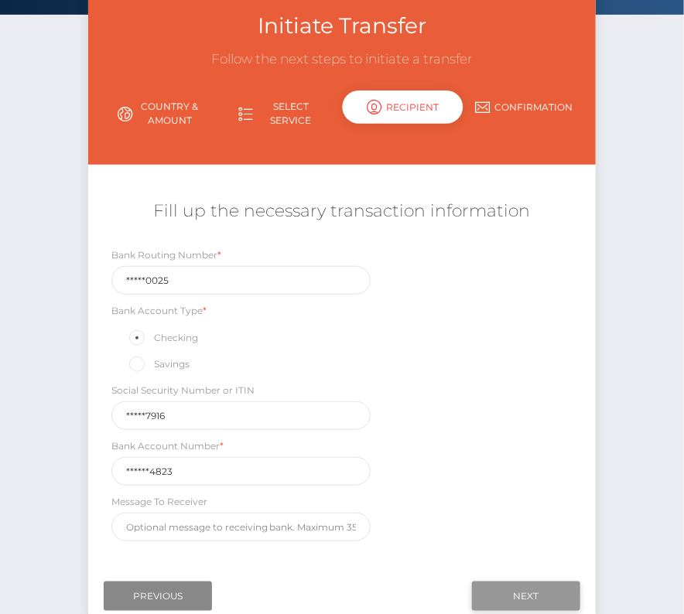
click at [510, 586] on input "Next" at bounding box center [526, 596] width 108 height 29
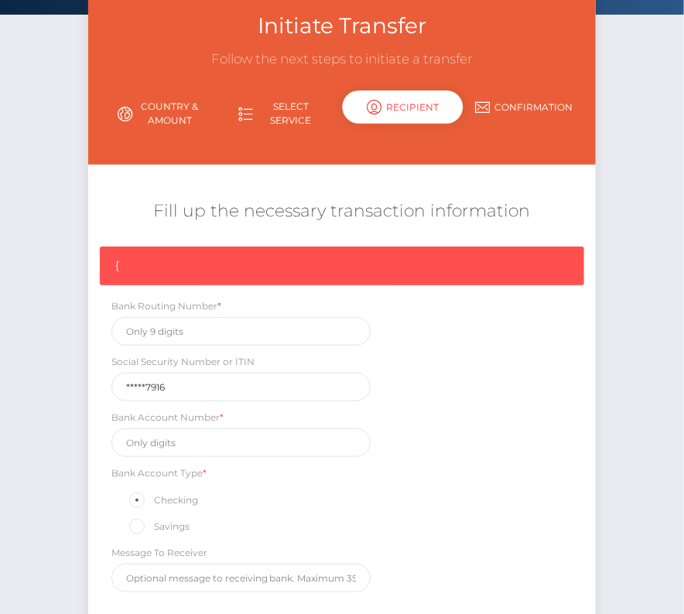
scroll to position [233, 0]
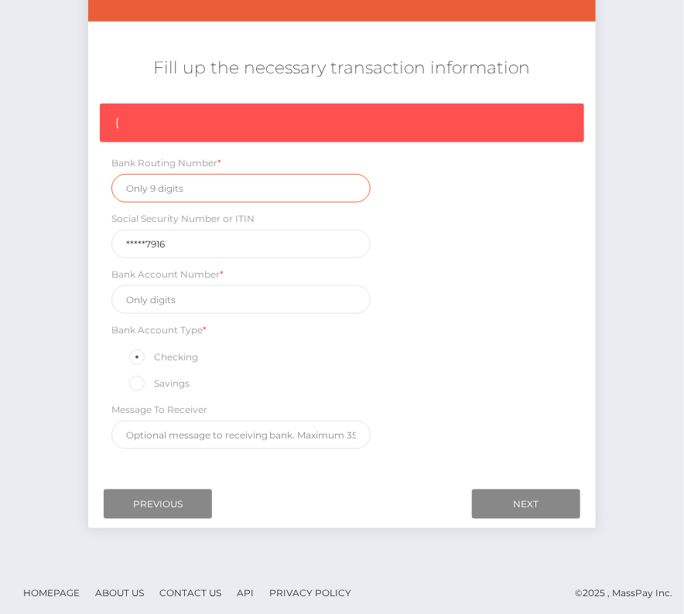
click at [171, 191] on input "text" at bounding box center [241, 188] width 260 height 29
paste input "021200025"
type input "021200025"
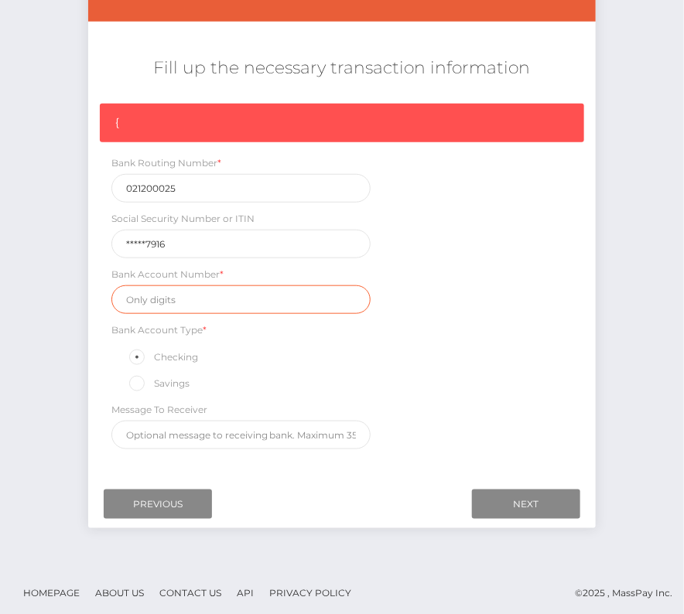
click at [176, 293] on input "text" at bounding box center [241, 299] width 260 height 29
paste input "7616574823"
type input "7616574823"
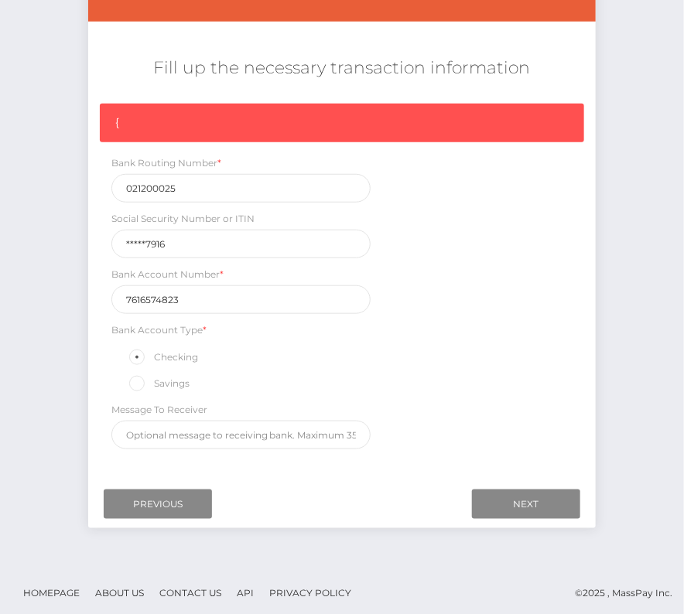
click at [495, 396] on div "{ Bank Routing Number * 021200025 Social Security Number or ITIN *****7916 Bank…" at bounding box center [342, 280] width 508 height 353
click at [541, 492] on input "Next" at bounding box center [526, 504] width 108 height 29
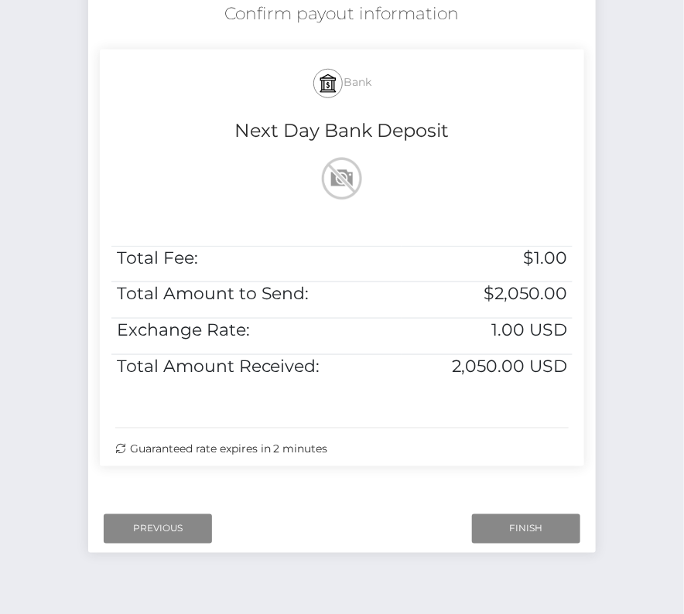
scroll to position [297, 0]
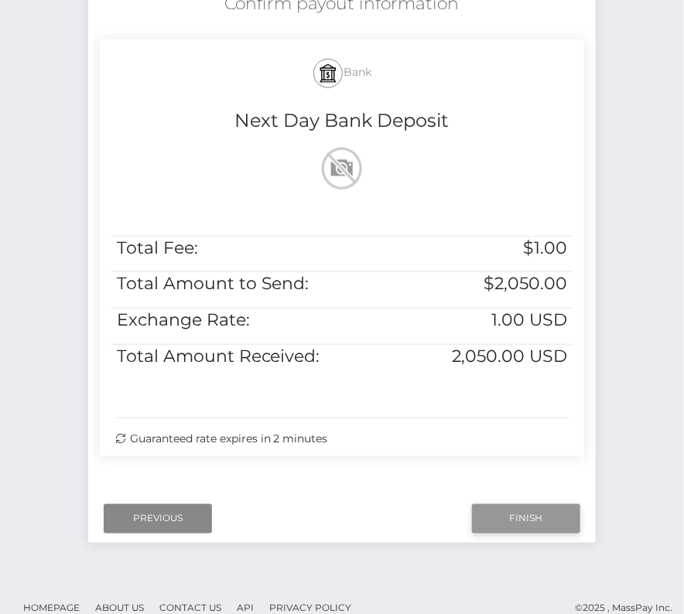
click at [507, 510] on input "Finish" at bounding box center [526, 518] width 108 height 29
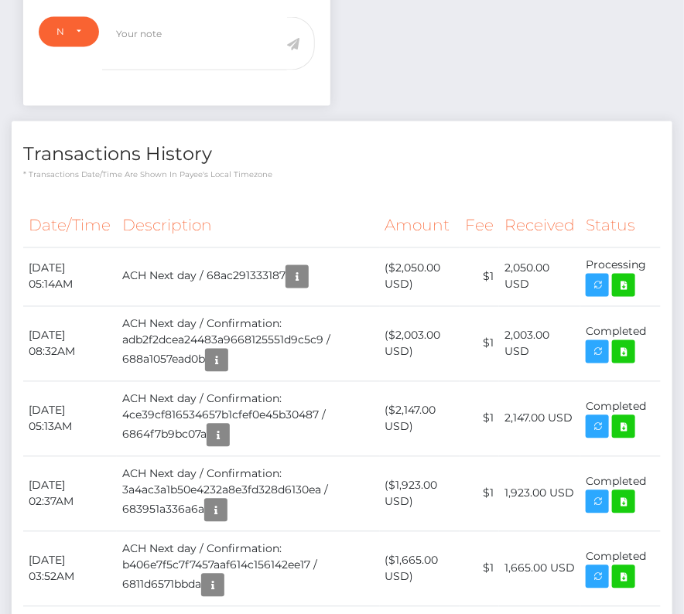
scroll to position [558, 0]
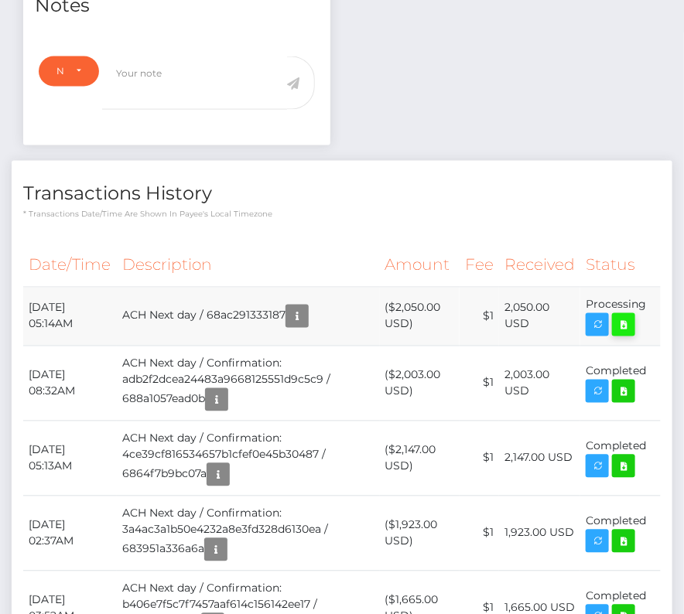
click at [624, 322] on icon at bounding box center [623, 325] width 19 height 19
click at [0, 0] on div "[PERSON_NAME] - ID: Star-148501 ACTIVE DEACTIVE" at bounding box center [342, 295] width 684 height 1542
click at [142, 272] on th "Description" at bounding box center [248, 265] width 263 height 43
drag, startPoint x: 27, startPoint y: 299, endPoint x: 647, endPoint y: 309, distance: 620.4
click at [647, 309] on tr "[DATE] 05:14AM ACH Next day / 68ac291333187 ($2,050.00 USD) $1 2,050.00 USD" at bounding box center [341, 316] width 637 height 59
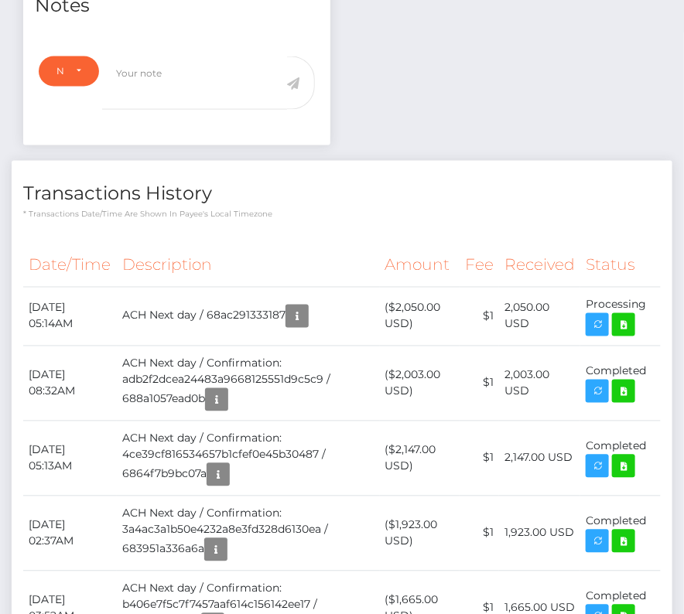
copy tbody "[DATE] 05:14AM ACH Next day / 68ac291333187 ($2,050.00 USD) $1 2,050.00 USD Pro…"
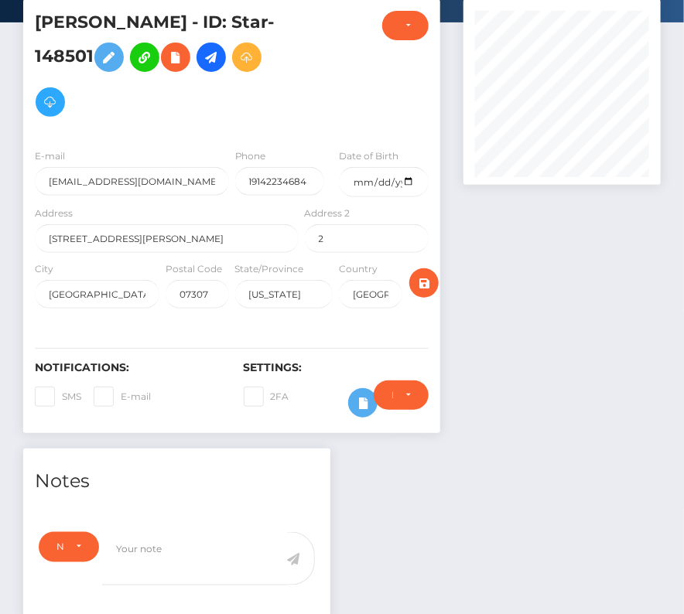
scroll to position [0, 0]
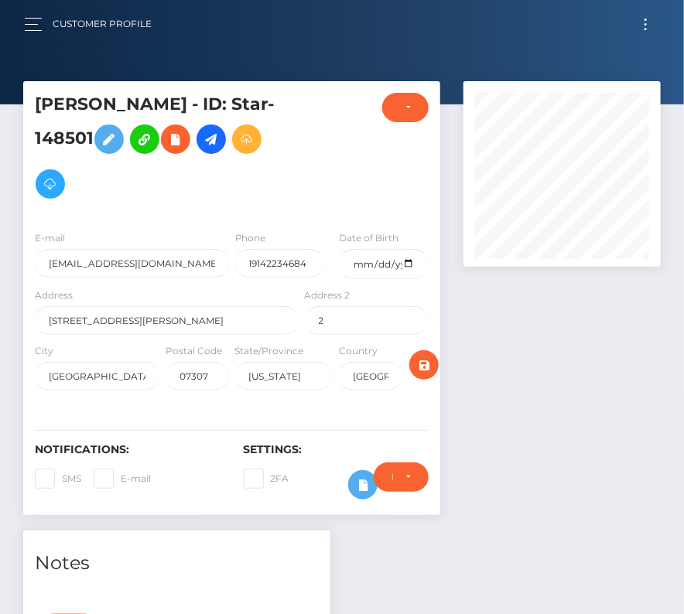
click at [647, 18] on button "Toggle navigation" at bounding box center [645, 24] width 29 height 21
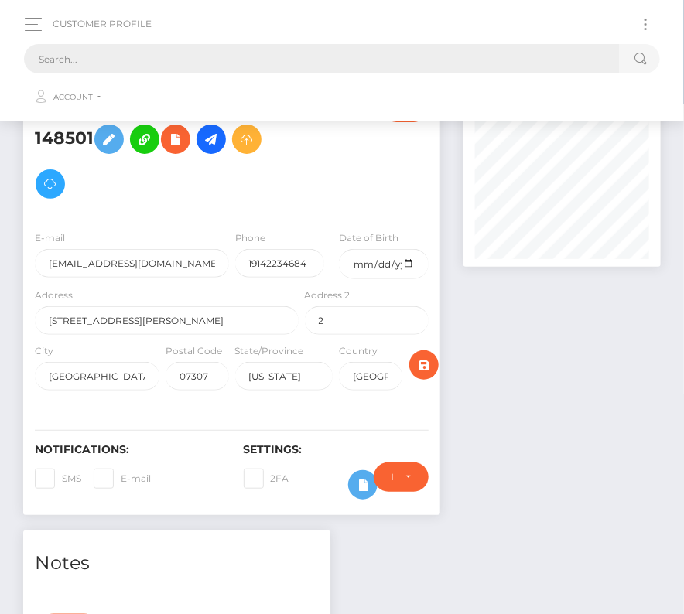
click at [264, 50] on input "text" at bounding box center [322, 58] width 596 height 29
paste input "287762"
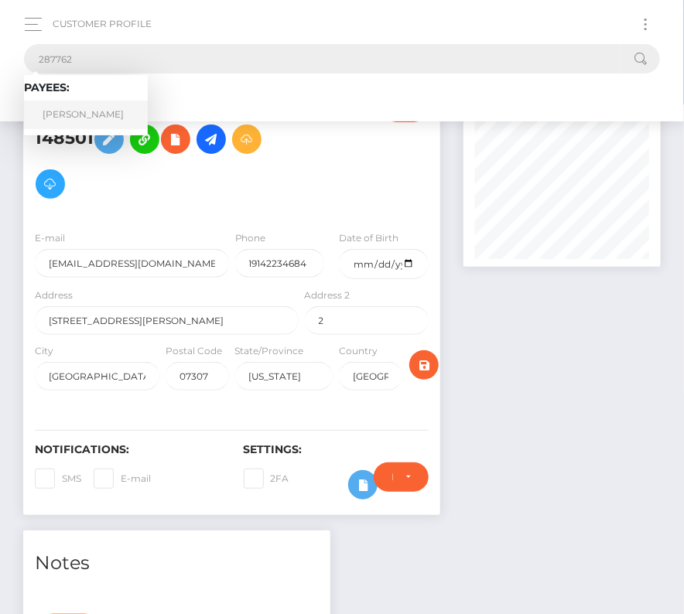
type input "287762"
click at [103, 111] on link "Ka Lun Chan" at bounding box center [86, 115] width 124 height 29
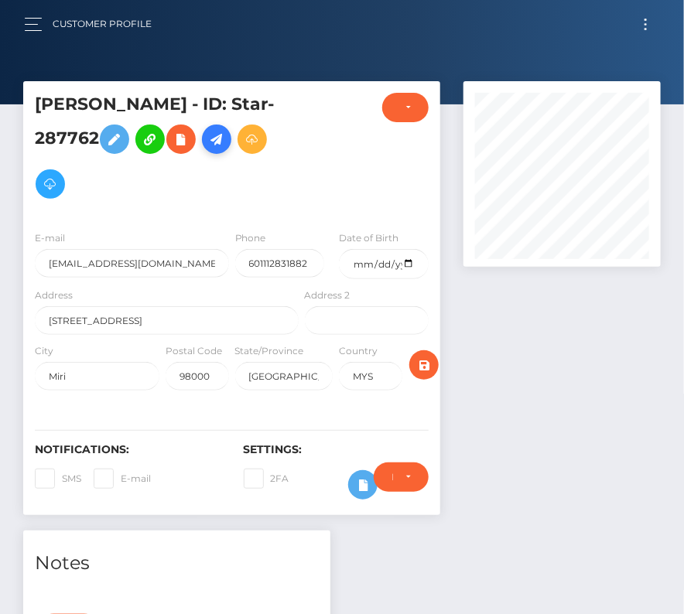
click at [226, 144] on icon at bounding box center [216, 139] width 19 height 19
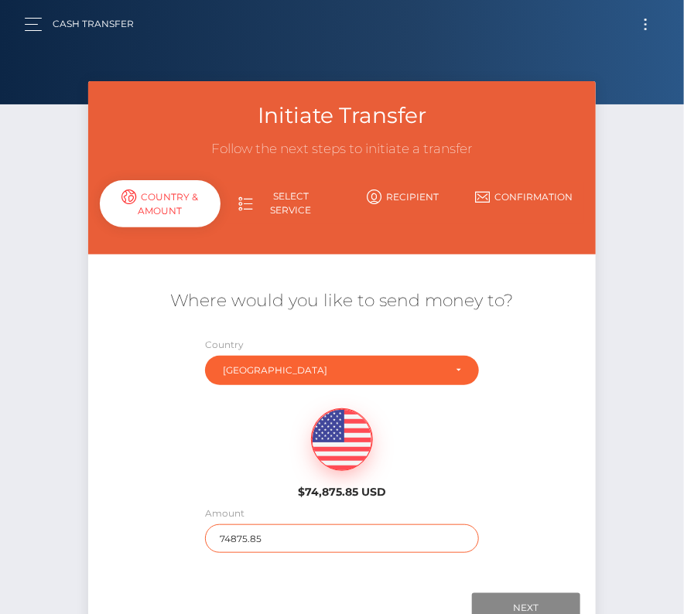
click at [221, 540] on input "74875.85" at bounding box center [341, 538] width 273 height 29
type input "174"
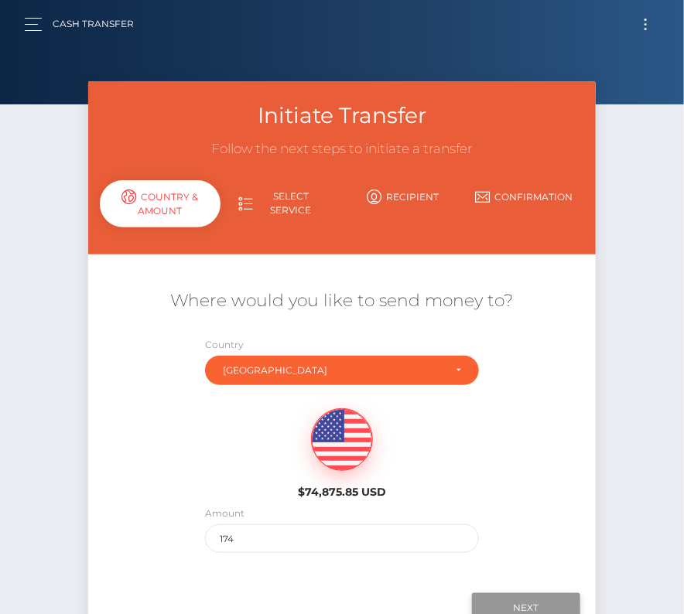
click at [517, 601] on input "Next" at bounding box center [526, 607] width 108 height 29
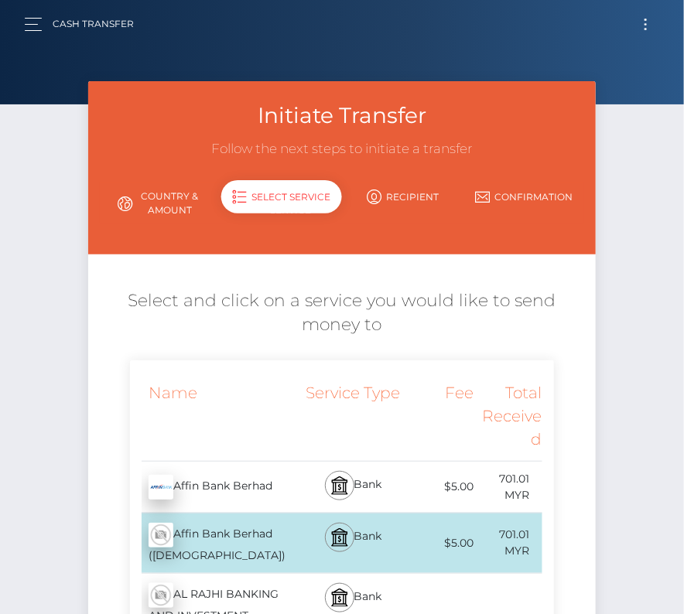
click at [644, 26] on button "Toggle navigation" at bounding box center [645, 24] width 29 height 21
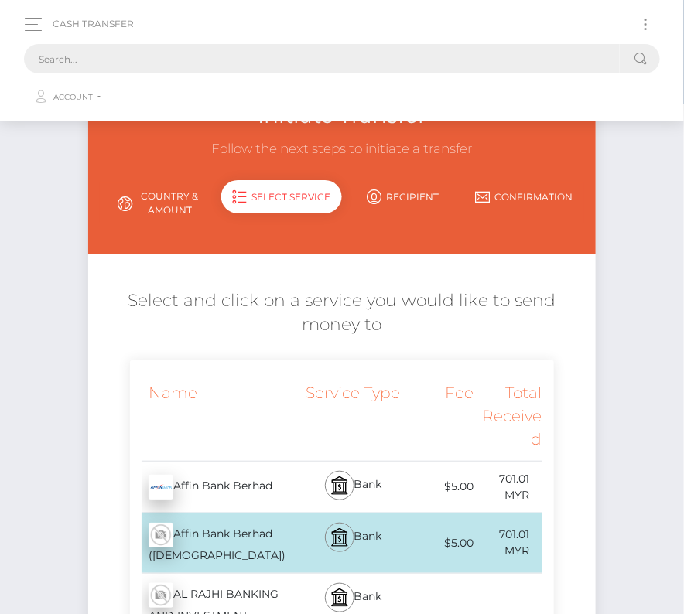
click at [262, 67] on input "text" at bounding box center [322, 58] width 596 height 29
paste input "287762"
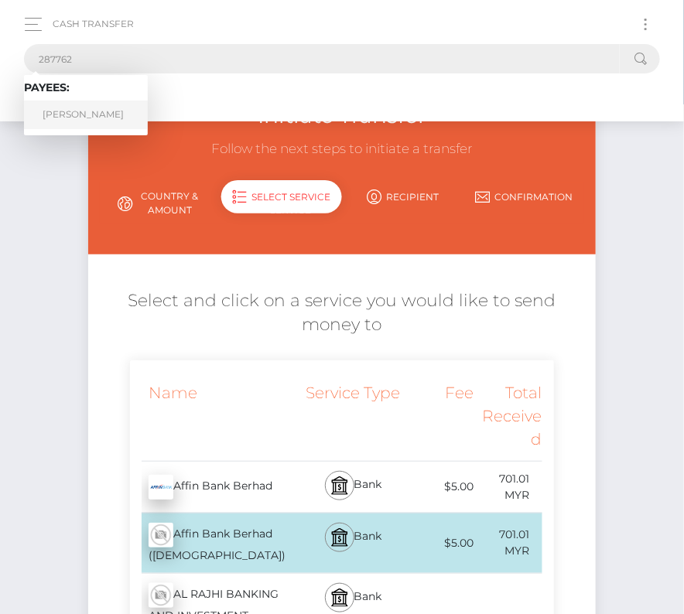
type input "287762"
click at [58, 123] on link "[PERSON_NAME]" at bounding box center [86, 115] width 124 height 29
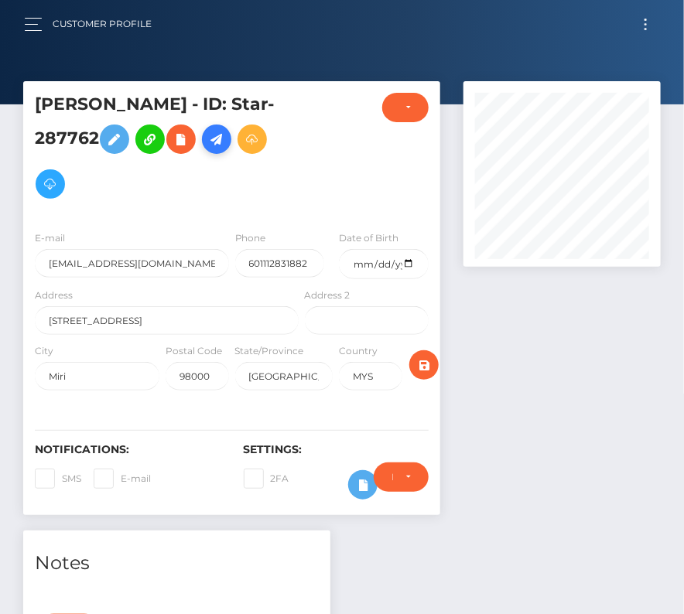
click at [226, 130] on icon at bounding box center [216, 139] width 19 height 19
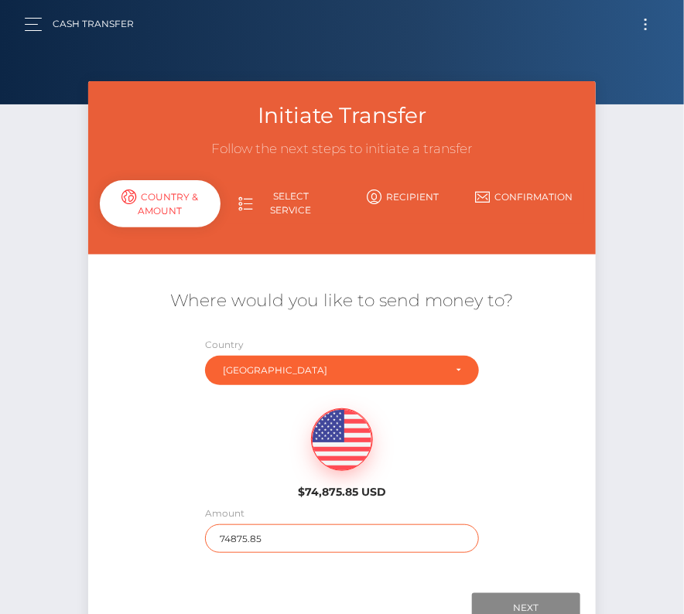
click at [223, 549] on input "74875.85" at bounding box center [341, 538] width 273 height 29
click at [224, 536] on input "74875.85" at bounding box center [341, 538] width 273 height 29
type input "174"
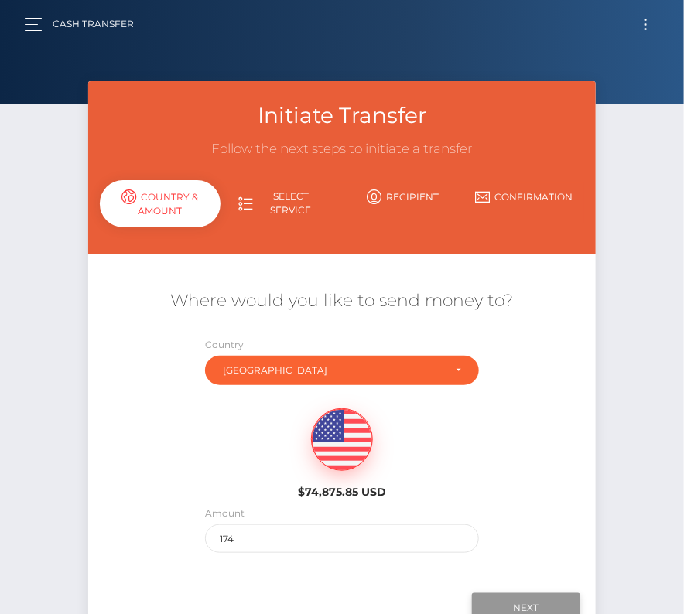
click at [534, 602] on input "Next" at bounding box center [526, 607] width 108 height 29
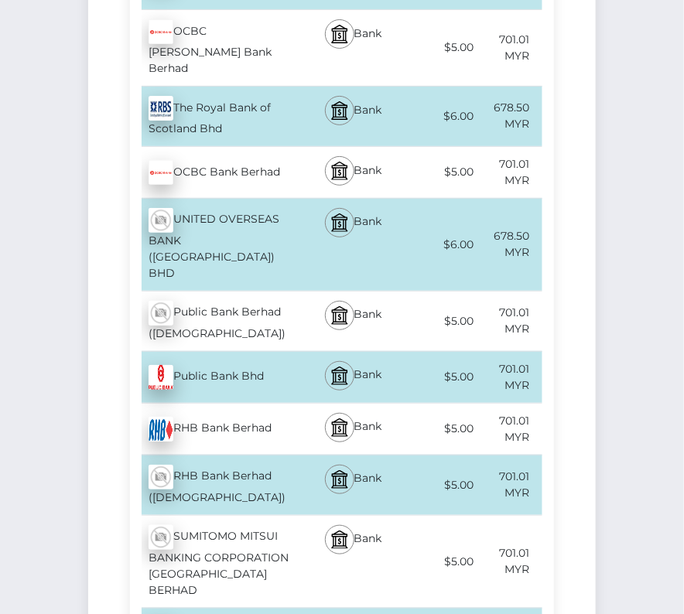
scroll to position [4587, 0]
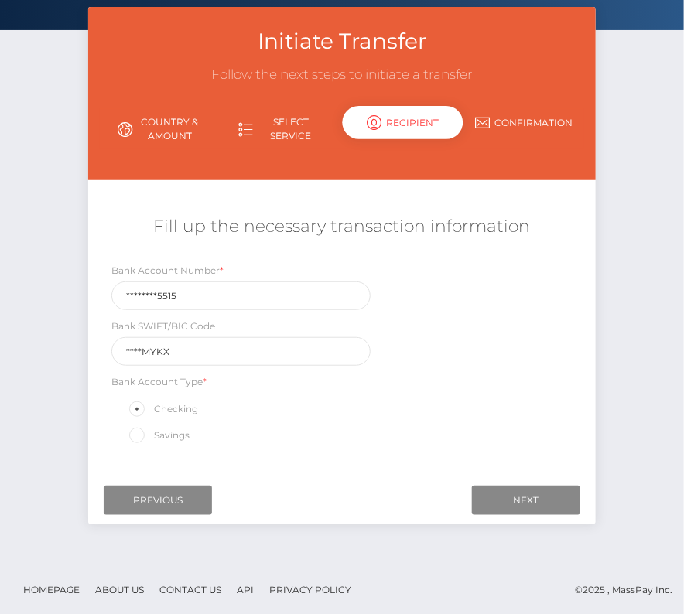
scroll to position [0, 0]
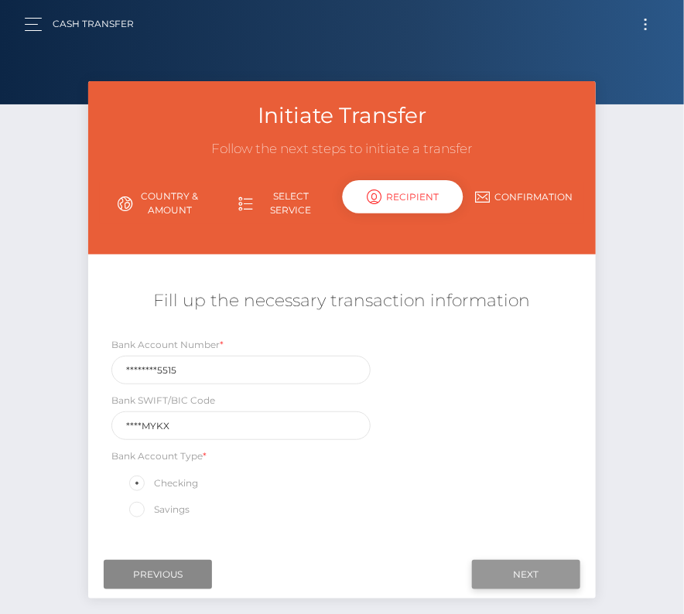
click at [519, 568] on input "Next" at bounding box center [526, 574] width 108 height 29
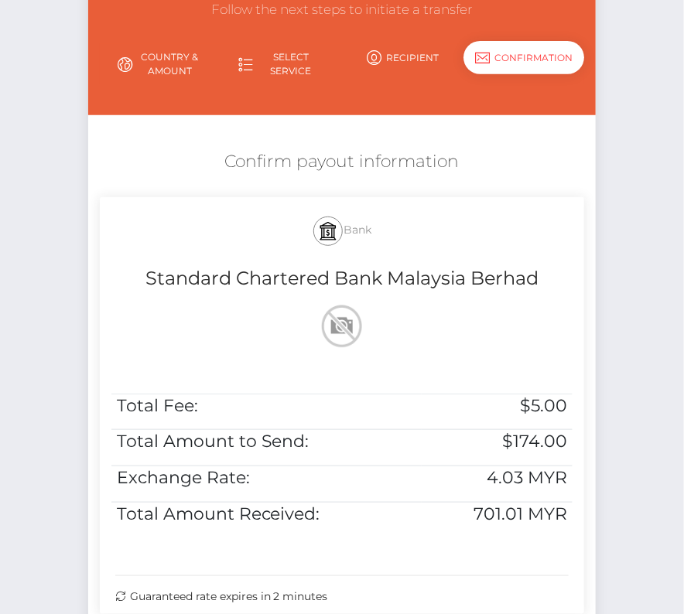
scroll to position [143, 0]
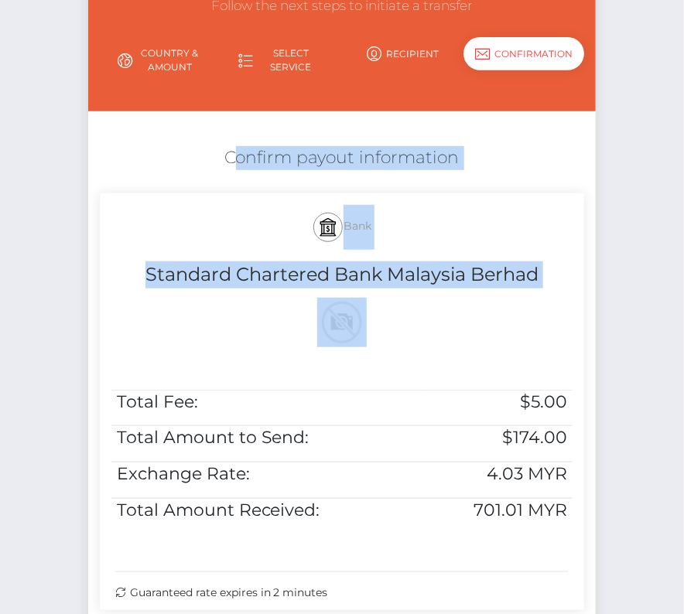
drag, startPoint x: 216, startPoint y: 138, endPoint x: 577, endPoint y: 517, distance: 523.6
click at [577, 517] on div "Confirm payout information Bank Standard Chartered Bank Malaysia Berhad Total F…" at bounding box center [342, 381] width 508 height 487
copy div "Confirm payout information Bank Standard Chartered Bank Malaysia Berhad"
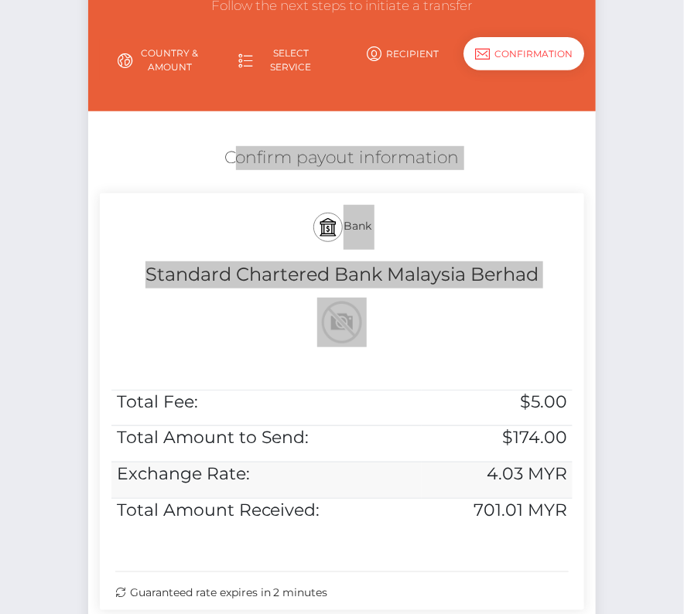
scroll to position [316, 0]
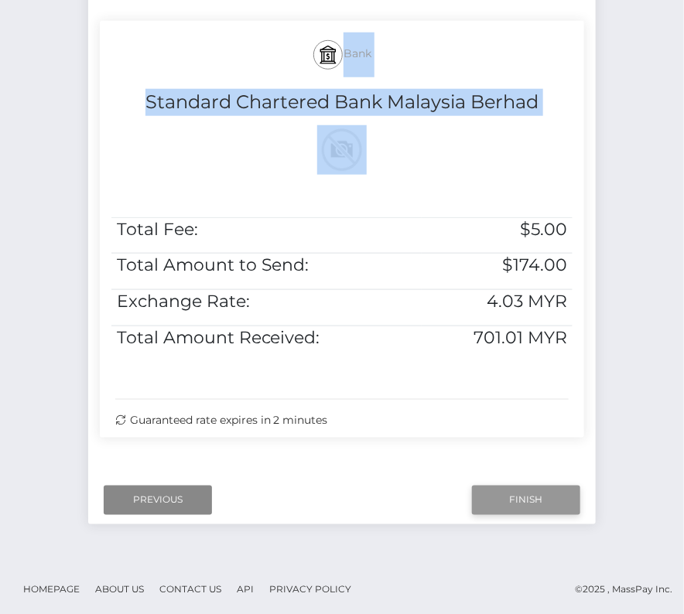
click at [524, 497] on input "Finish" at bounding box center [526, 500] width 108 height 29
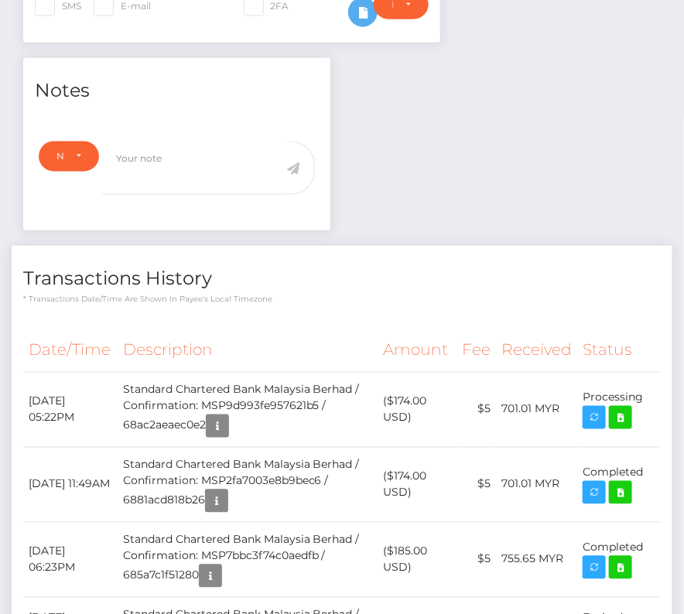
scroll to position [414, 0]
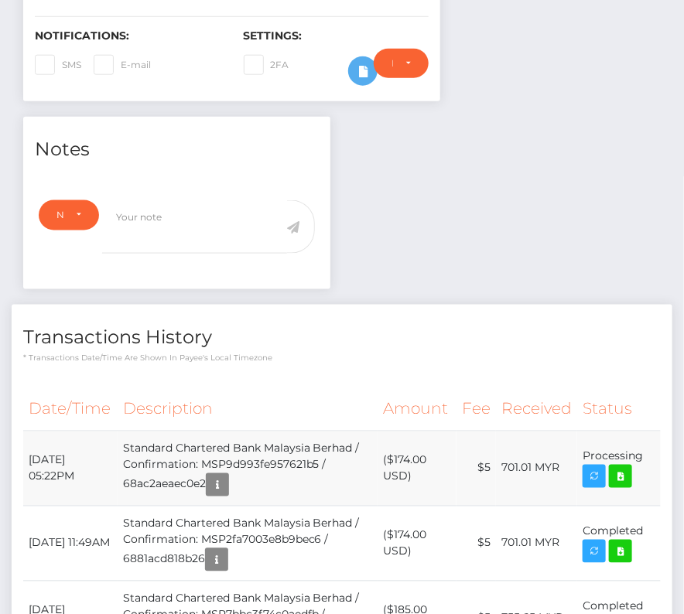
drag, startPoint x: 30, startPoint y: 452, endPoint x: 641, endPoint y: 452, distance: 611.0
click at [641, 452] on tr "August 25, 2025 05:22PM Standard Chartered Bank Malaysia Berhad / Confirmation:…" at bounding box center [341, 468] width 637 height 75
copy tr "August 25, 2025 05:22PM Standard Chartered Bank Malaysia Berhad / Confirmation:…"
click at [618, 476] on icon at bounding box center [620, 476] width 19 height 19
click at [160, 394] on th "Description" at bounding box center [248, 409] width 260 height 43
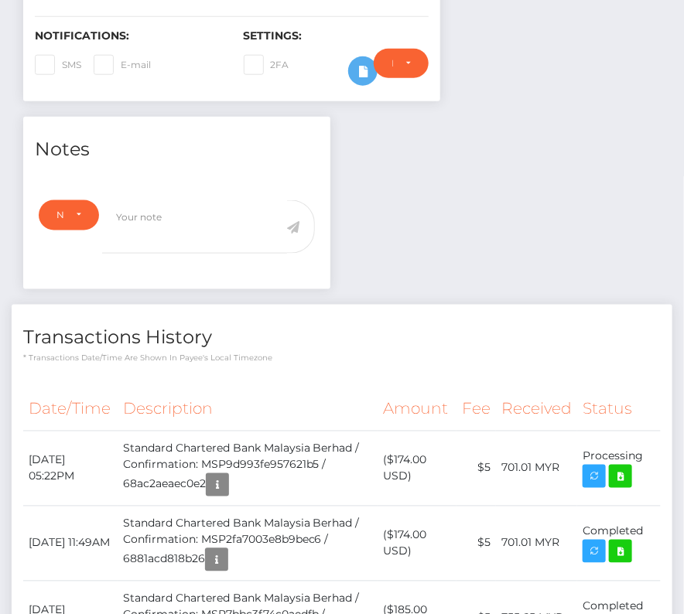
click at [195, 393] on th "Description" at bounding box center [248, 409] width 260 height 43
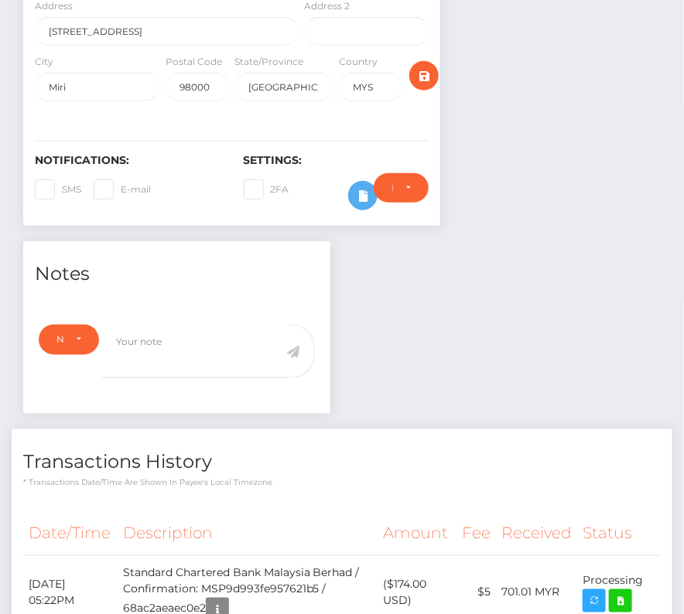
scroll to position [483, 0]
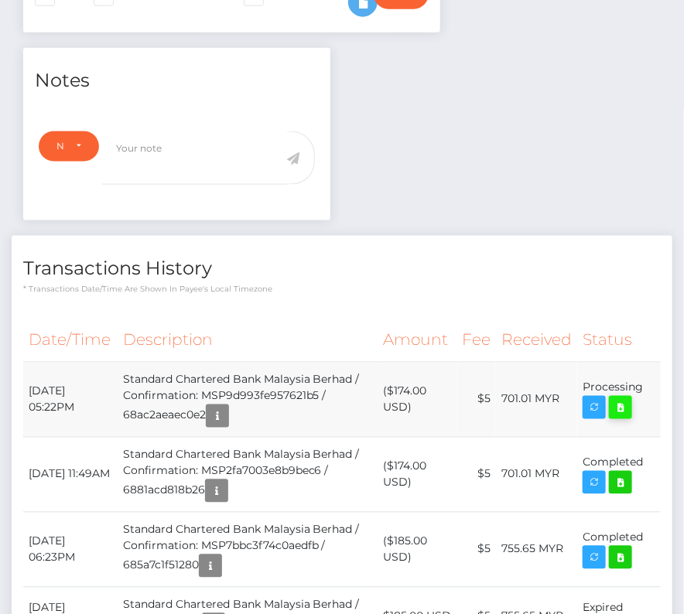
click at [625, 399] on icon at bounding box center [620, 407] width 19 height 19
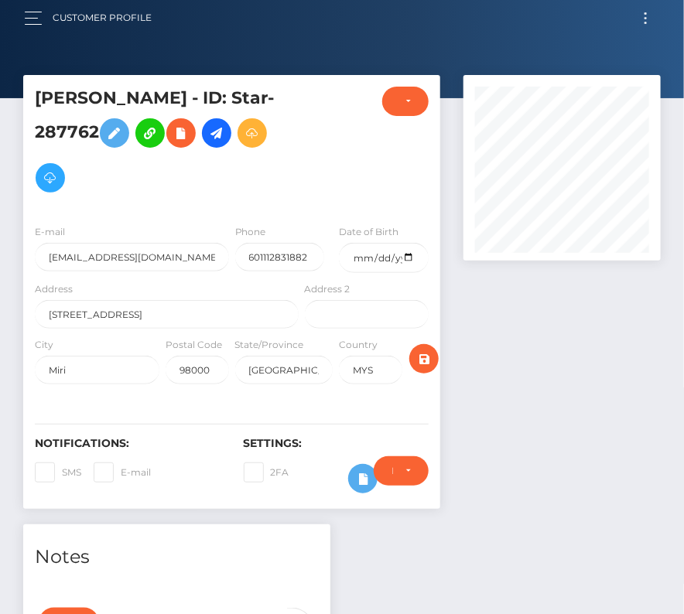
scroll to position [0, 0]
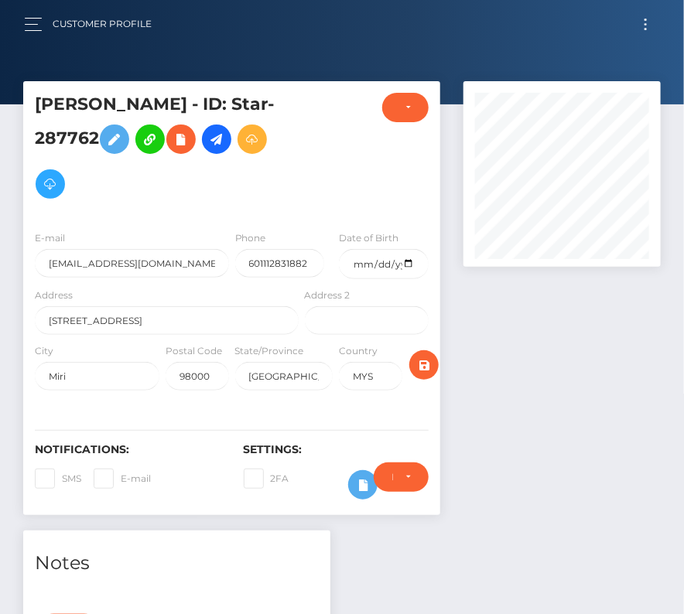
click at [647, 21] on button "Toggle navigation" at bounding box center [645, 24] width 29 height 21
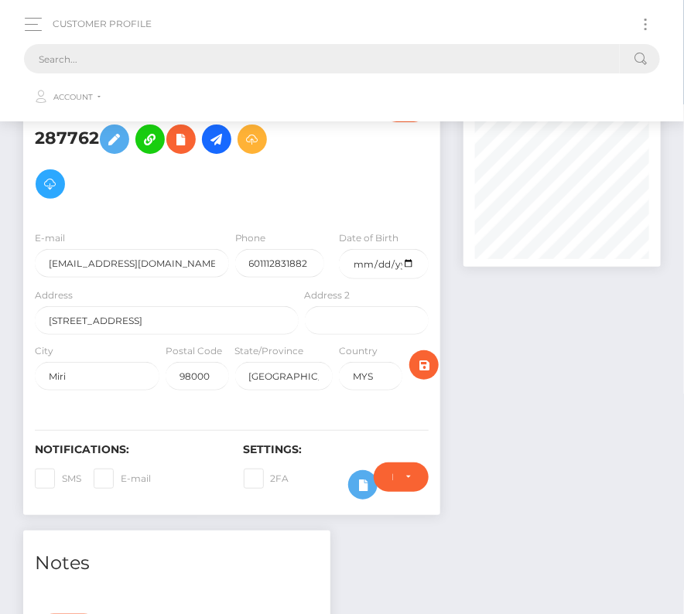
click at [366, 50] on input "text" at bounding box center [322, 58] width 596 height 29
paste input "718414"
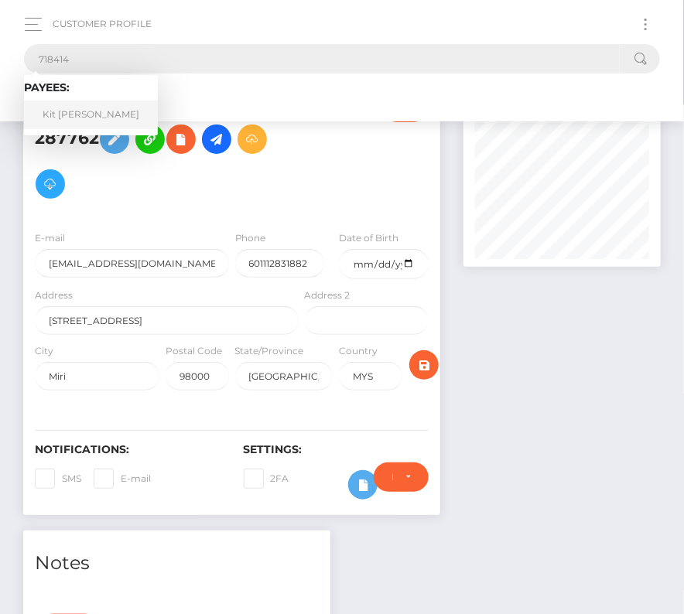
type input "718414"
click at [91, 110] on link "Kit Jason Bignayan Monje" at bounding box center [91, 115] width 134 height 29
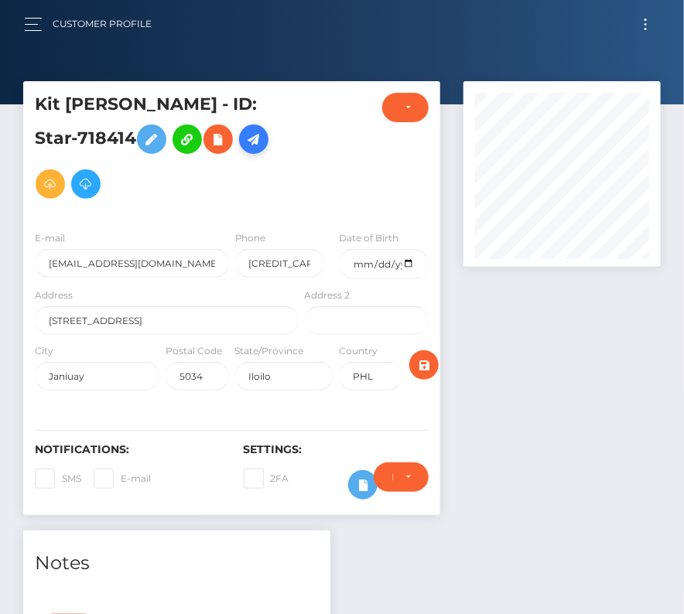
click at [244, 149] on icon at bounding box center [253, 139] width 19 height 19
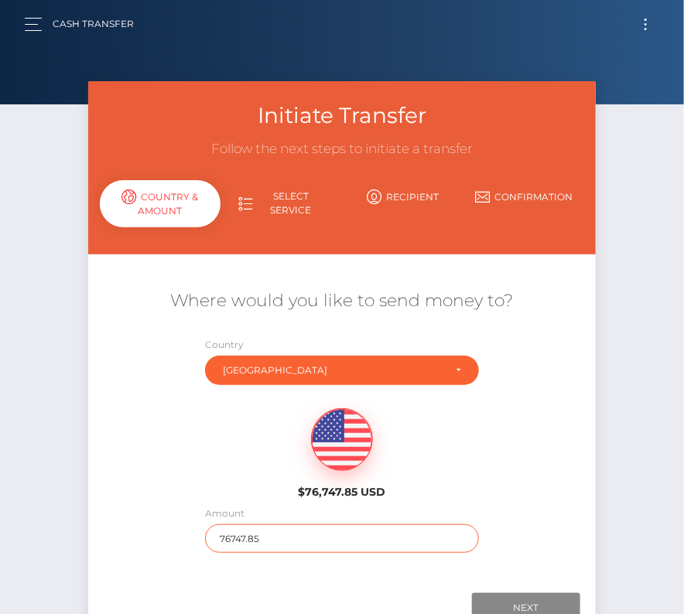
click at [240, 537] on input "76747.85" at bounding box center [341, 538] width 273 height 29
type input "2060.58"
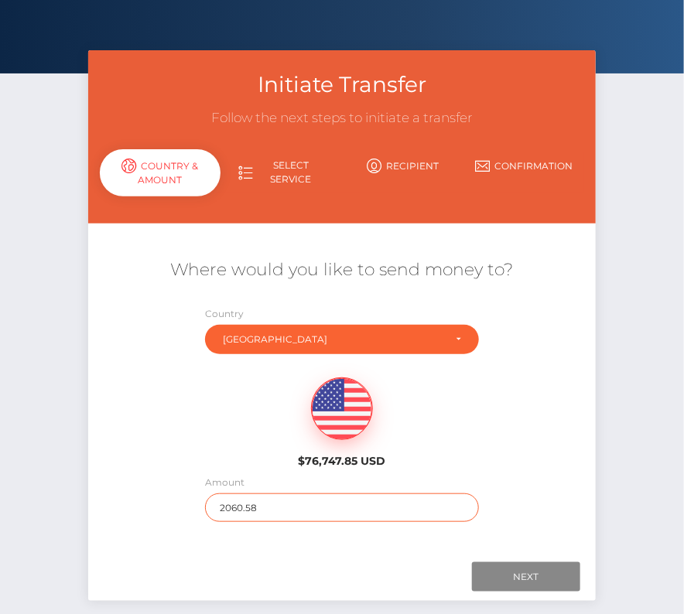
scroll to position [51, 0]
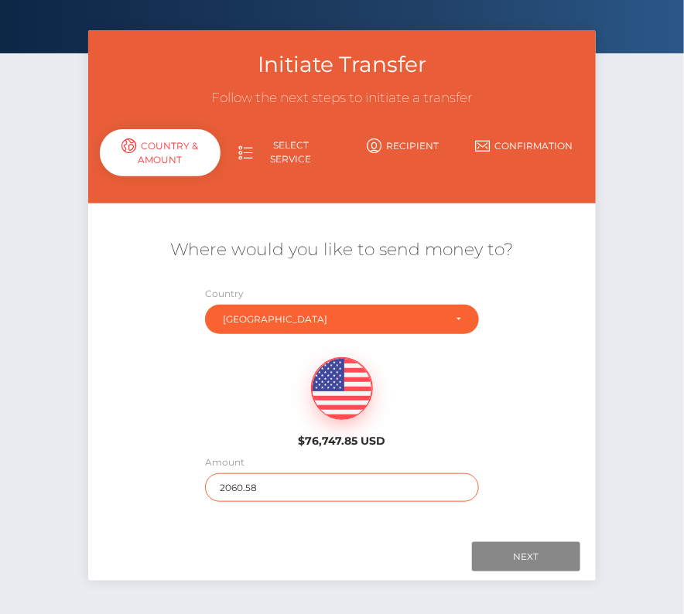
click at [313, 480] on input "2060.58" at bounding box center [341, 487] width 273 height 29
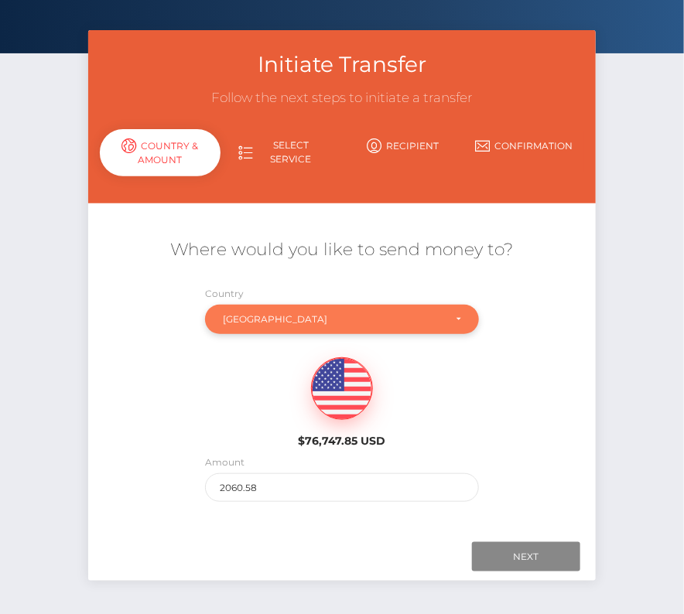
click at [286, 329] on div "[GEOGRAPHIC_DATA]" at bounding box center [341, 319] width 273 height 29
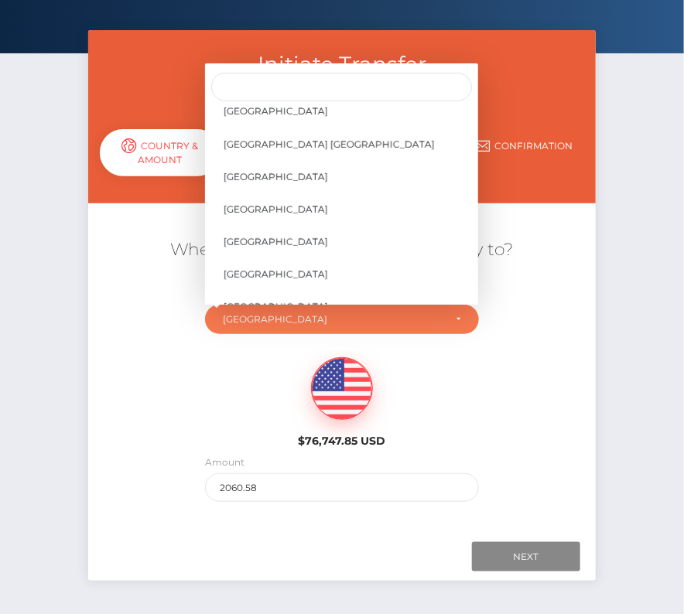
scroll to position [7418, 0]
click at [306, 138] on link "United States" at bounding box center [341, 144] width 273 height 29
select select "USA"
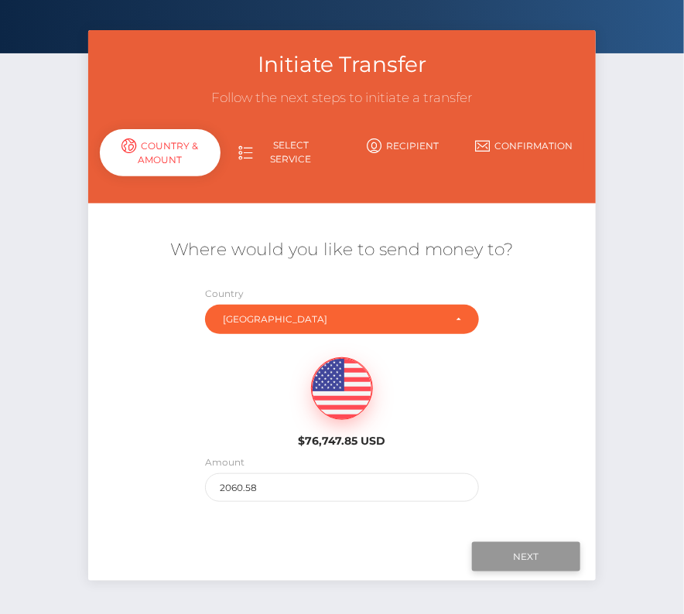
click at [524, 558] on input "Next" at bounding box center [526, 556] width 108 height 29
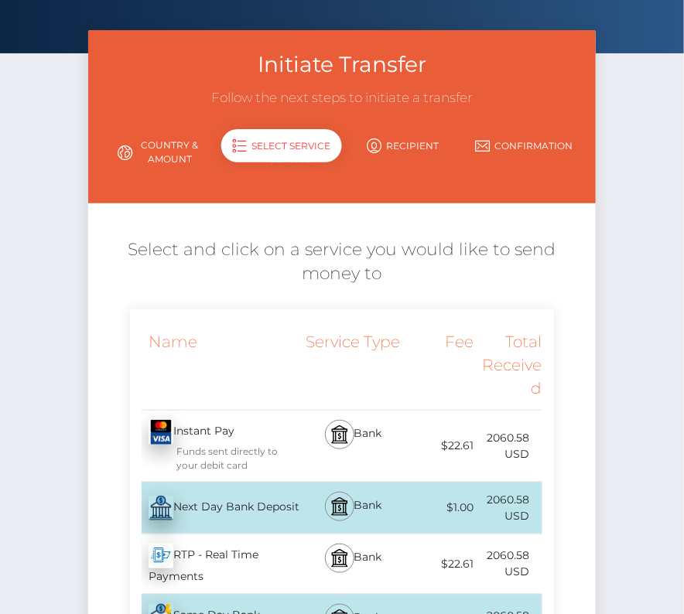
click at [301, 502] on div "Next Day Bank Deposit - USD" at bounding box center [216, 508] width 172 height 43
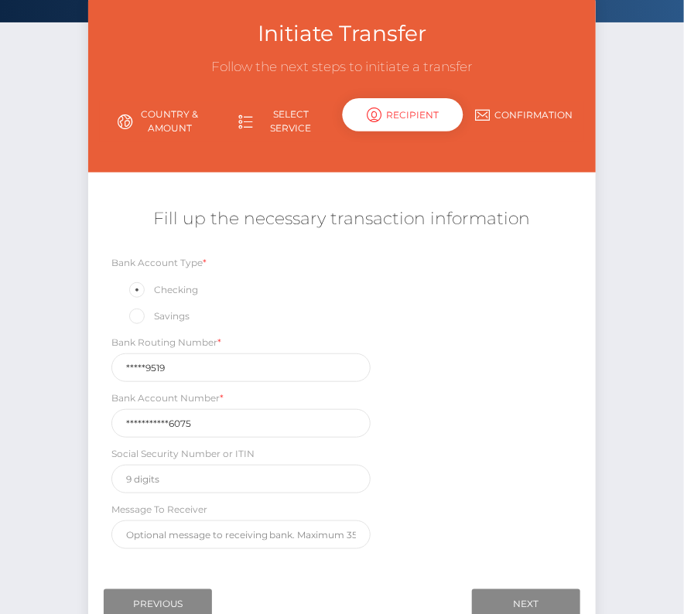
scroll to position [106, 0]
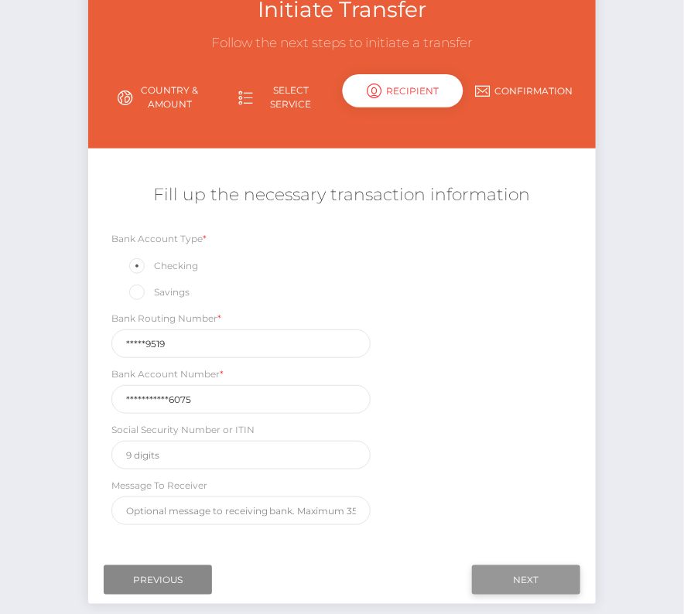
click at [534, 571] on input "Next" at bounding box center [526, 579] width 108 height 29
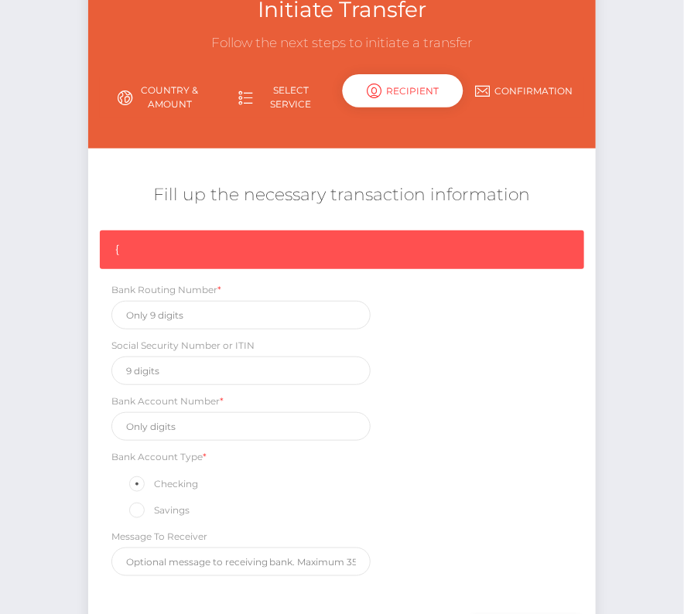
scroll to position [131, 0]
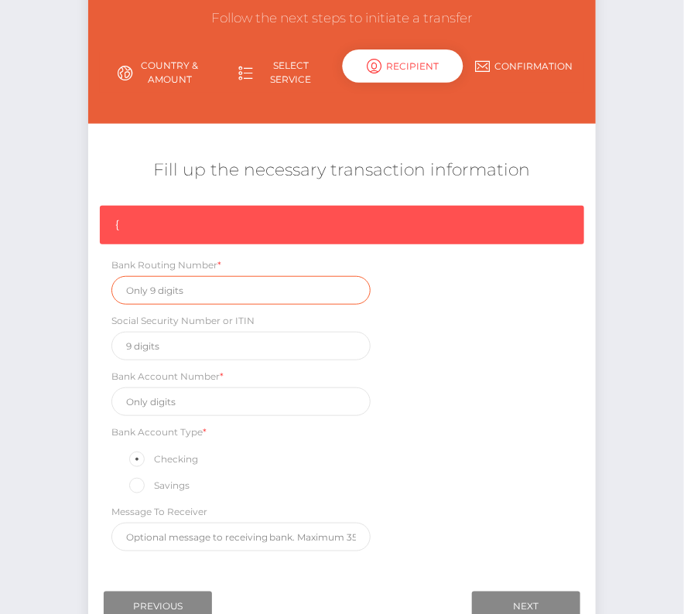
click at [183, 290] on input "text" at bounding box center [241, 290] width 260 height 29
paste input "084009519"
type input "084009519"
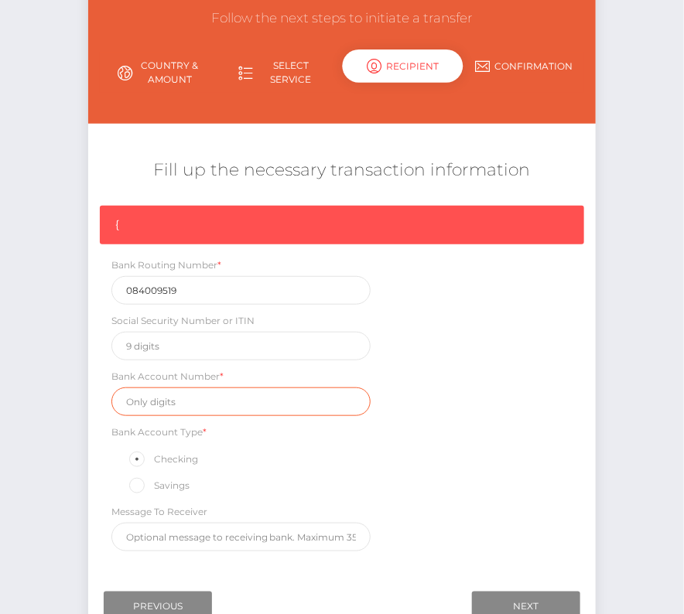
click at [164, 408] on input "text" at bounding box center [241, 402] width 260 height 29
paste input "467593356066075"
type input "467593356066075"
click at [446, 456] on div "{ Bank Routing Number * 084009519 Social Security Number or ITIN Bank Account N…" at bounding box center [342, 382] width 508 height 353
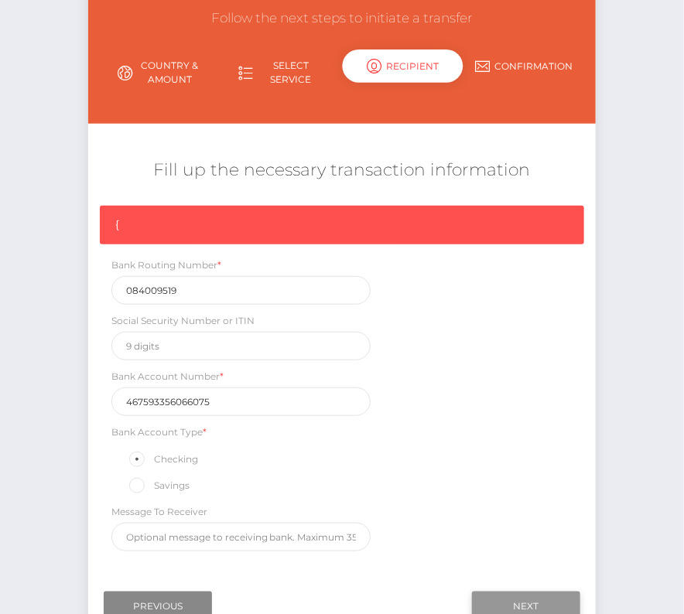
click at [521, 592] on input "Next" at bounding box center [526, 606] width 108 height 29
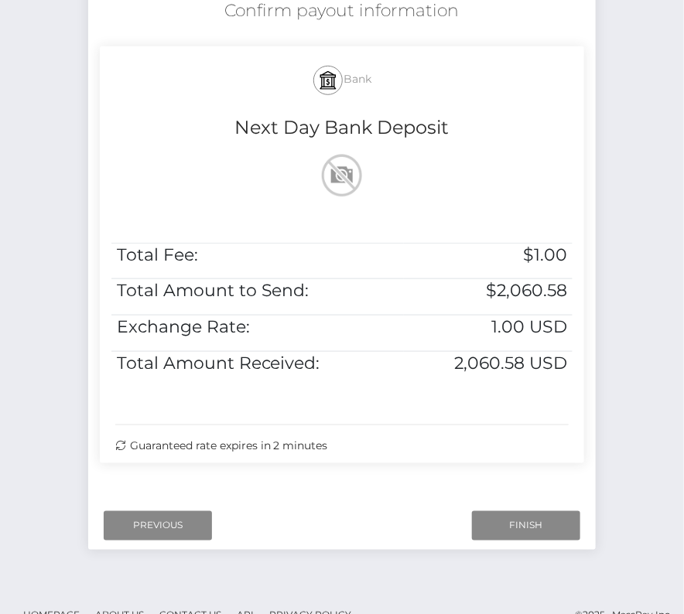
scroll to position [316, 0]
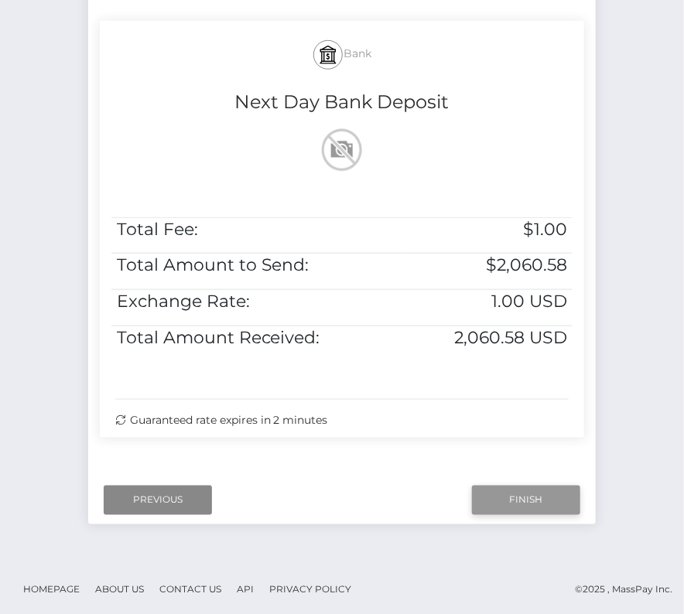
click at [509, 493] on input "Finish" at bounding box center [526, 500] width 108 height 29
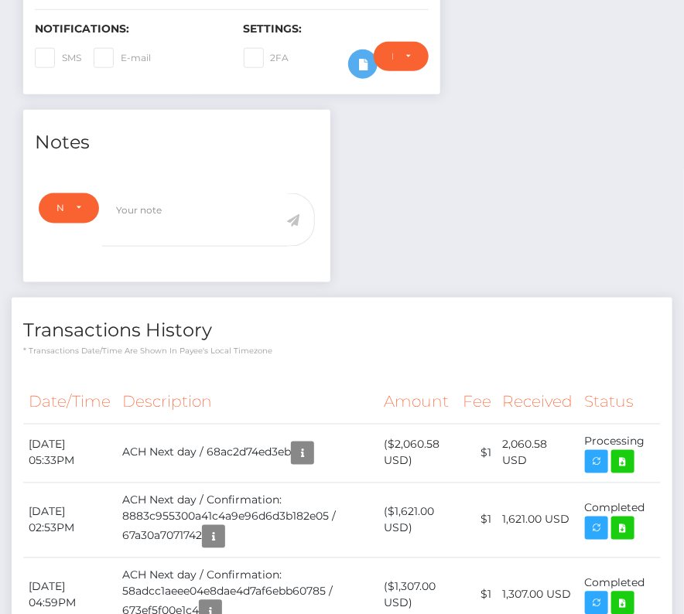
scroll to position [422, 0]
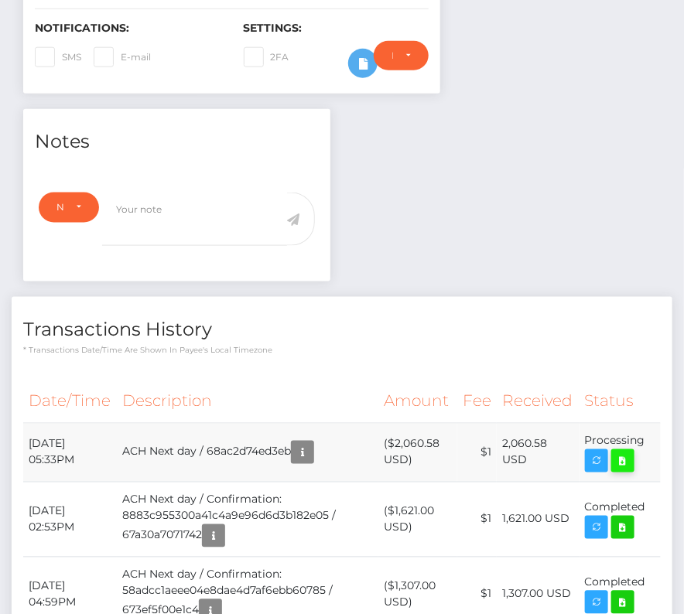
click at [625, 457] on icon at bounding box center [622, 461] width 19 height 19
drag, startPoint x: 26, startPoint y: 435, endPoint x: 646, endPoint y: 439, distance: 620.3
click at [646, 439] on tr "[DATE] 05:33PM ACH Next day / 68ac2d74ed3eb ($2,060.58 USD) $1 2,060.58 USD" at bounding box center [341, 452] width 637 height 59
copy tr "[DATE] 05:33PM ACH Next day / 68ac2d74ed3eb ($2,060.58 USD) $1 2,060.58 USD Pro…"
click at [314, 382] on th "Description" at bounding box center [247, 402] width 261 height 43
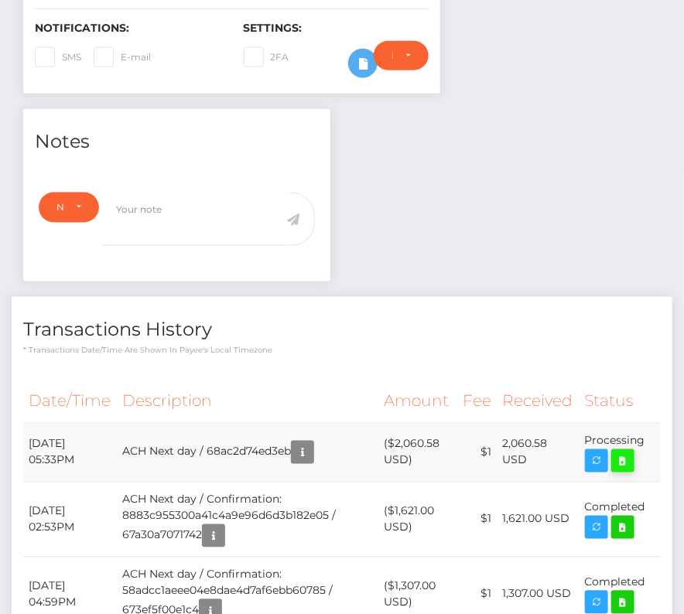
click at [620, 464] on icon at bounding box center [622, 461] width 19 height 19
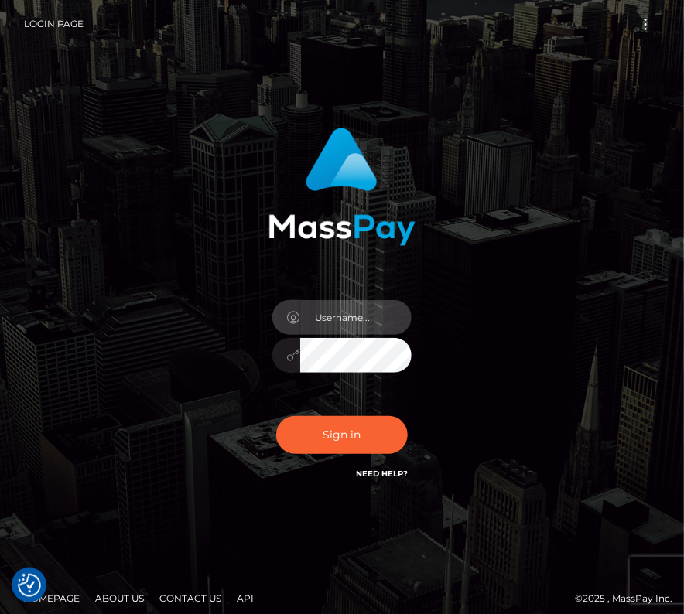
click at [346, 316] on input "text" at bounding box center [355, 317] width 111 height 35
type input "kateo"
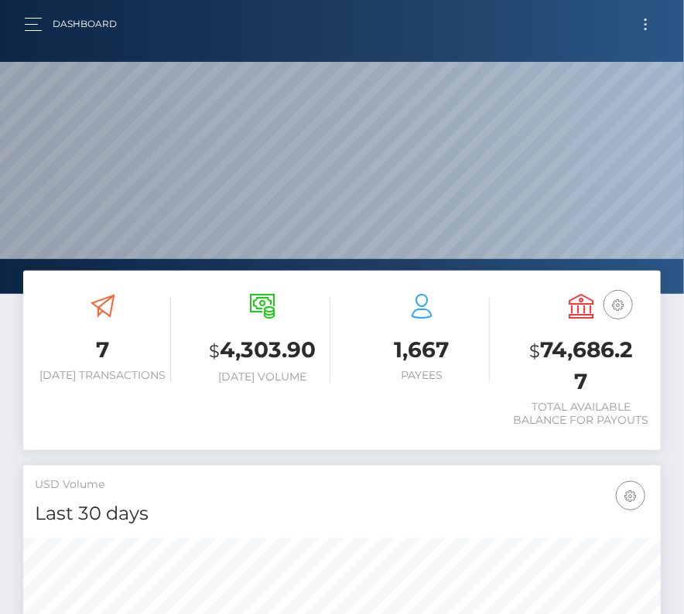
scroll to position [274, 307]
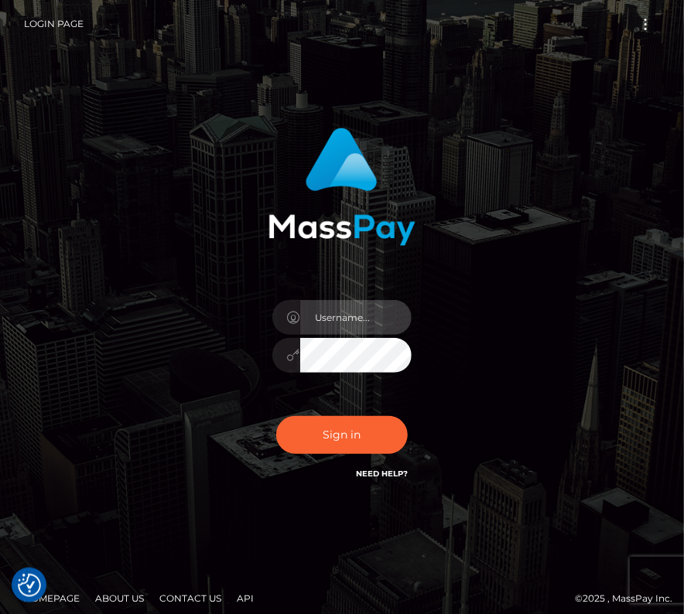
click at [330, 309] on input "text" at bounding box center [355, 317] width 111 height 35
type input "kateo"
click at [363, 308] on input "text" at bounding box center [355, 317] width 111 height 35
type input "kateo"
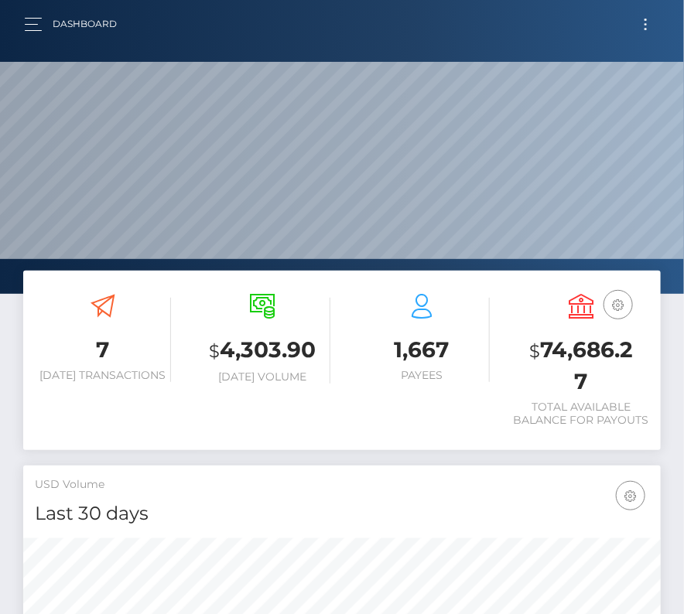
scroll to position [274, 307]
click at [39, 21] on button "button" at bounding box center [38, 24] width 29 height 21
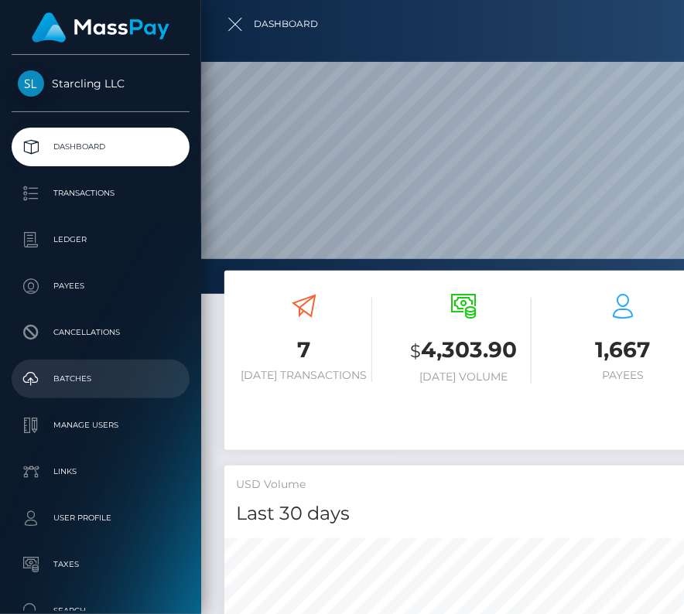
click at [84, 374] on p "Batches" at bounding box center [101, 378] width 166 height 23
